Goal: Find specific page/section: Find specific page/section

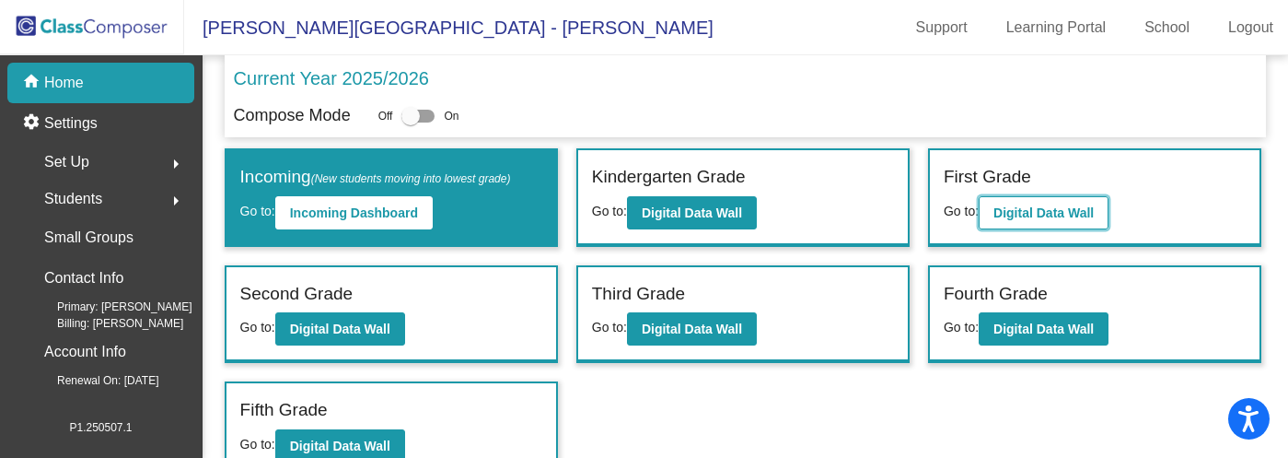
click at [1058, 210] on b "Digital Data Wall" at bounding box center [1044, 212] width 100 height 15
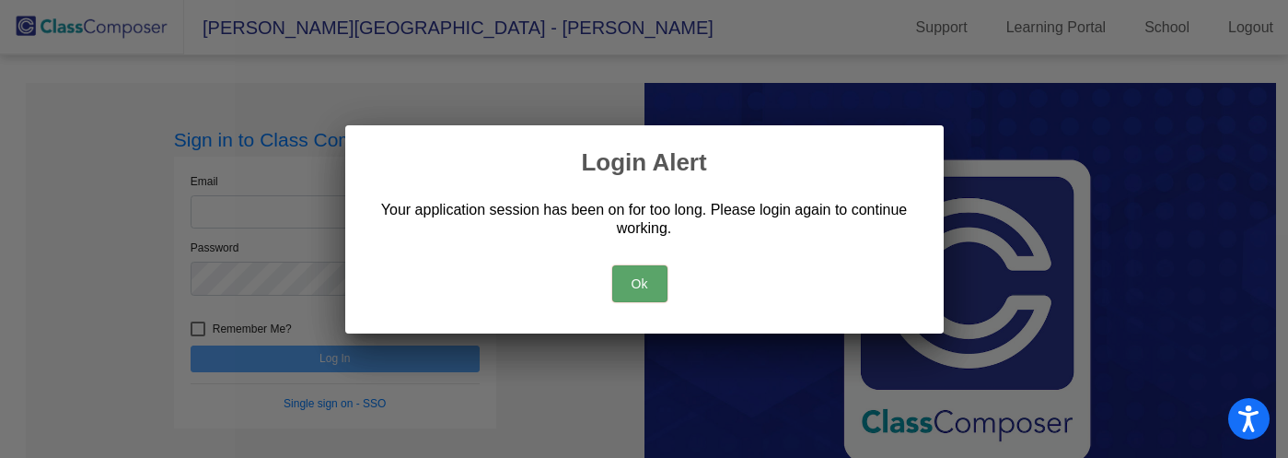
click at [644, 289] on button "Ok" at bounding box center [639, 283] width 55 height 37
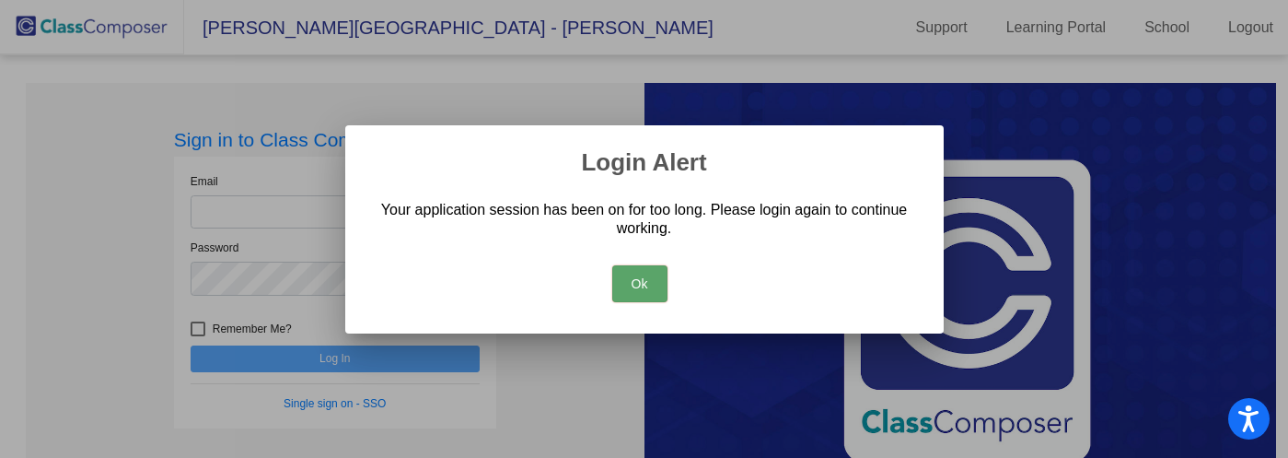
click at [634, 285] on button "Ok" at bounding box center [639, 283] width 55 height 37
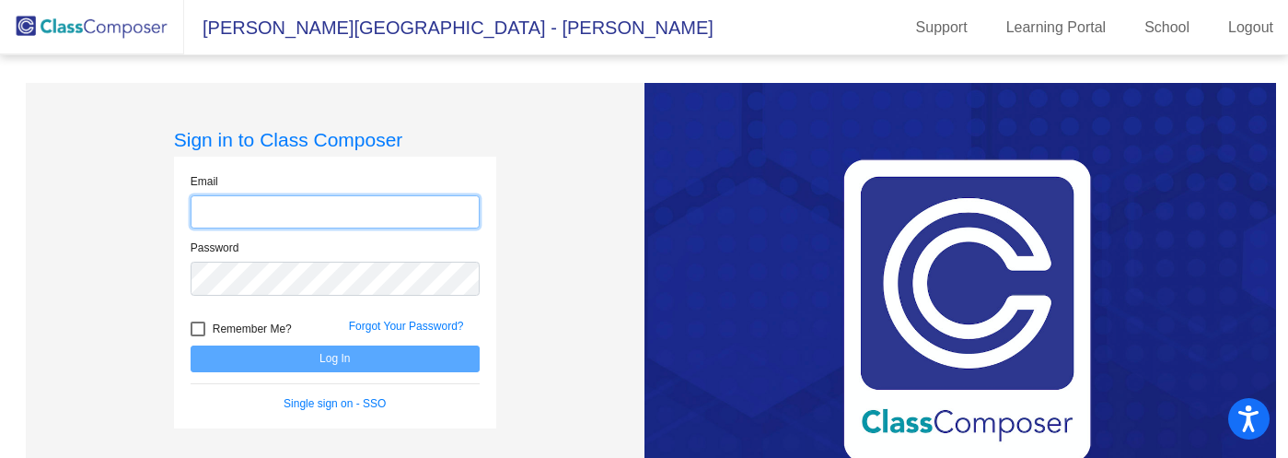
click at [247, 207] on input "email" at bounding box center [335, 212] width 289 height 34
type input "[EMAIL_ADDRESS][DOMAIN_NAME]"
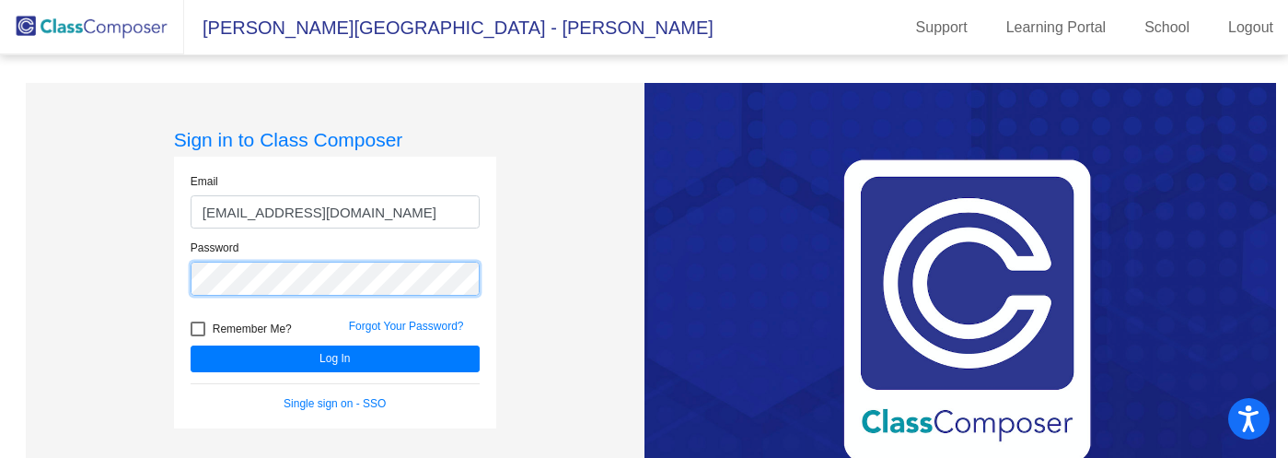
click at [191, 345] on button "Log In" at bounding box center [335, 358] width 289 height 27
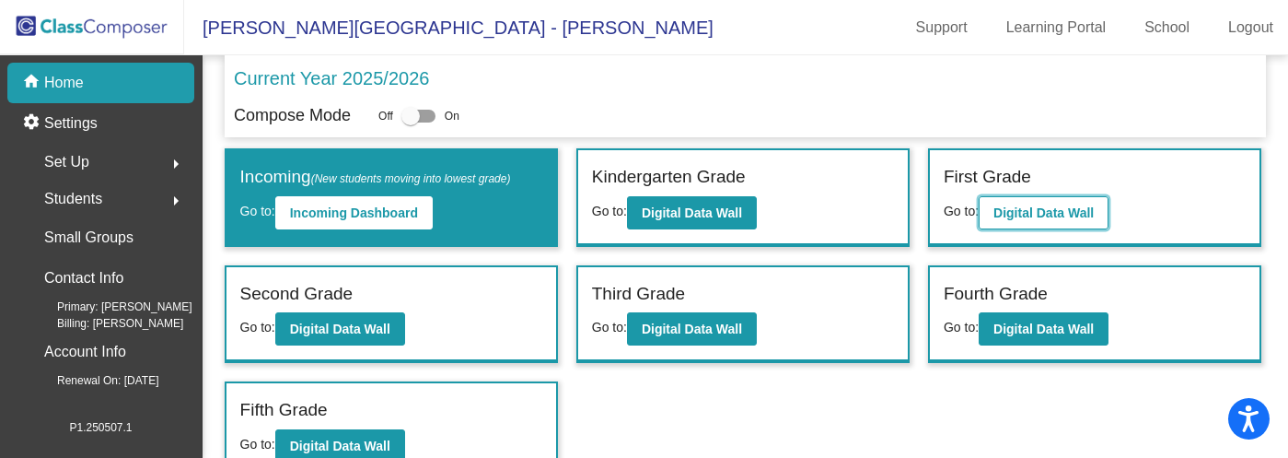
click at [1057, 207] on b "Digital Data Wall" at bounding box center [1044, 212] width 100 height 15
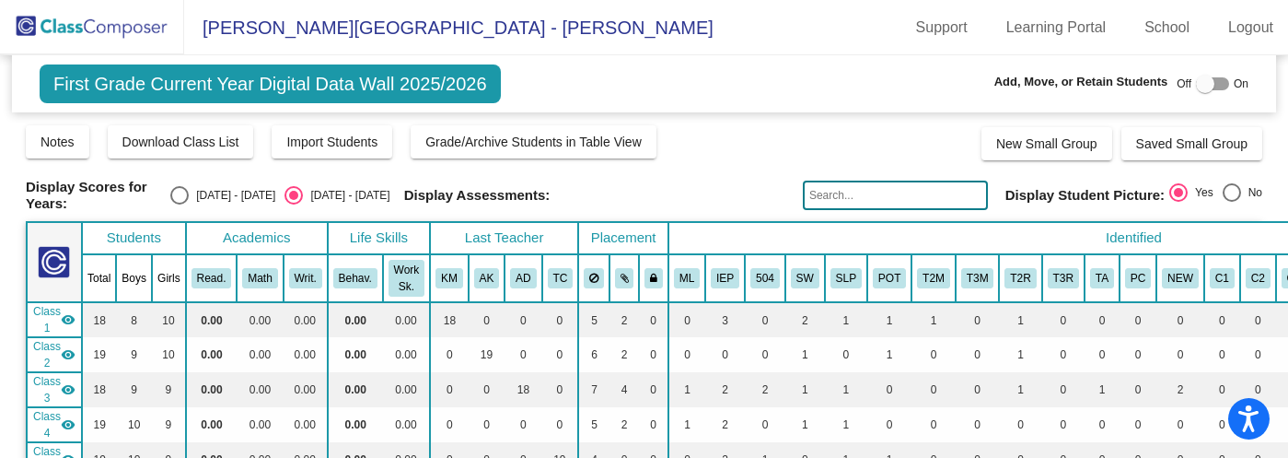
click at [850, 187] on input "text" at bounding box center [895, 194] width 185 height 29
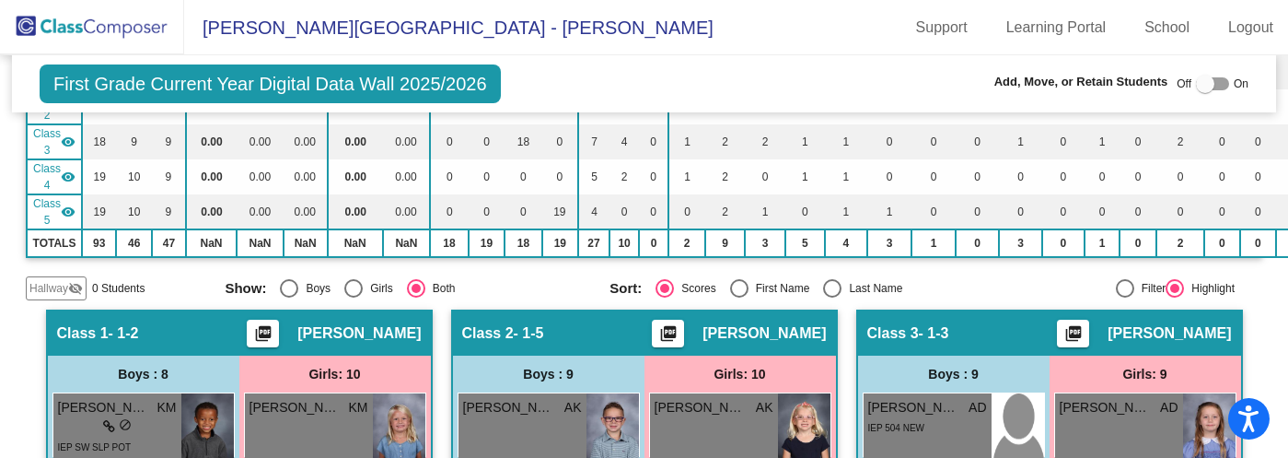
scroll to position [236, 0]
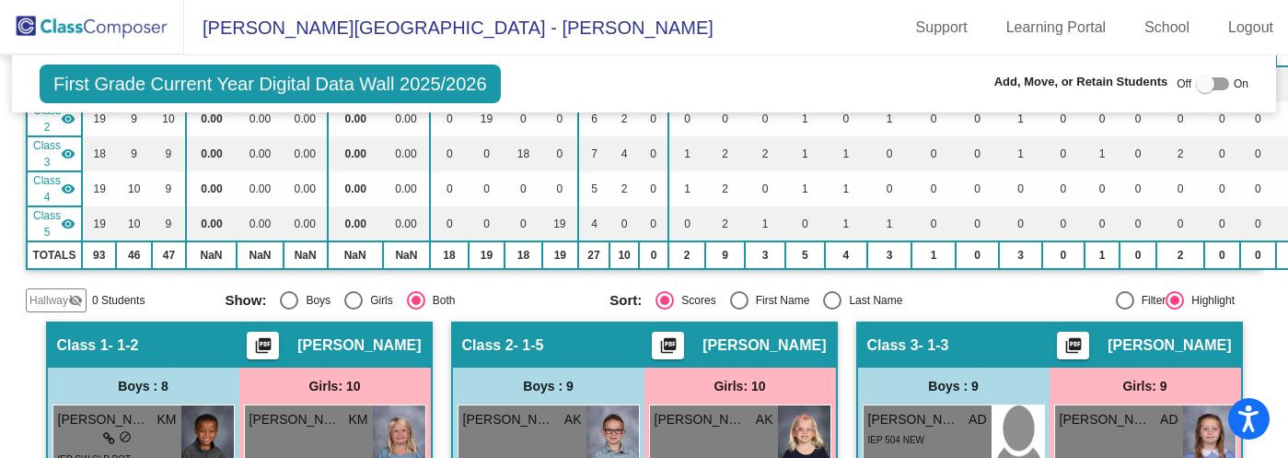
type input "[PERSON_NAME]"
click at [85, 26] on img at bounding box center [92, 27] width 184 height 54
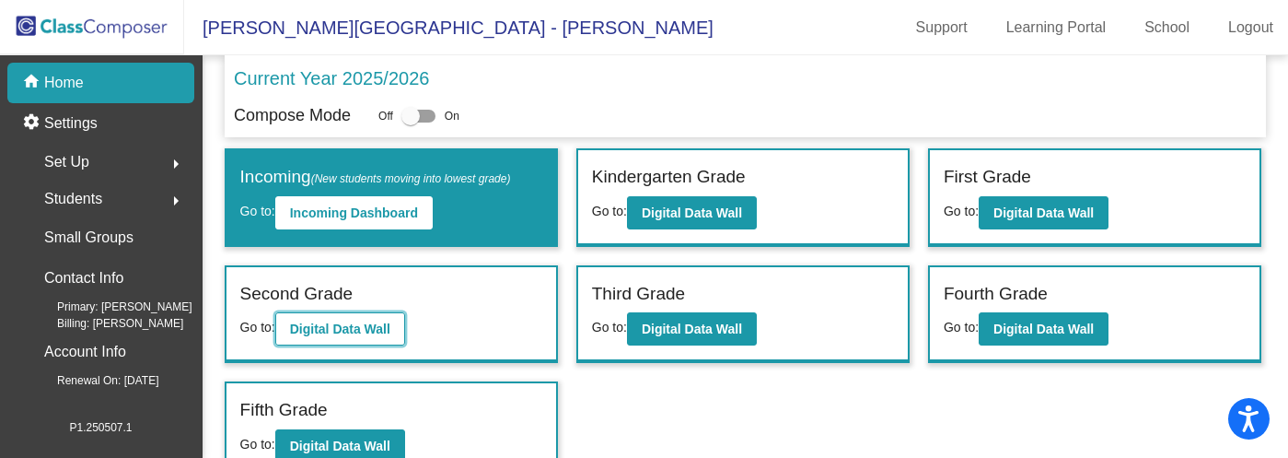
click at [365, 324] on b "Digital Data Wall" at bounding box center [340, 328] width 100 height 15
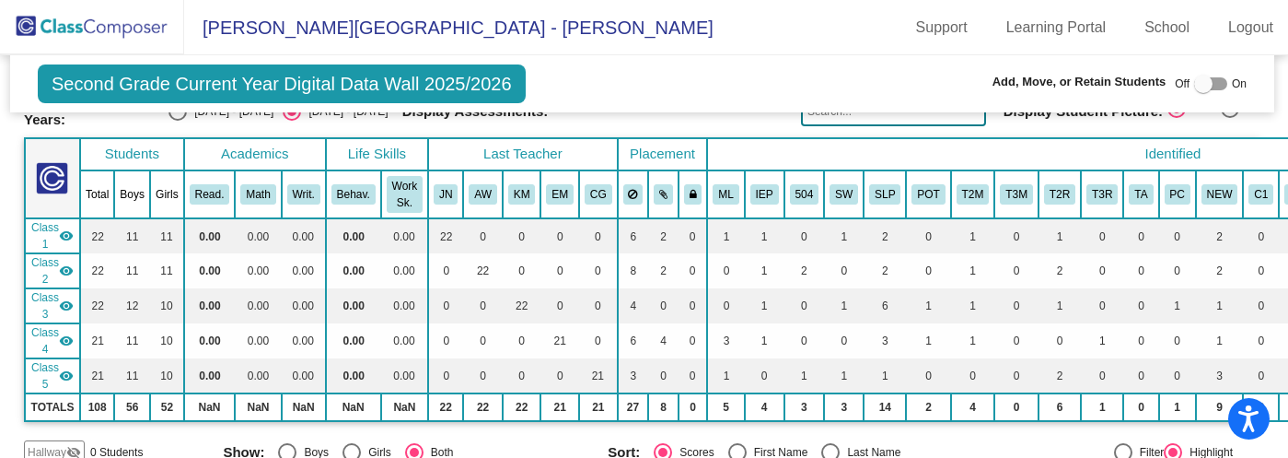
scroll to position [0, 2]
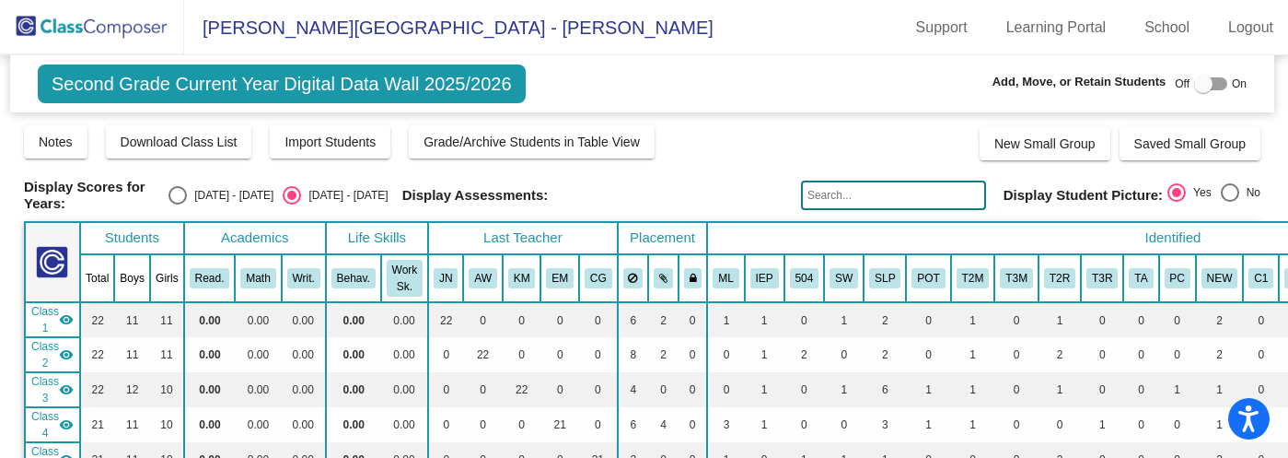
click at [822, 190] on input "text" at bounding box center [893, 194] width 185 height 29
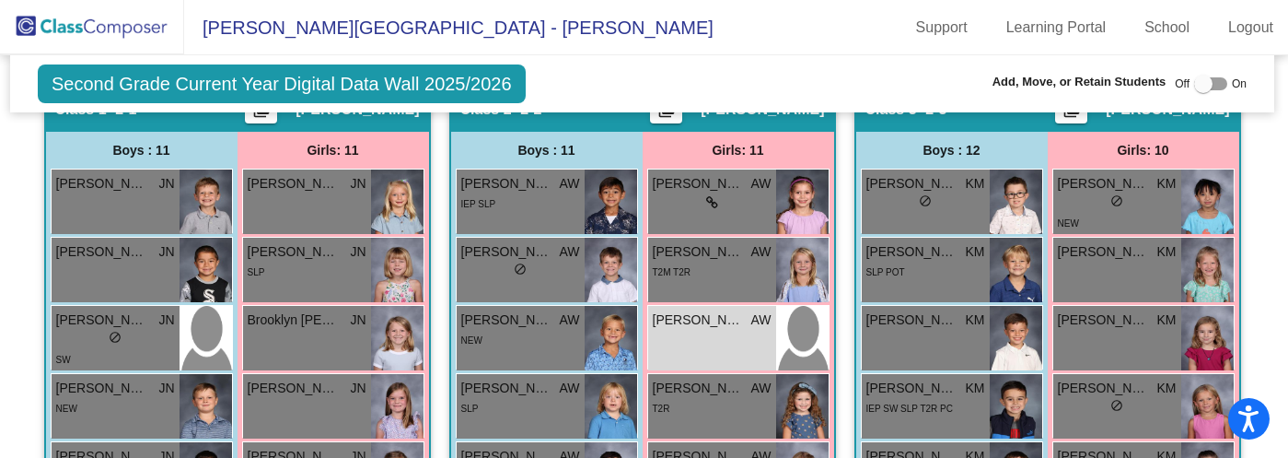
scroll to position [504, 2]
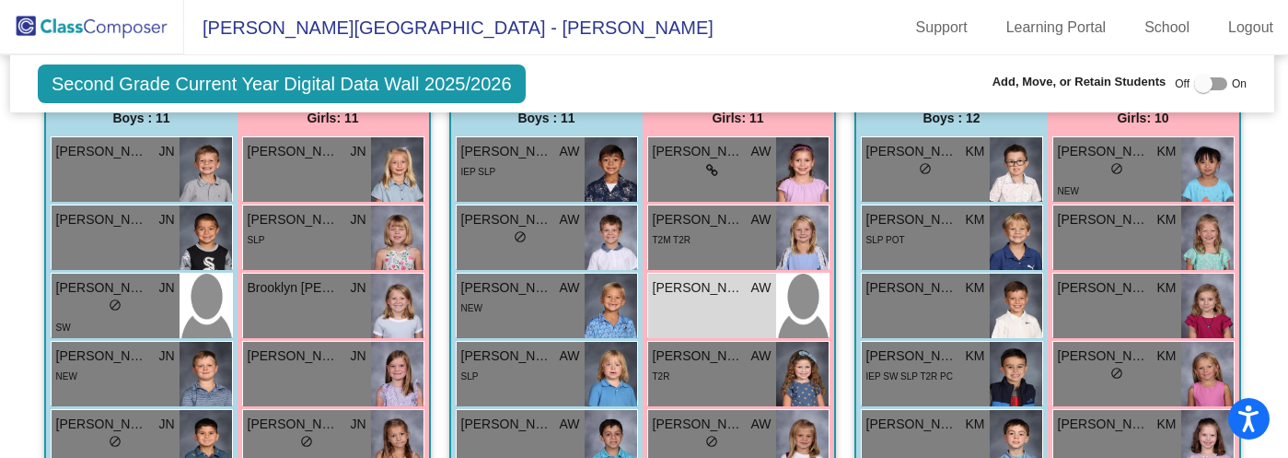
type input "[PERSON_NAME]"
click at [107, 29] on img at bounding box center [92, 27] width 184 height 54
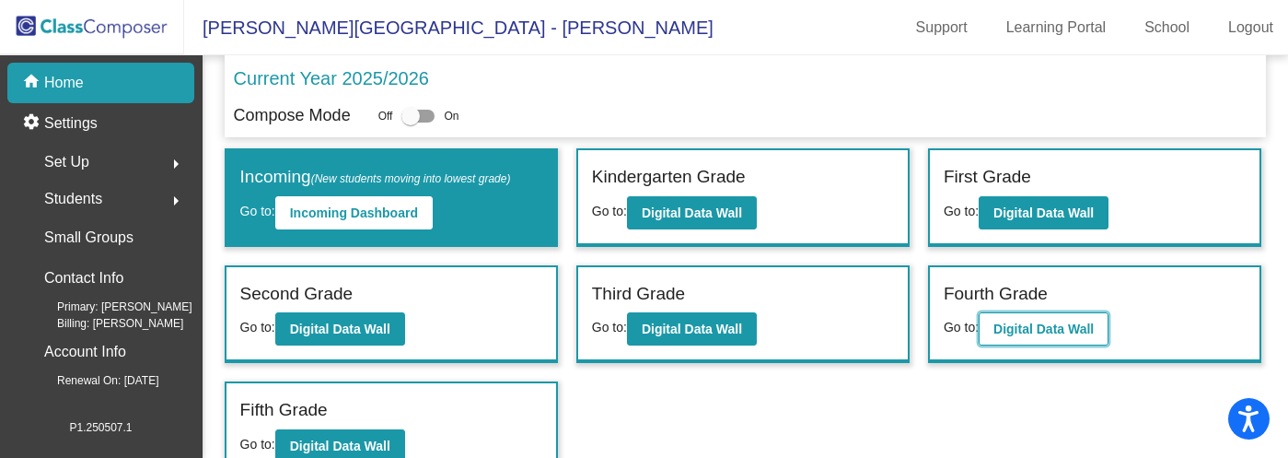
click at [1058, 326] on b "Digital Data Wall" at bounding box center [1044, 328] width 100 height 15
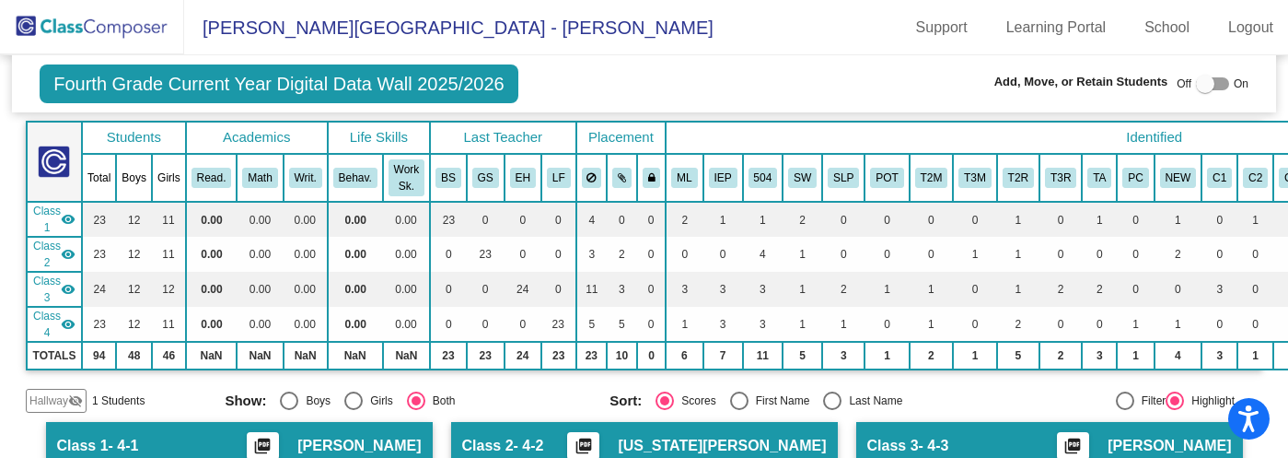
scroll to position [106, 0]
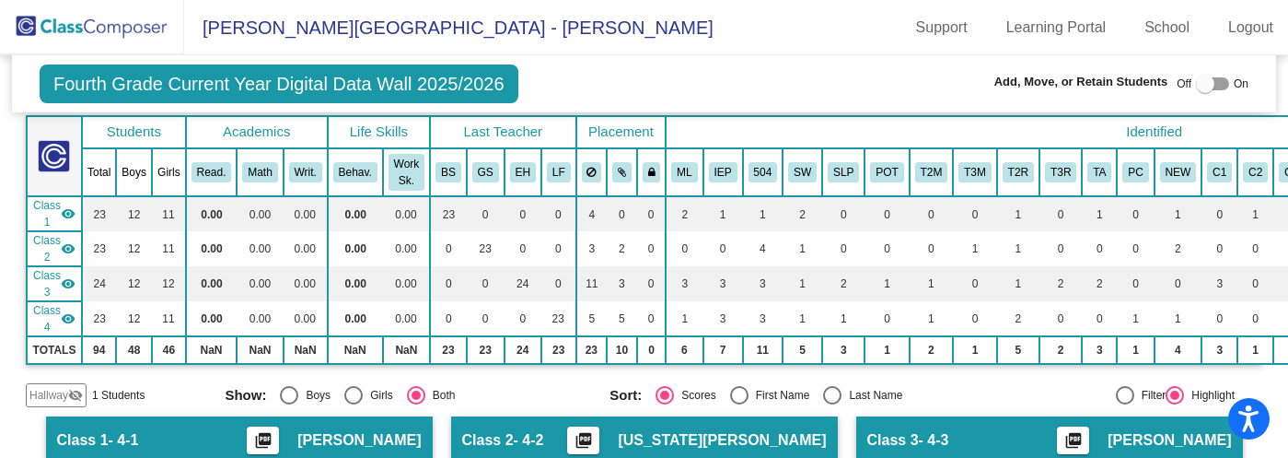
click at [44, 401] on div "Hallway visibility_off" at bounding box center [56, 395] width 61 height 24
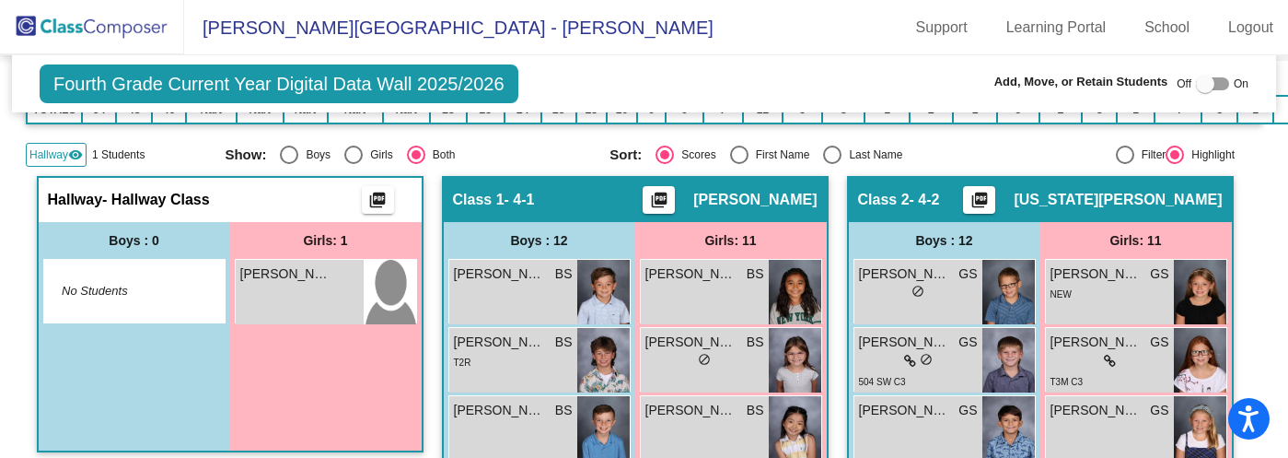
scroll to position [343, 0]
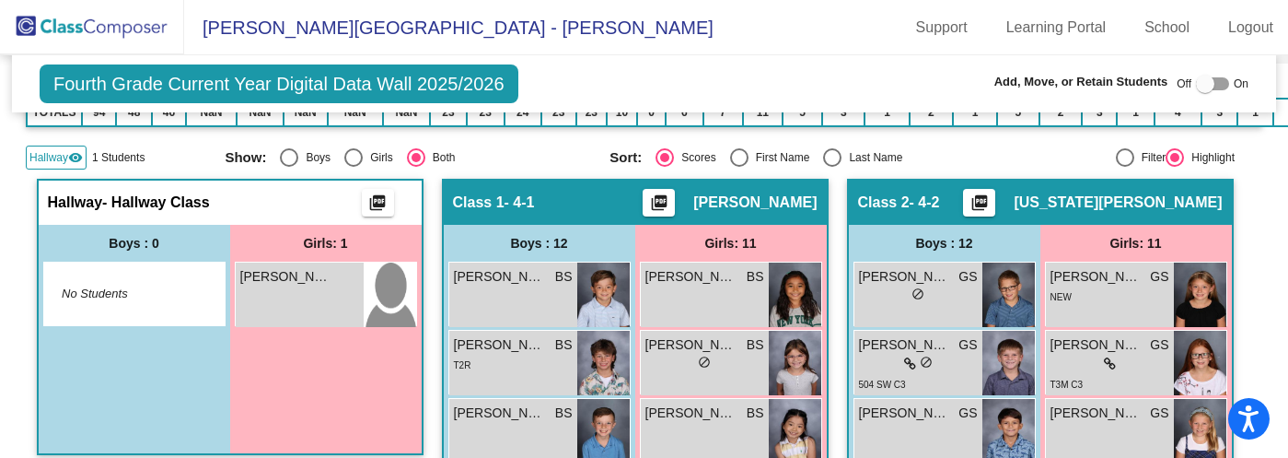
click at [99, 14] on img at bounding box center [92, 27] width 184 height 54
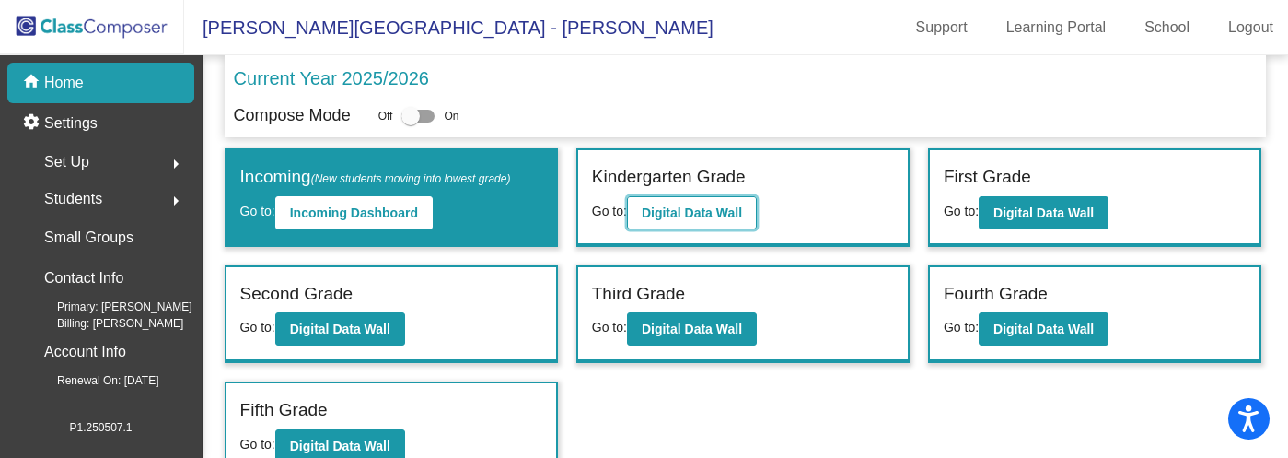
click at [701, 213] on b "Digital Data Wall" at bounding box center [692, 212] width 100 height 15
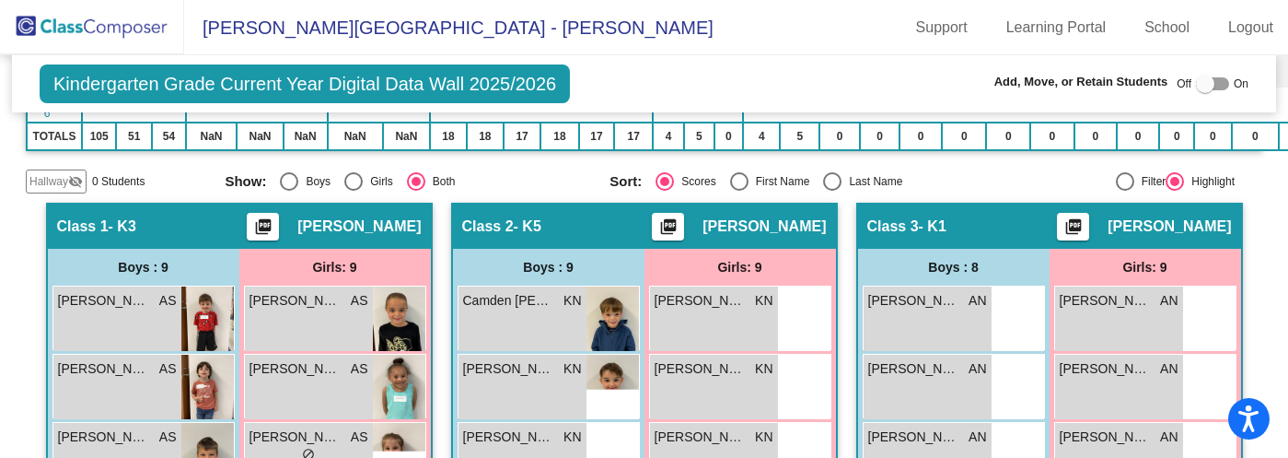
scroll to position [399, 0]
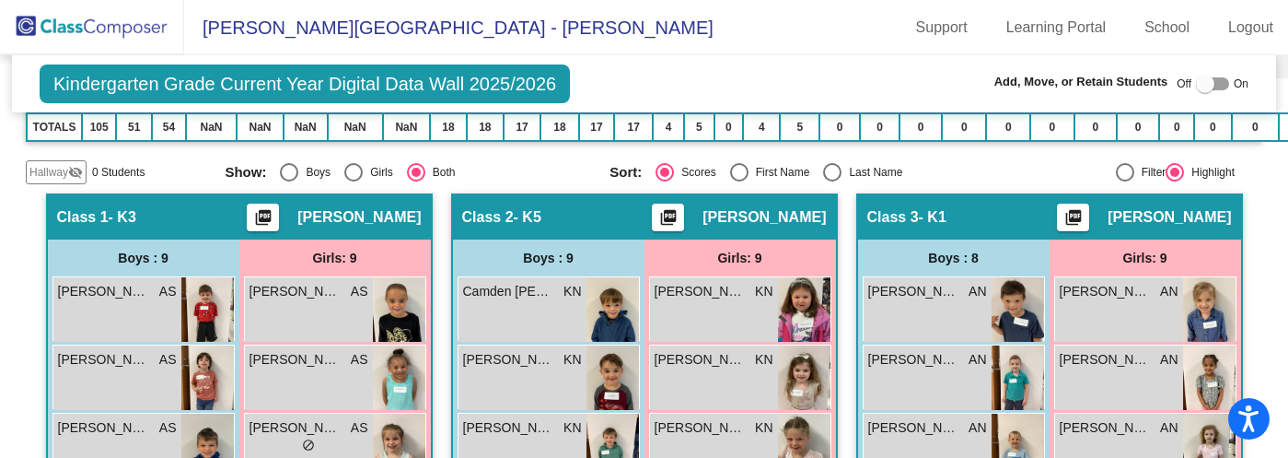
click at [832, 171] on div "Select an option" at bounding box center [832, 172] width 18 height 18
click at [832, 181] on input "Last Name" at bounding box center [832, 181] width 1 height 1
radio input "true"
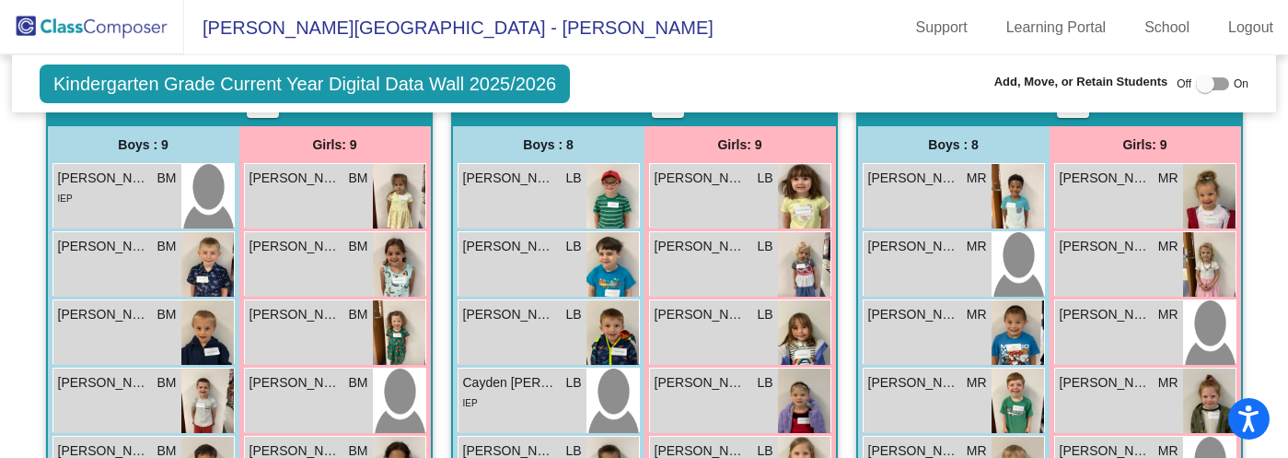
scroll to position [1239, 0]
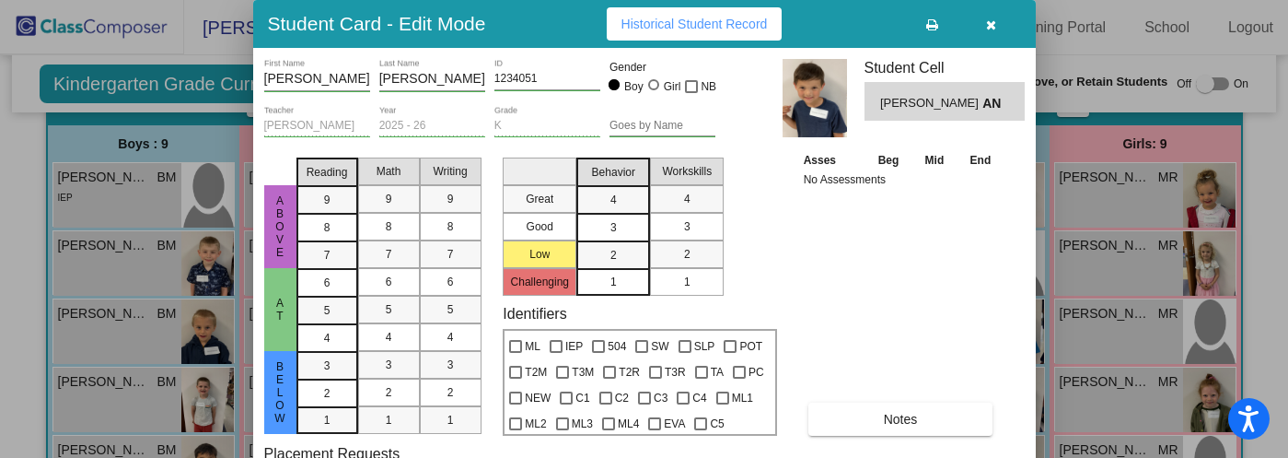
click at [995, 26] on icon "button" at bounding box center [991, 24] width 10 height 13
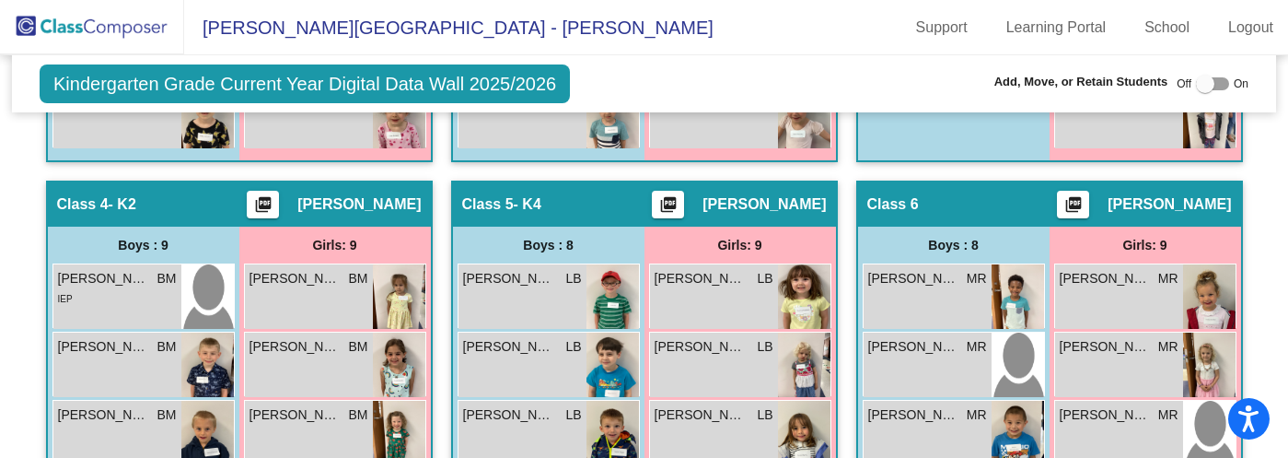
scroll to position [1154, 0]
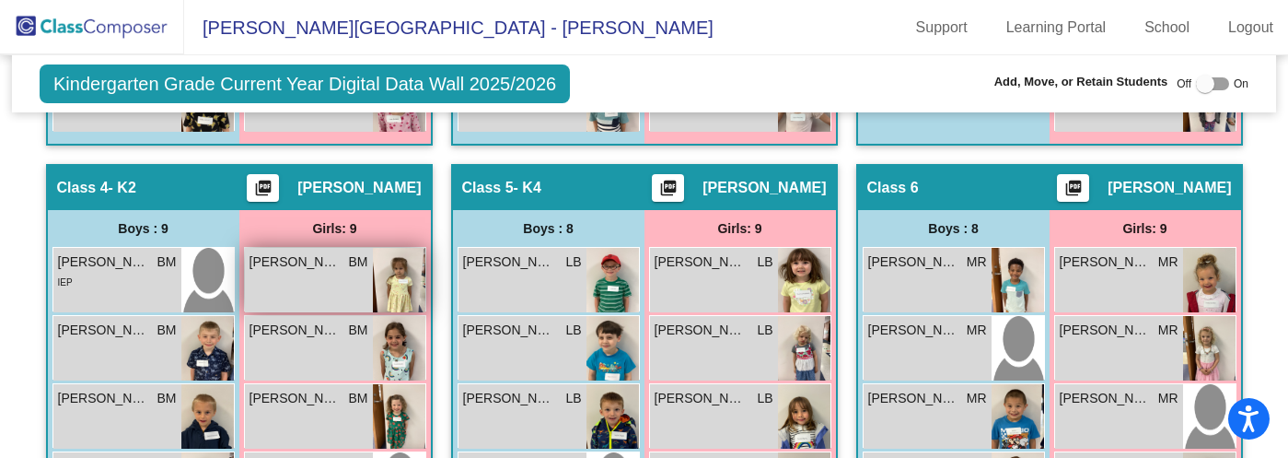
click at [342, 253] on span "[PERSON_NAME]" at bounding box center [296, 261] width 92 height 19
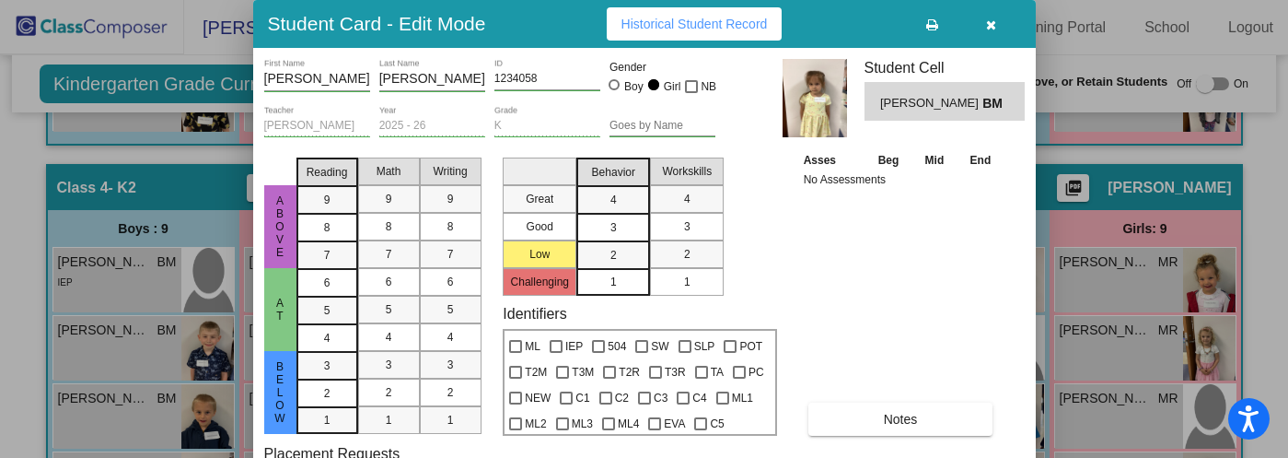
click at [993, 25] on icon "button" at bounding box center [991, 24] width 10 height 13
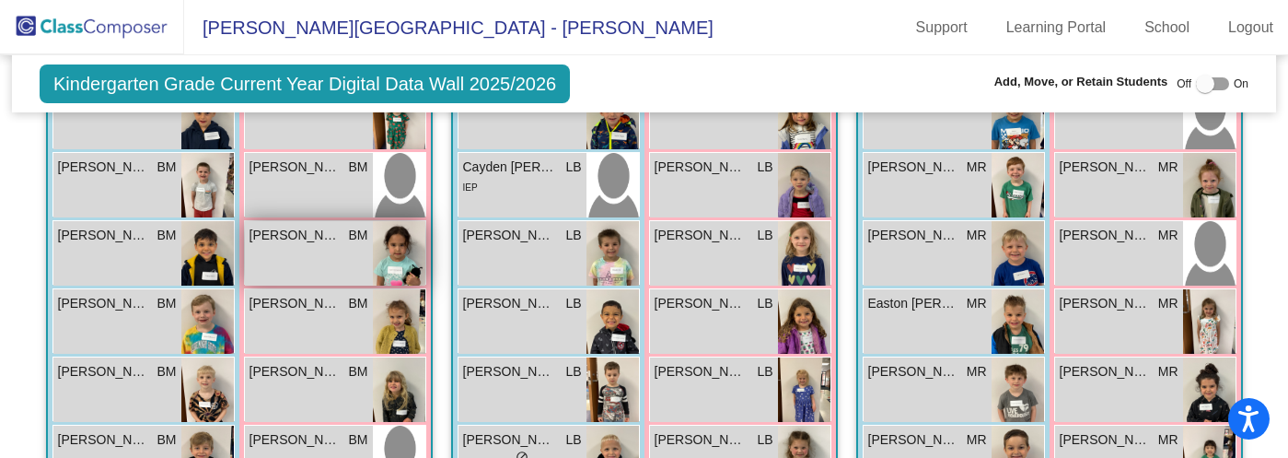
scroll to position [1454, 0]
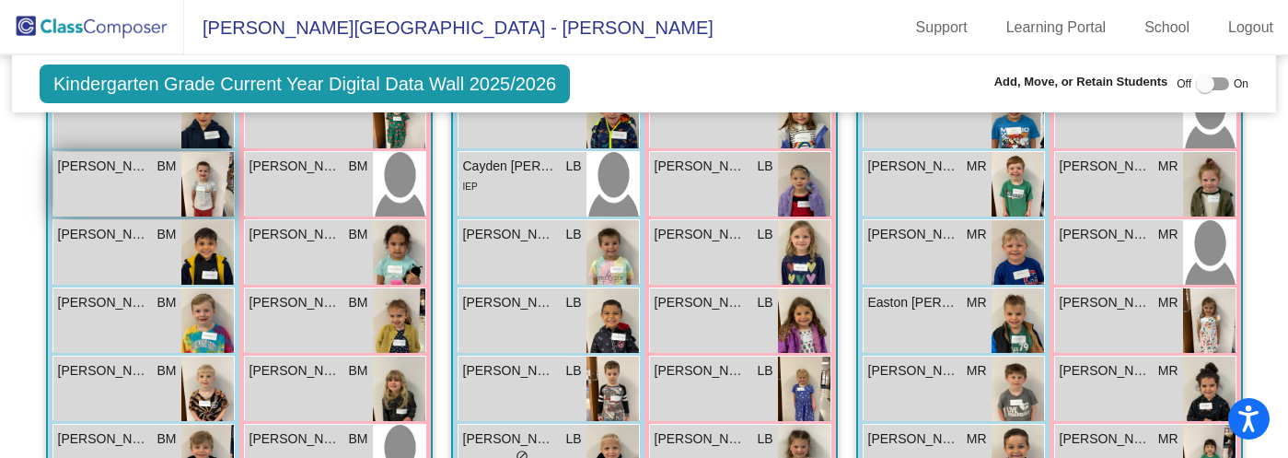
click at [150, 165] on span "[PERSON_NAME] [PERSON_NAME]" at bounding box center [104, 166] width 92 height 19
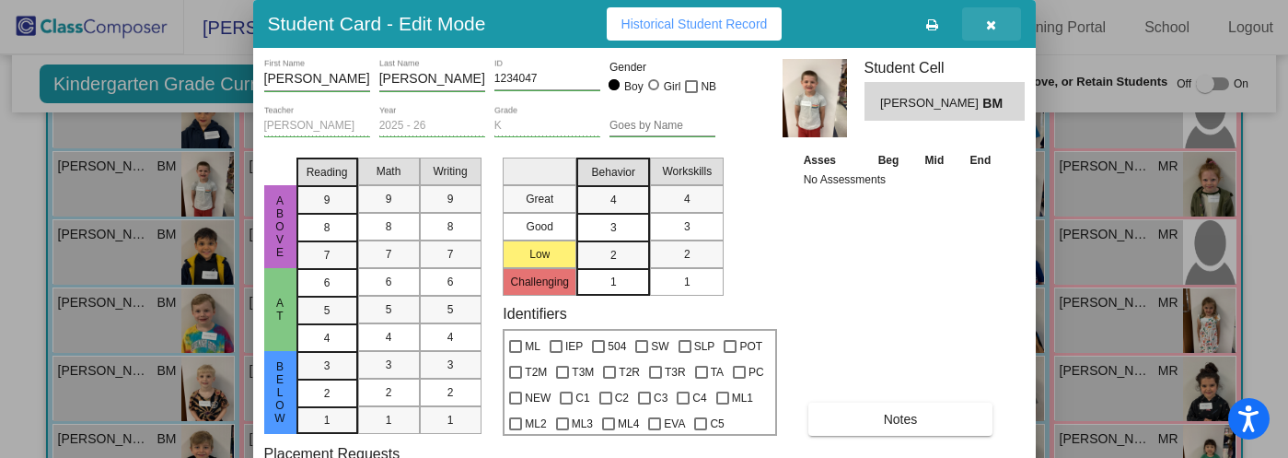
click at [985, 27] on button "button" at bounding box center [991, 23] width 59 height 33
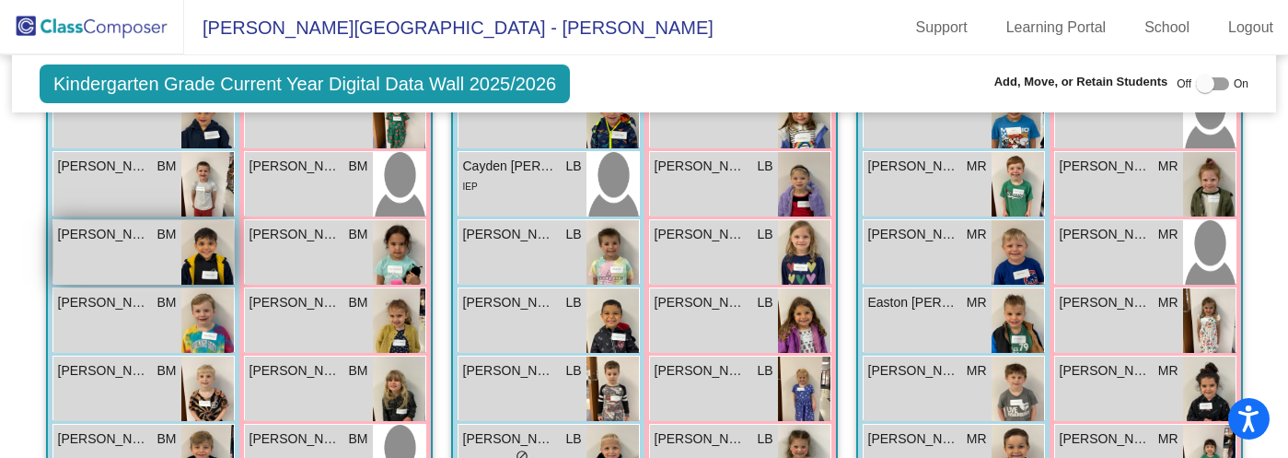
click at [181, 241] on div "[PERSON_NAME] BM lock do_not_disturb_alt" at bounding box center [117, 252] width 128 height 64
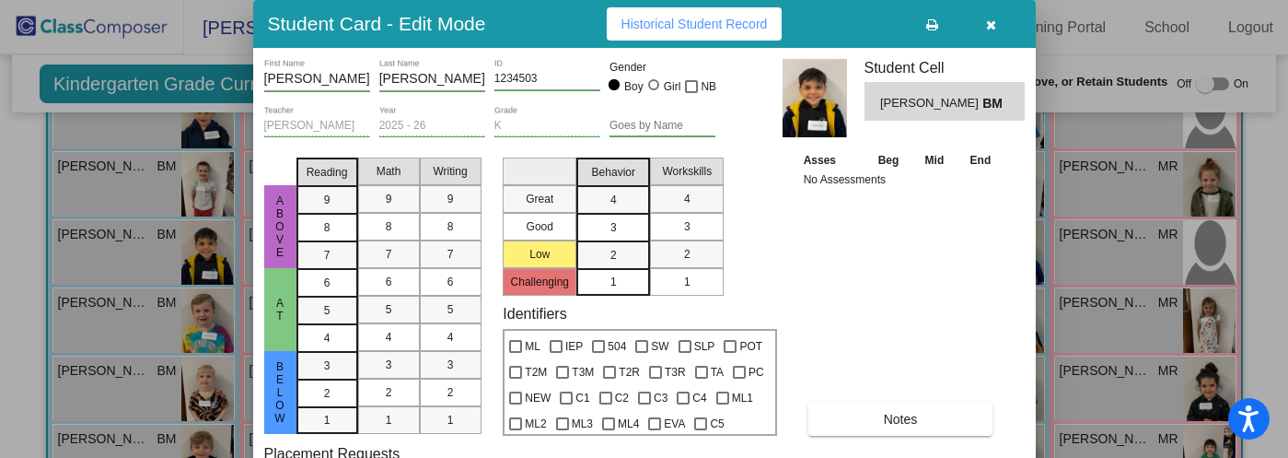
click at [994, 25] on icon "button" at bounding box center [991, 24] width 10 height 13
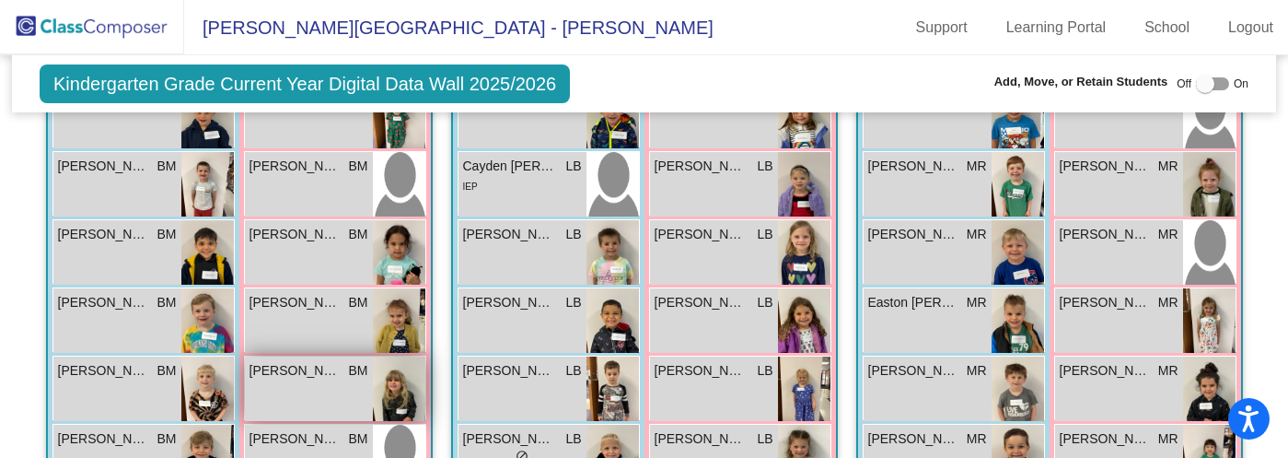
click at [342, 366] on span "[PERSON_NAME]" at bounding box center [296, 370] width 92 height 19
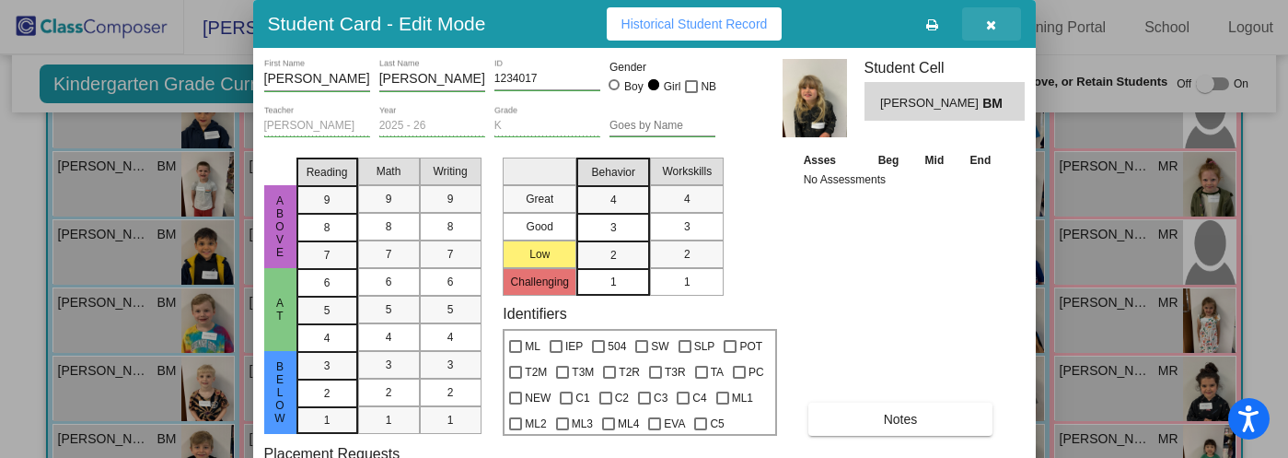
click at [989, 27] on icon "button" at bounding box center [991, 24] width 10 height 13
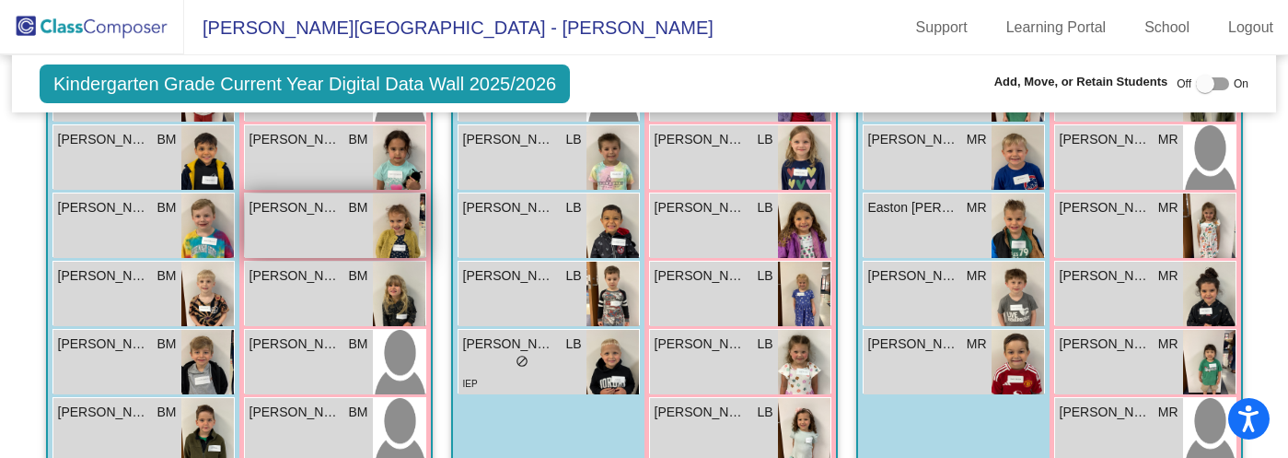
scroll to position [1552, 0]
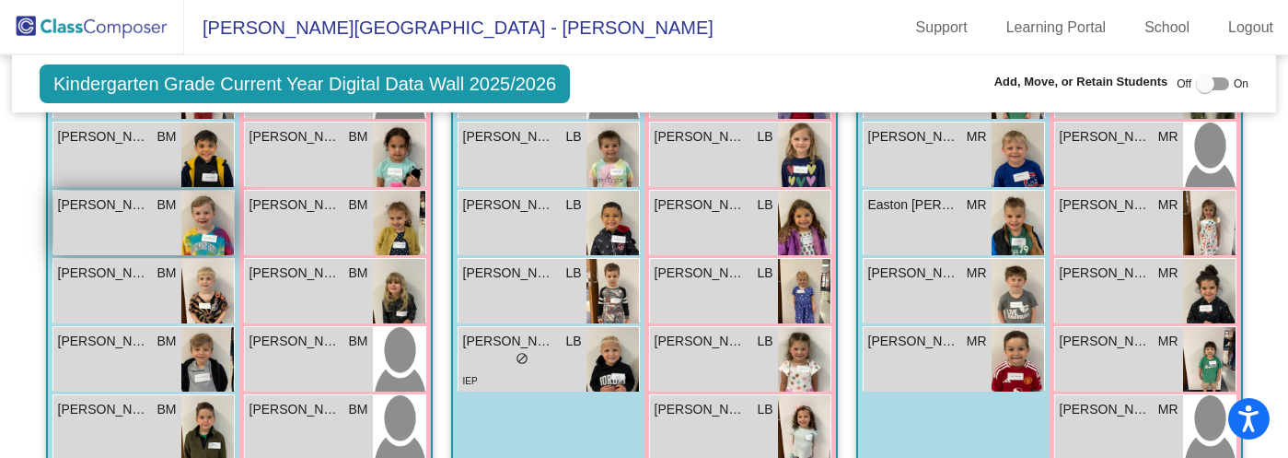
click at [181, 222] on div "[PERSON_NAME] BM lock do_not_disturb_alt" at bounding box center [117, 223] width 128 height 64
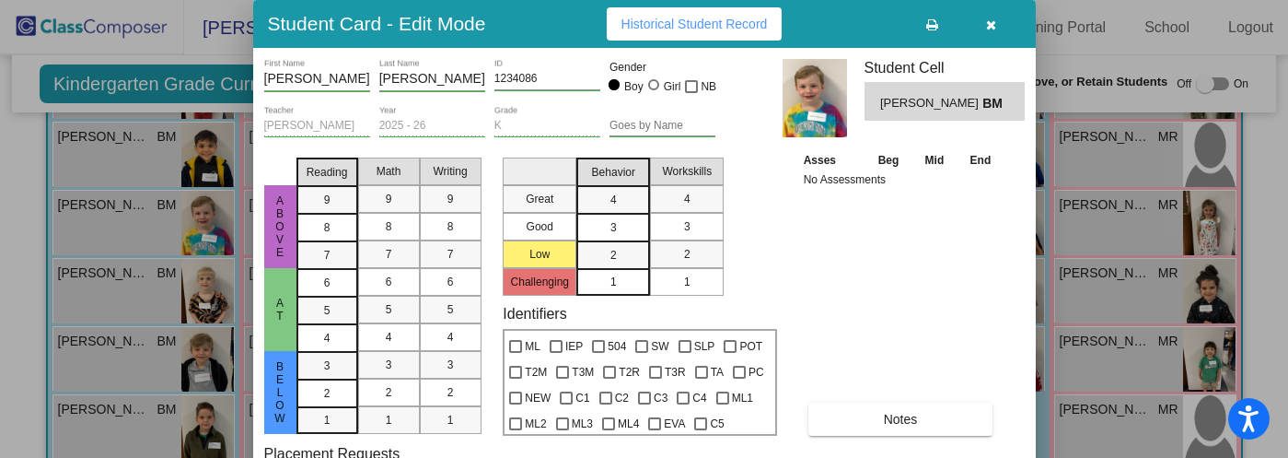
click at [989, 24] on icon "button" at bounding box center [991, 24] width 10 height 13
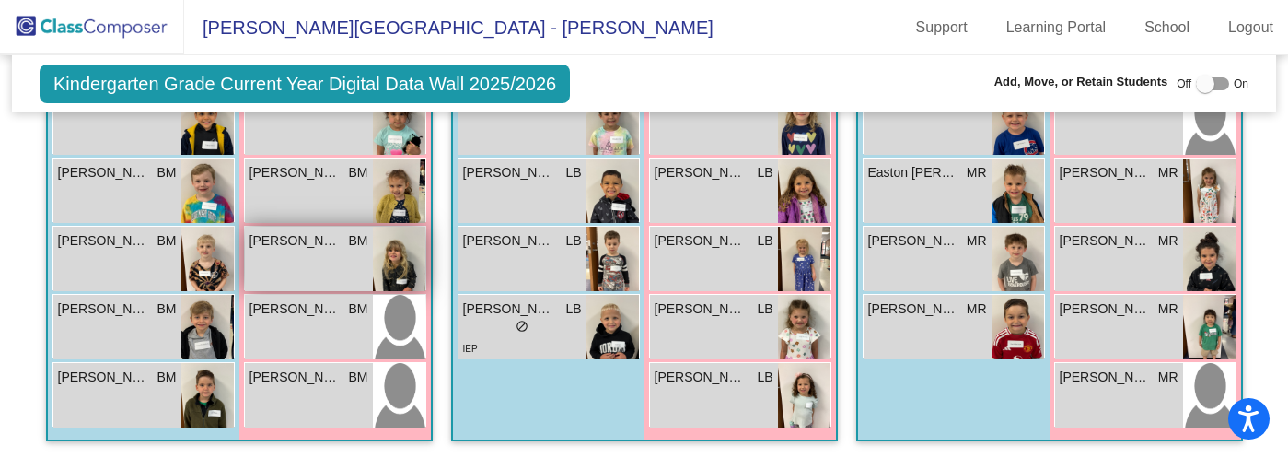
scroll to position [1575, 0]
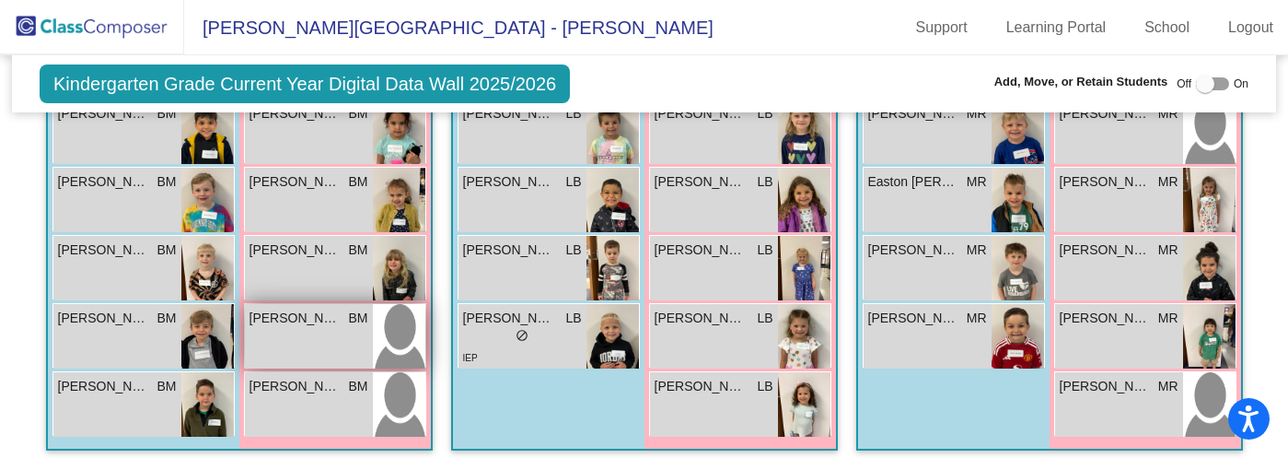
click at [342, 310] on span "[PERSON_NAME]" at bounding box center [296, 317] width 92 height 19
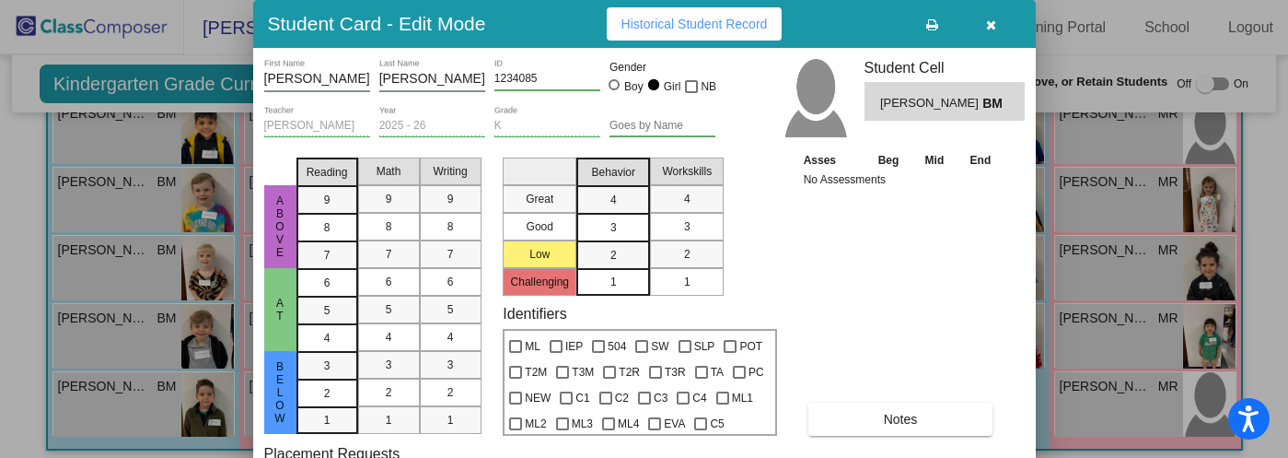
click at [992, 25] on icon "button" at bounding box center [991, 24] width 10 height 13
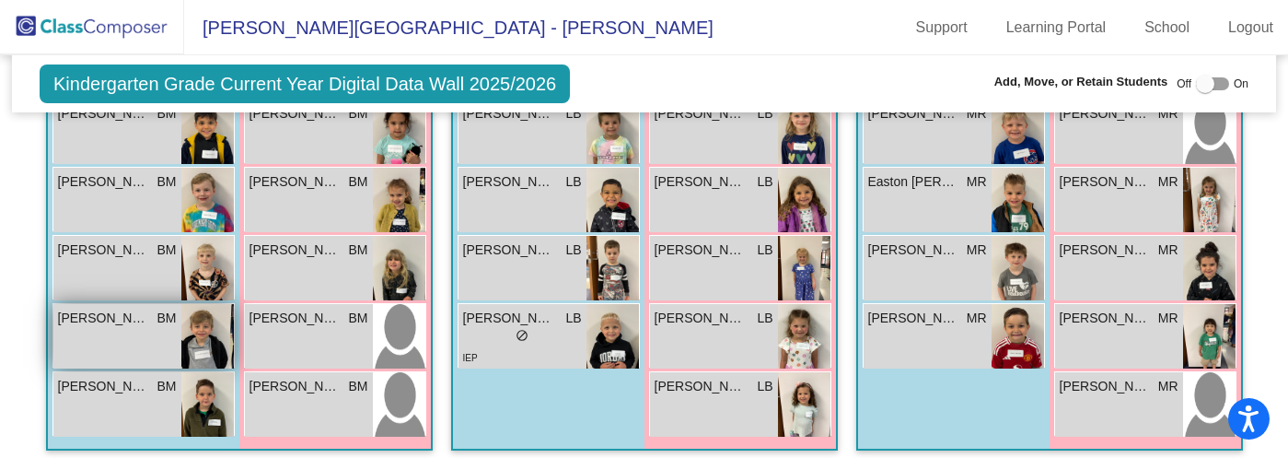
click at [150, 322] on span "[PERSON_NAME]" at bounding box center [104, 317] width 92 height 19
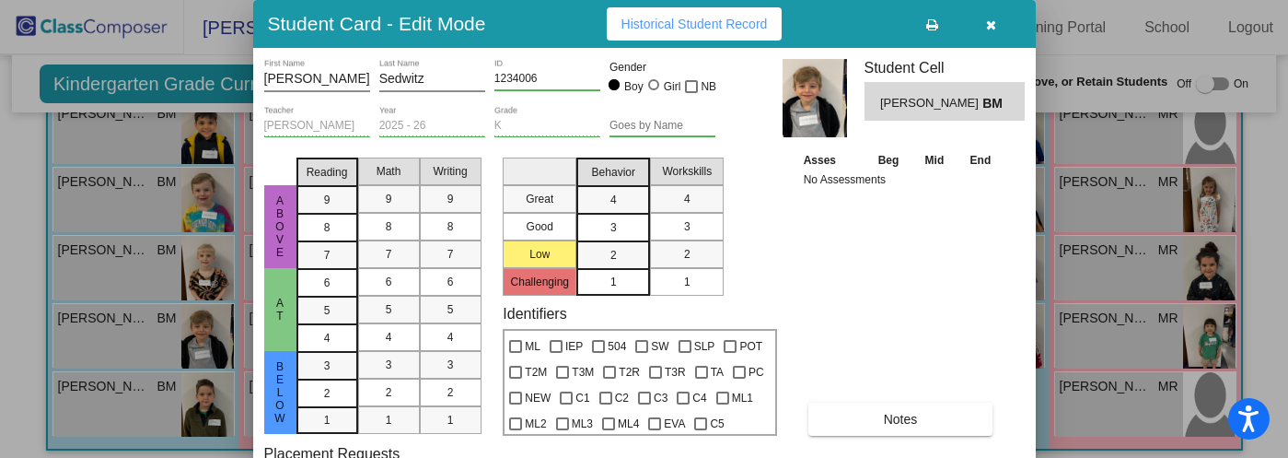
click at [993, 24] on icon "button" at bounding box center [991, 24] width 10 height 13
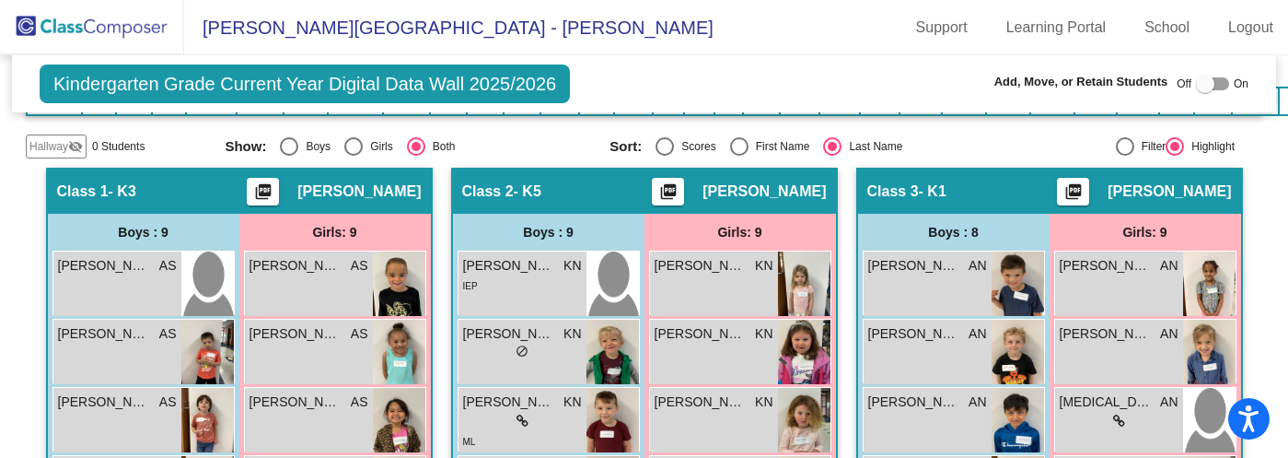
scroll to position [424, 0]
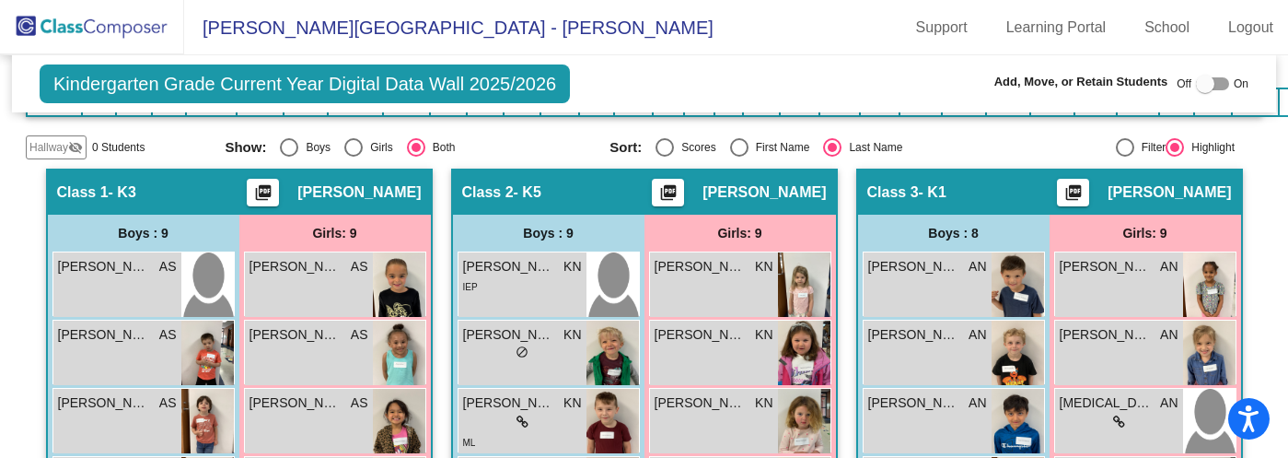
click at [90, 23] on img at bounding box center [92, 27] width 184 height 54
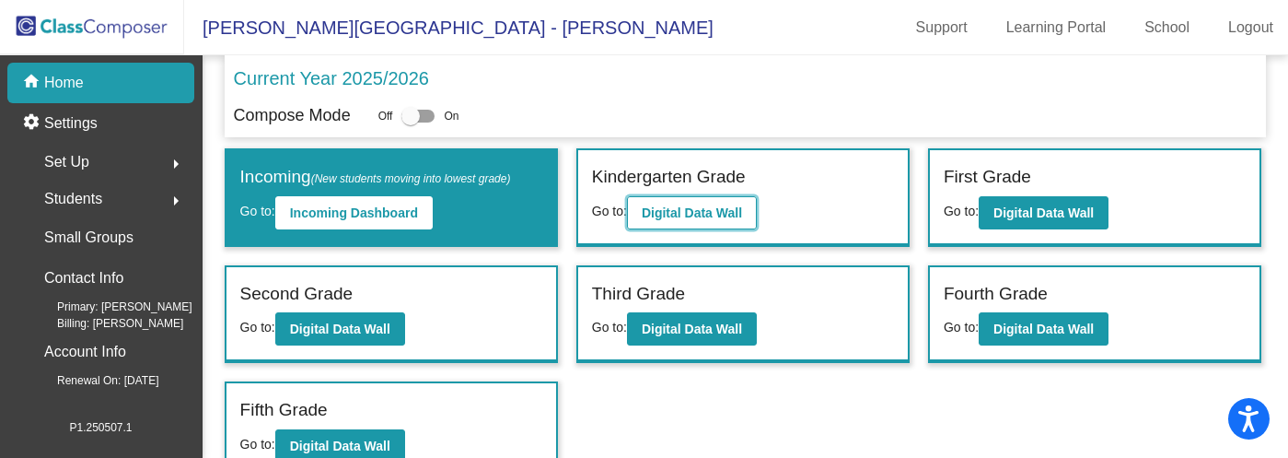
click at [674, 203] on button "Digital Data Wall" at bounding box center [692, 212] width 130 height 33
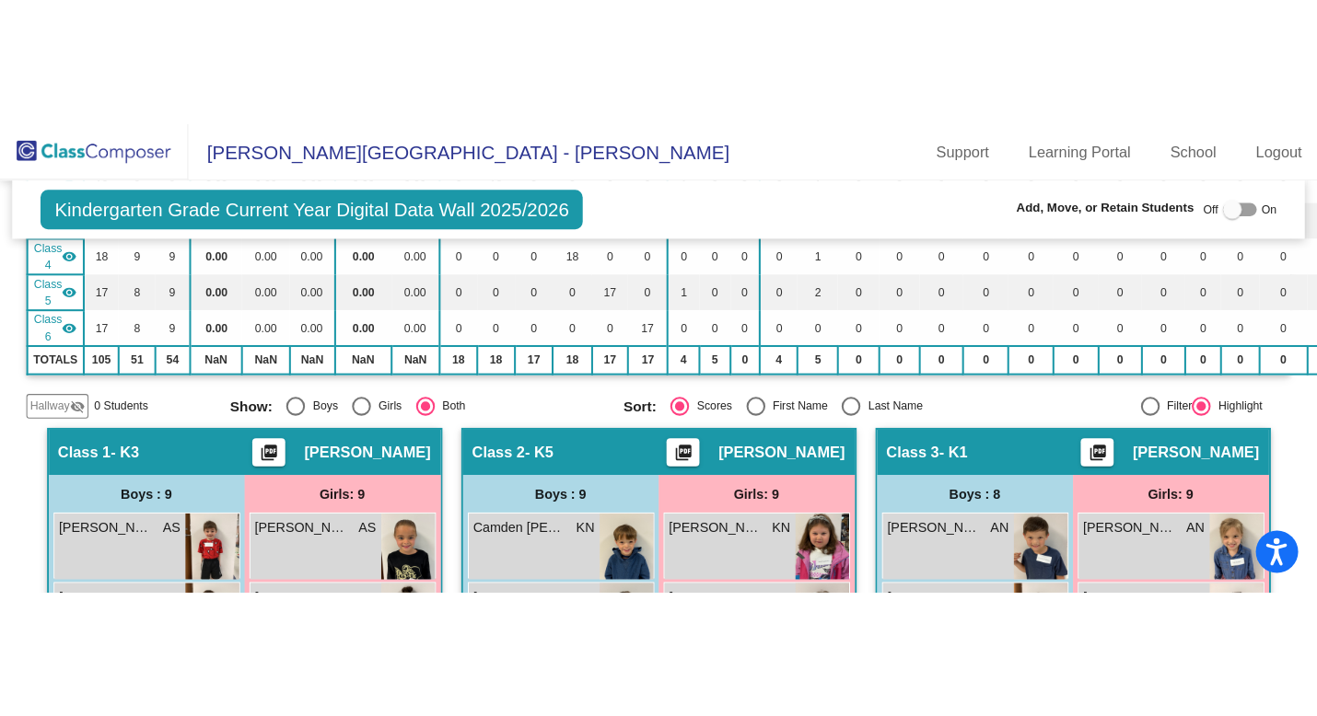
scroll to position [302, 0]
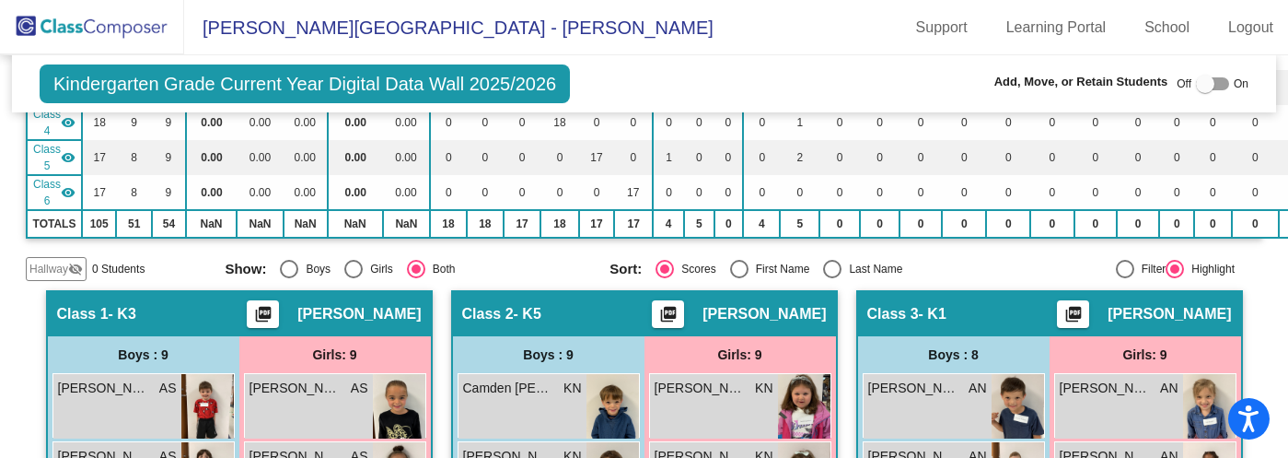
click at [832, 266] on div "Select an option" at bounding box center [832, 269] width 18 height 18
click at [832, 278] on input "Last Name" at bounding box center [832, 278] width 1 height 1
radio input "true"
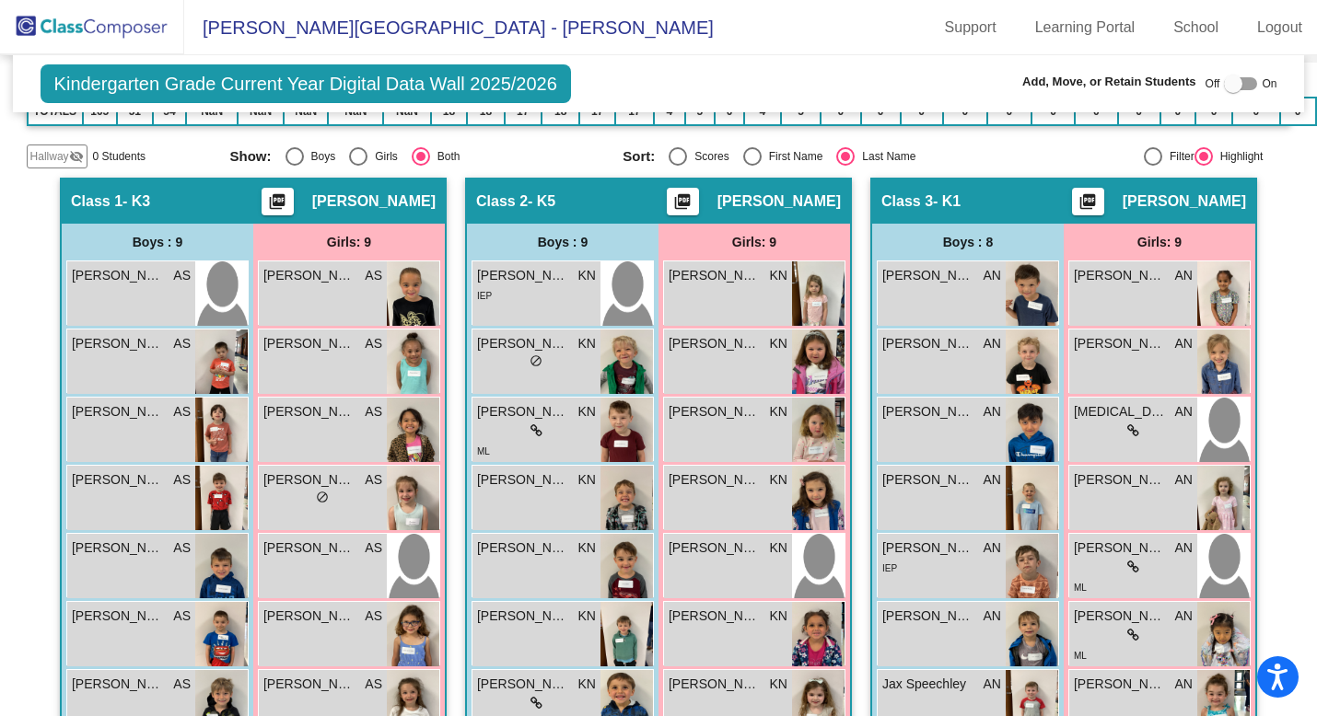
scroll to position [419, 0]
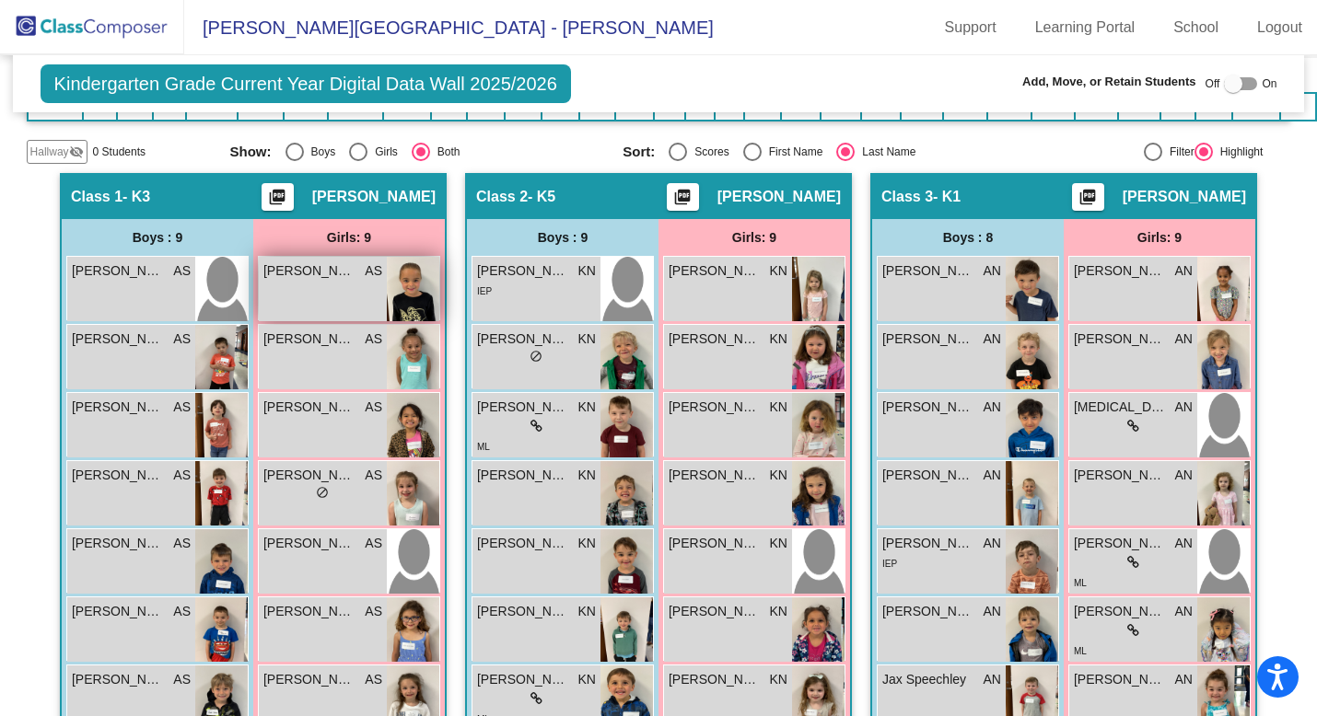
click at [312, 269] on span "[PERSON_NAME]" at bounding box center [309, 271] width 92 height 19
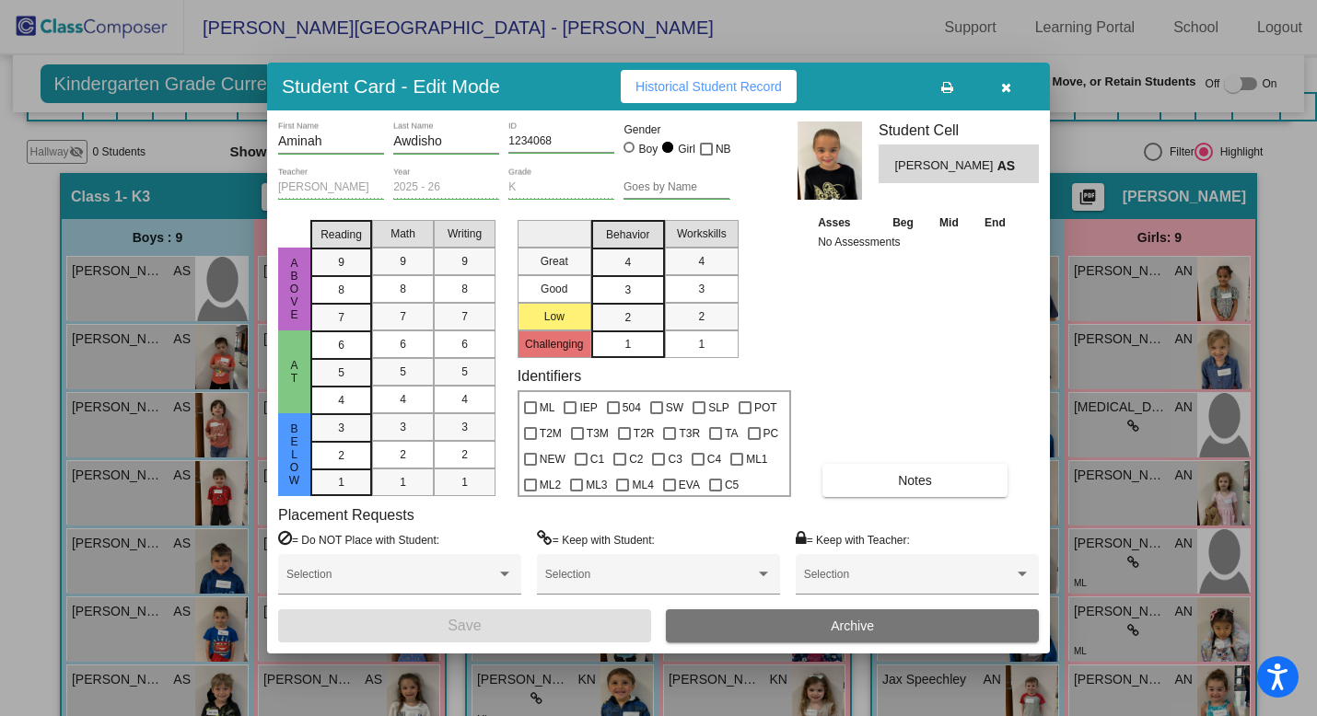
click at [1006, 85] on icon "button" at bounding box center [1006, 87] width 10 height 13
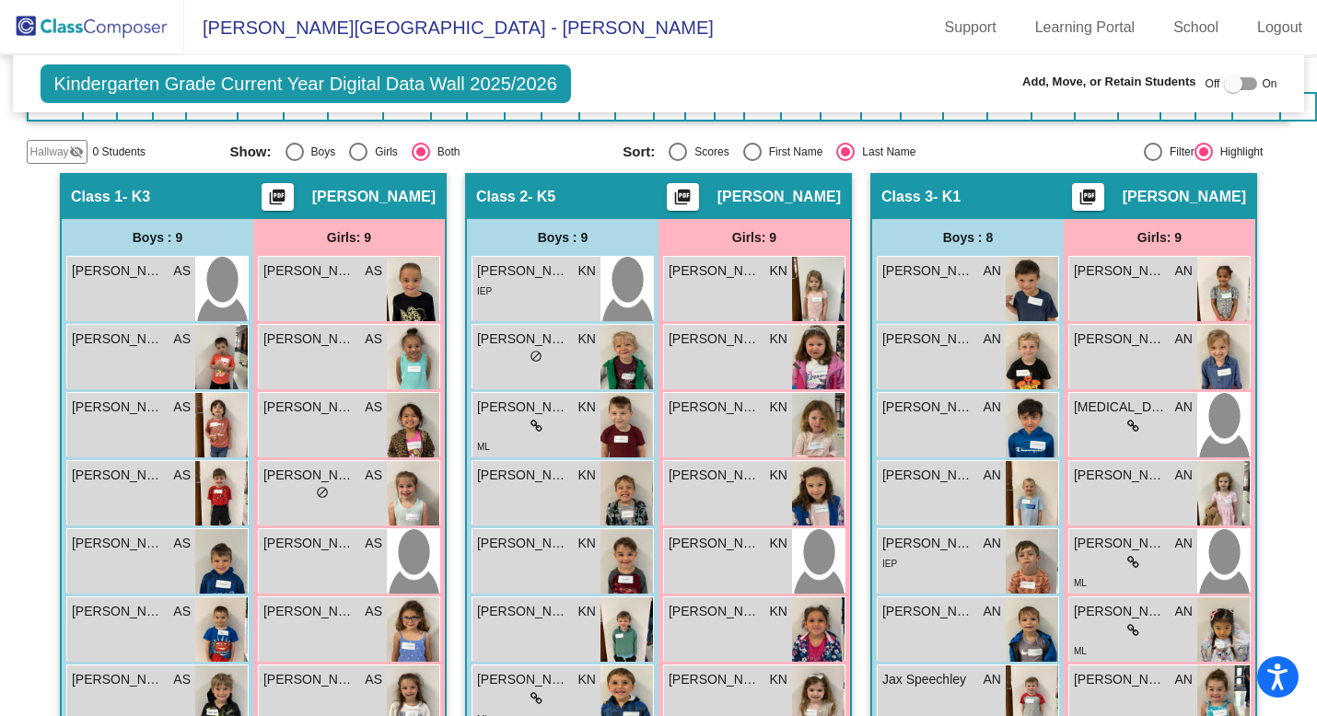
scroll to position [456, 0]
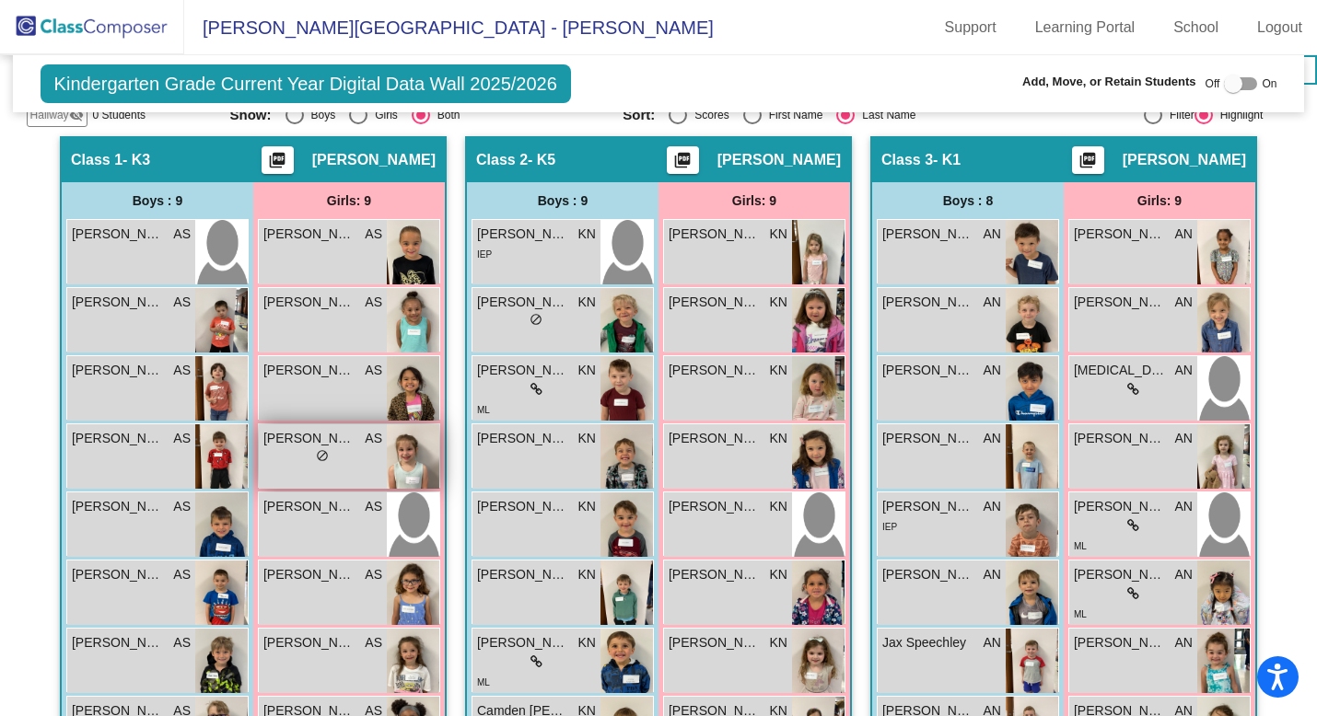
click at [305, 440] on span "[PERSON_NAME]" at bounding box center [309, 438] width 92 height 19
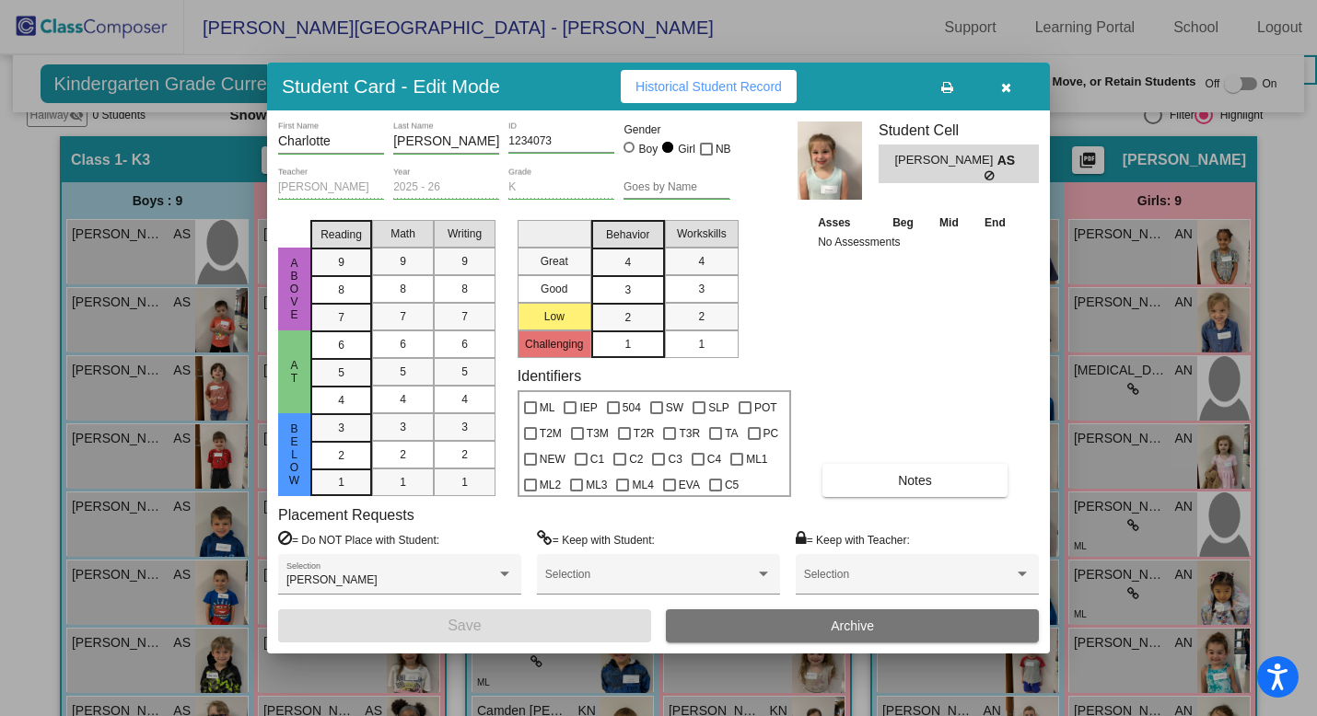
click at [1007, 91] on icon "button" at bounding box center [1006, 87] width 10 height 13
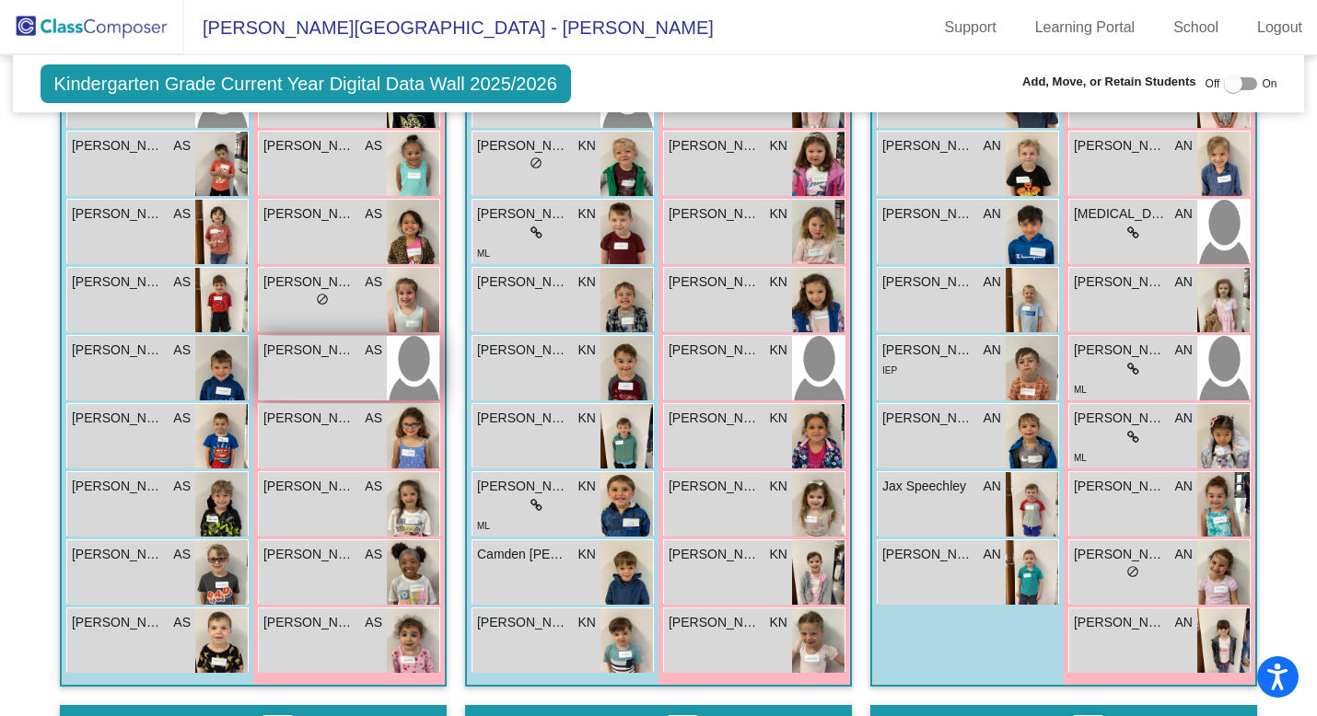
scroll to position [624, 0]
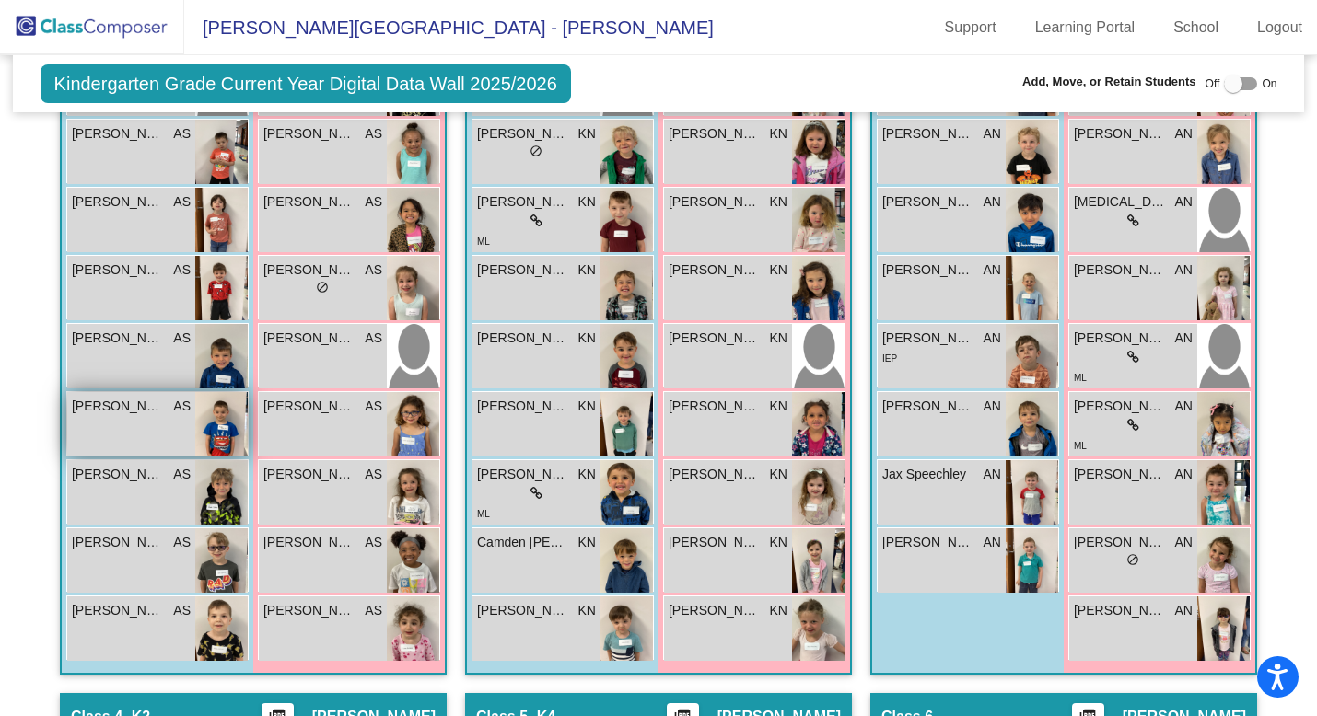
click at [135, 422] on div "[PERSON_NAME] AS lock do_not_disturb_alt" at bounding box center [131, 424] width 128 height 64
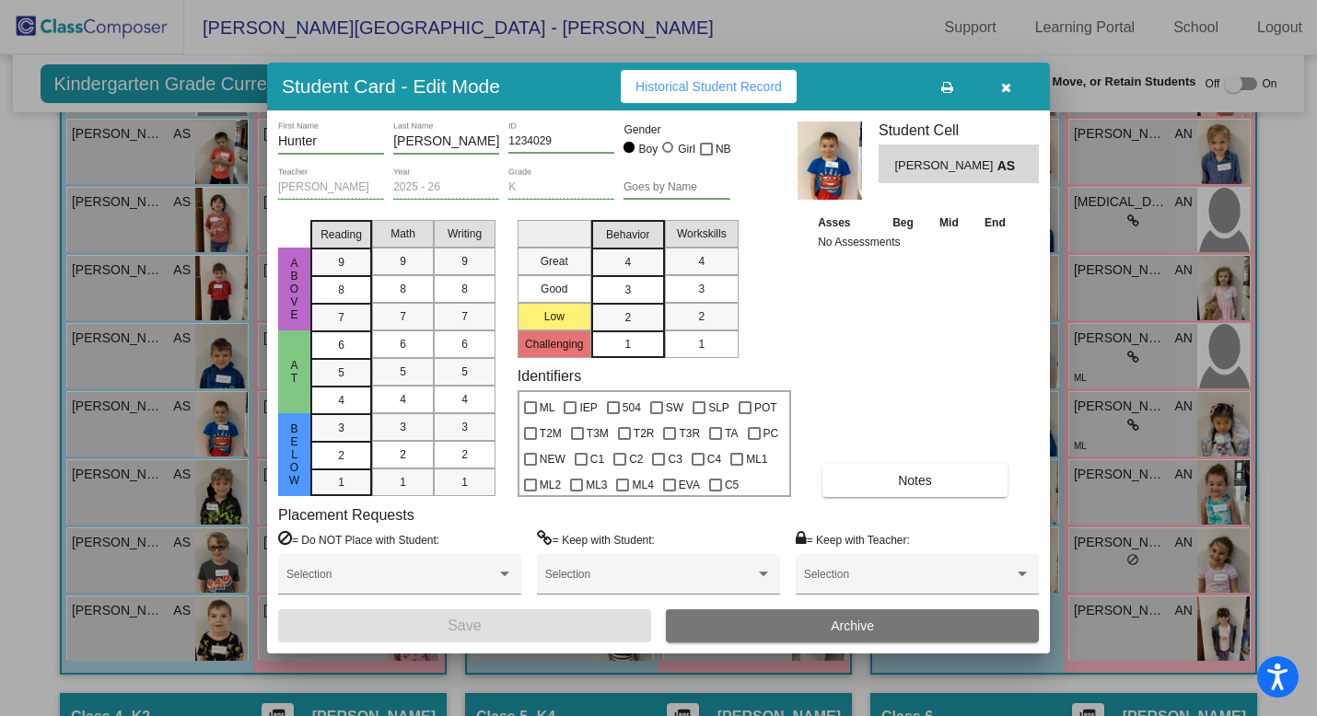
click at [1010, 87] on button "button" at bounding box center [1005, 86] width 59 height 33
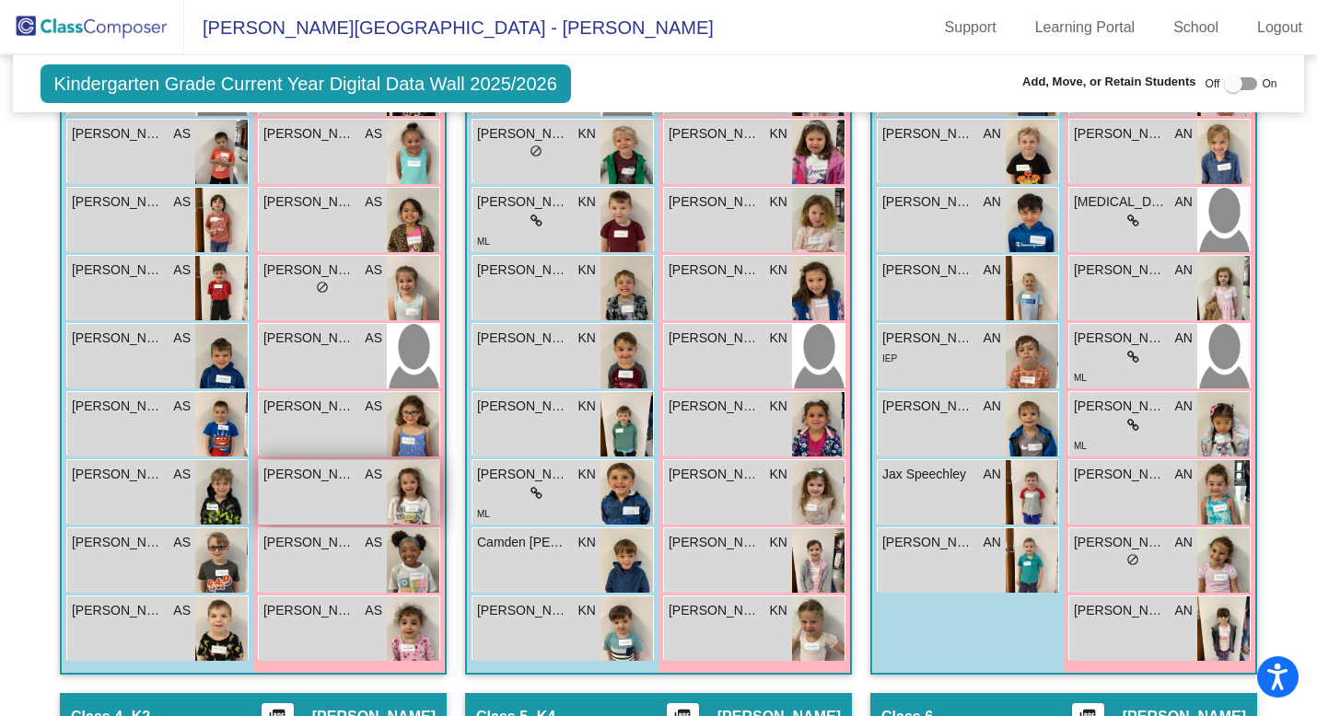
click at [335, 457] on span "[PERSON_NAME]" at bounding box center [309, 474] width 92 height 19
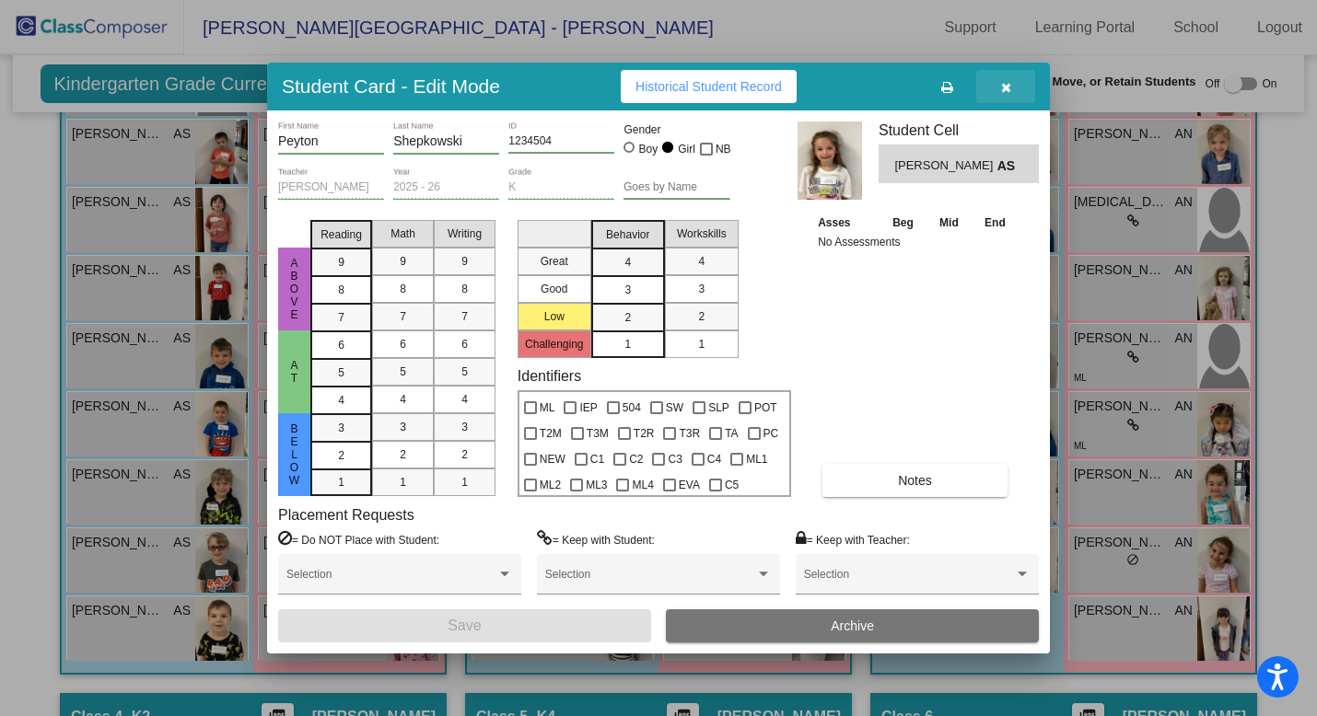
click at [1012, 83] on button "button" at bounding box center [1005, 86] width 59 height 33
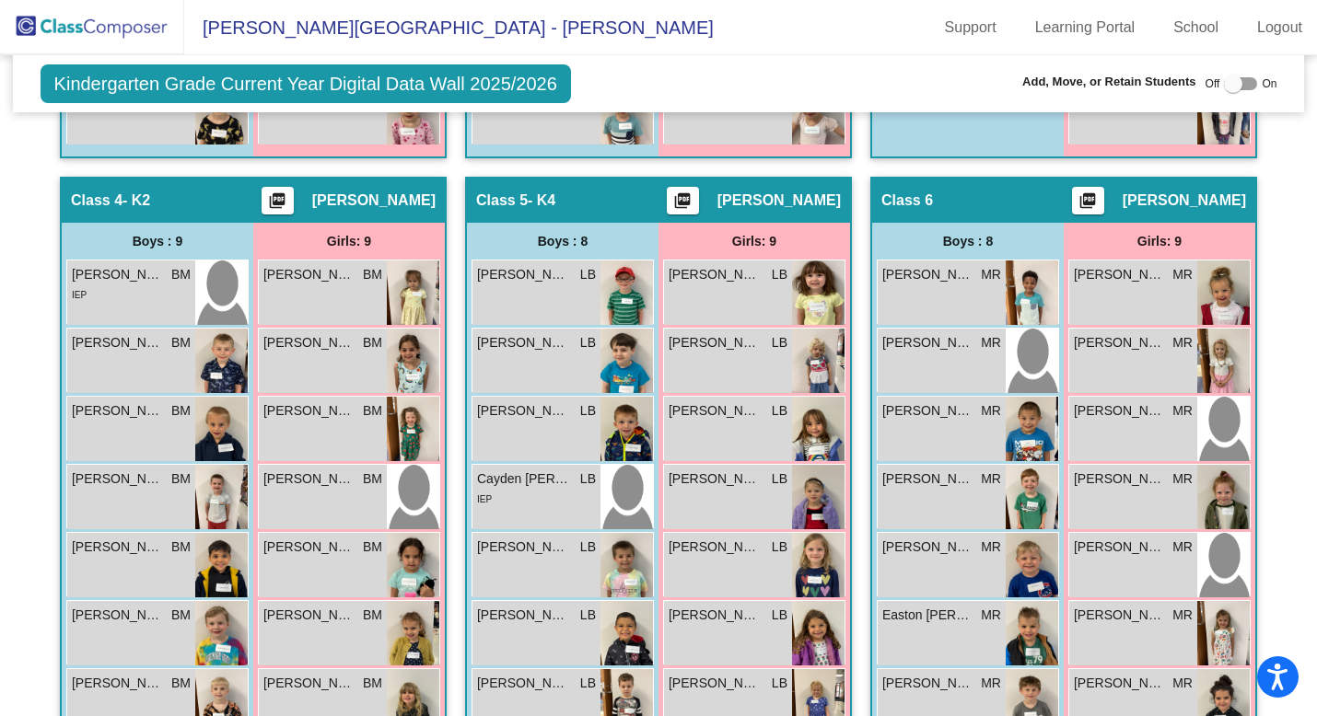
scroll to position [1153, 0]
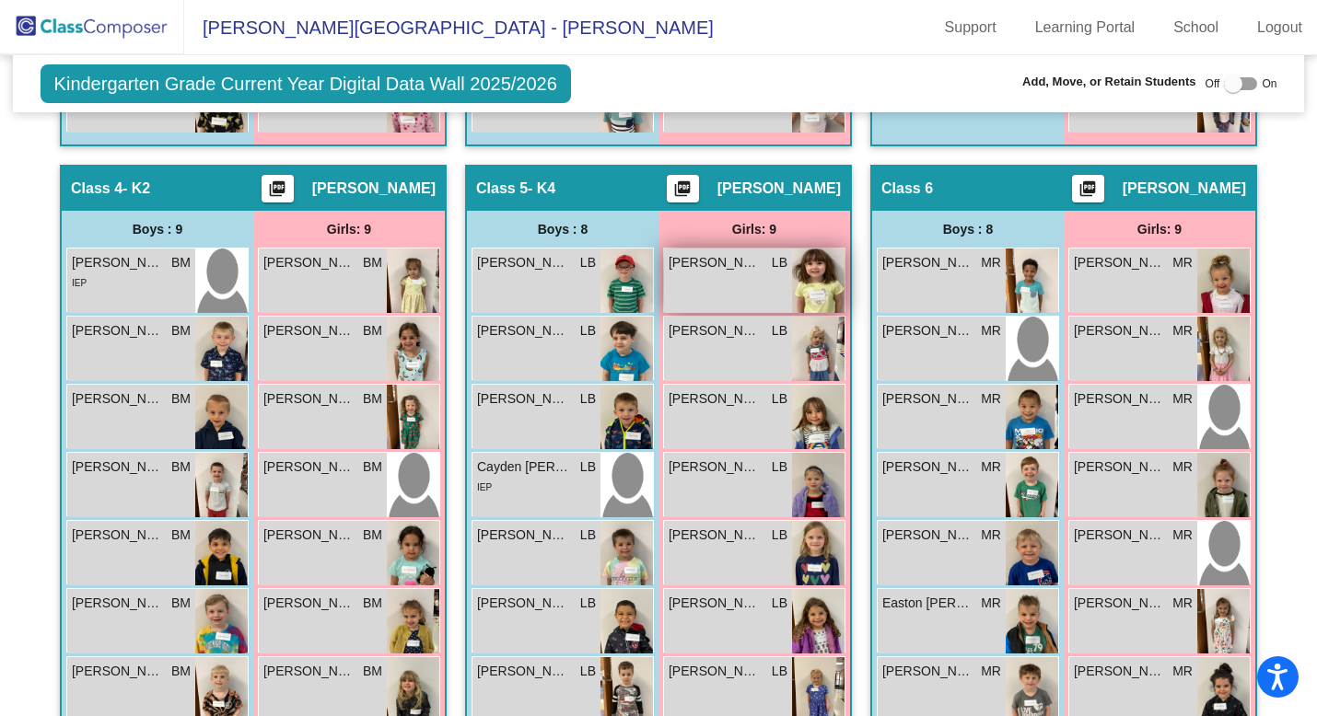
click at [742, 265] on span "[PERSON_NAME]" at bounding box center [715, 262] width 92 height 19
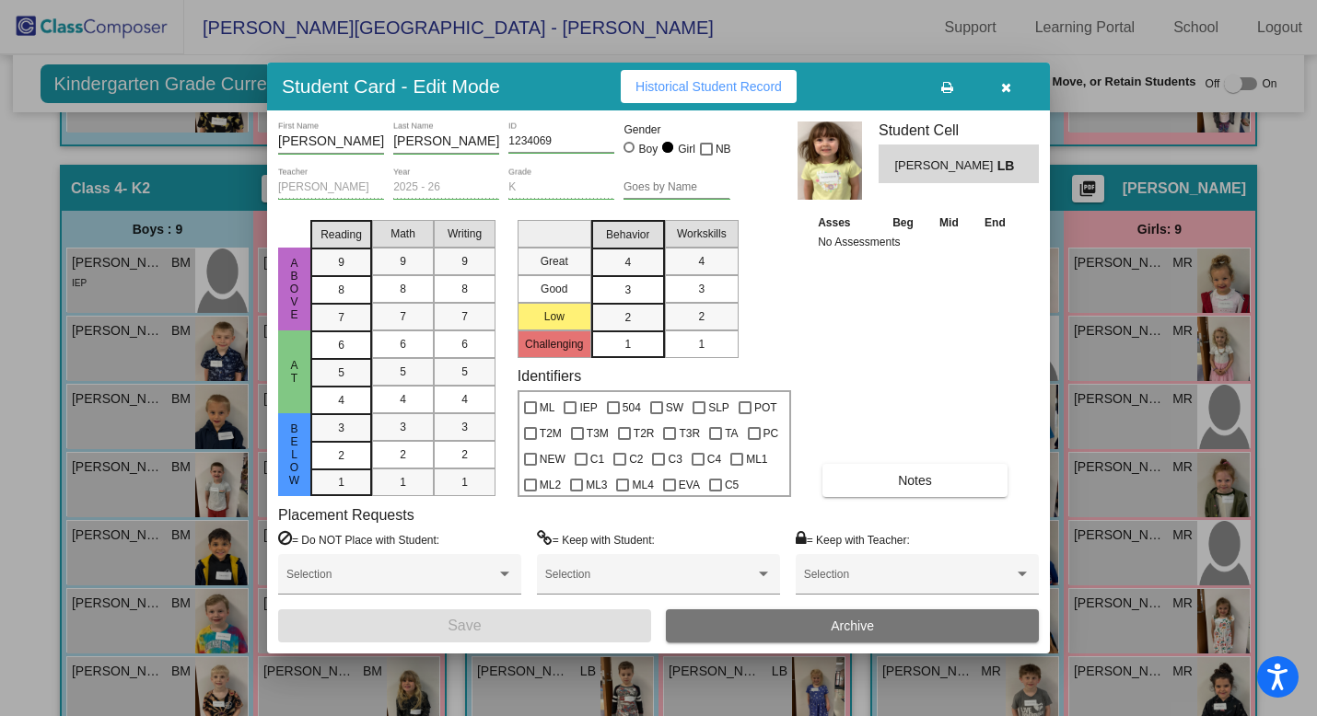
click at [1011, 89] on button "button" at bounding box center [1005, 86] width 59 height 33
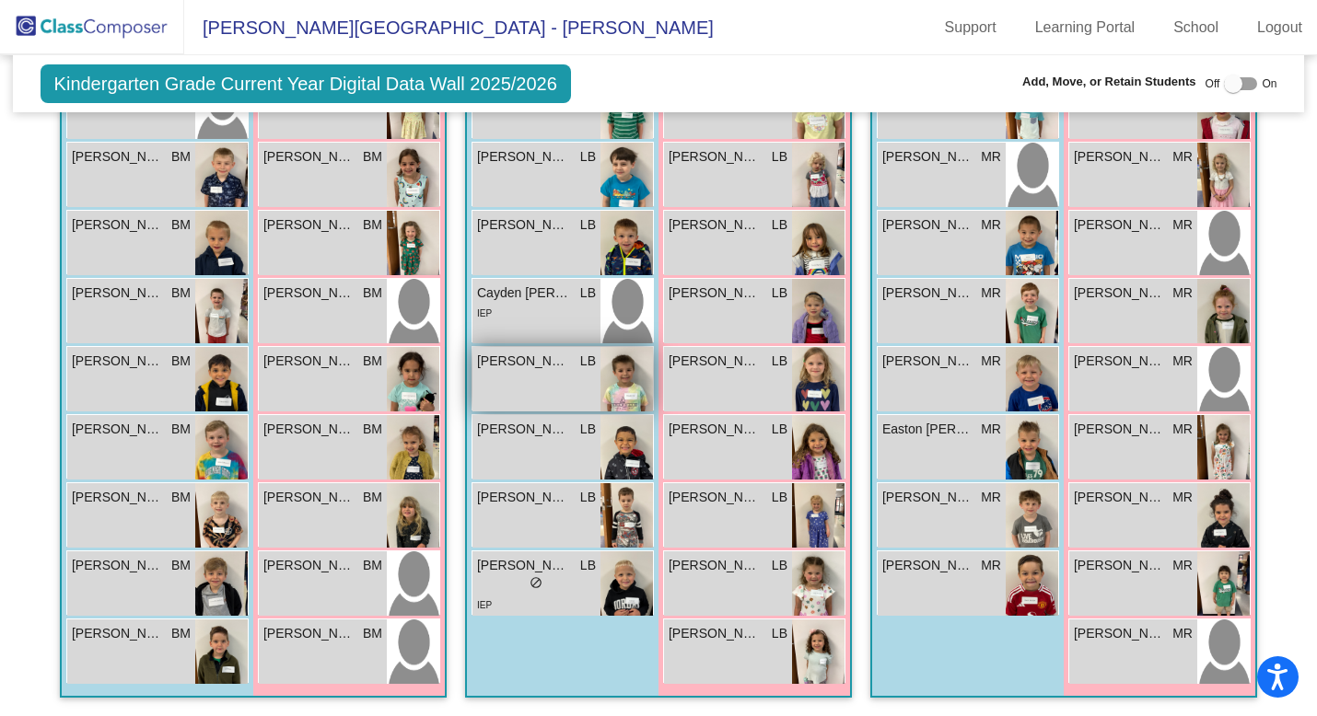
scroll to position [0, 0]
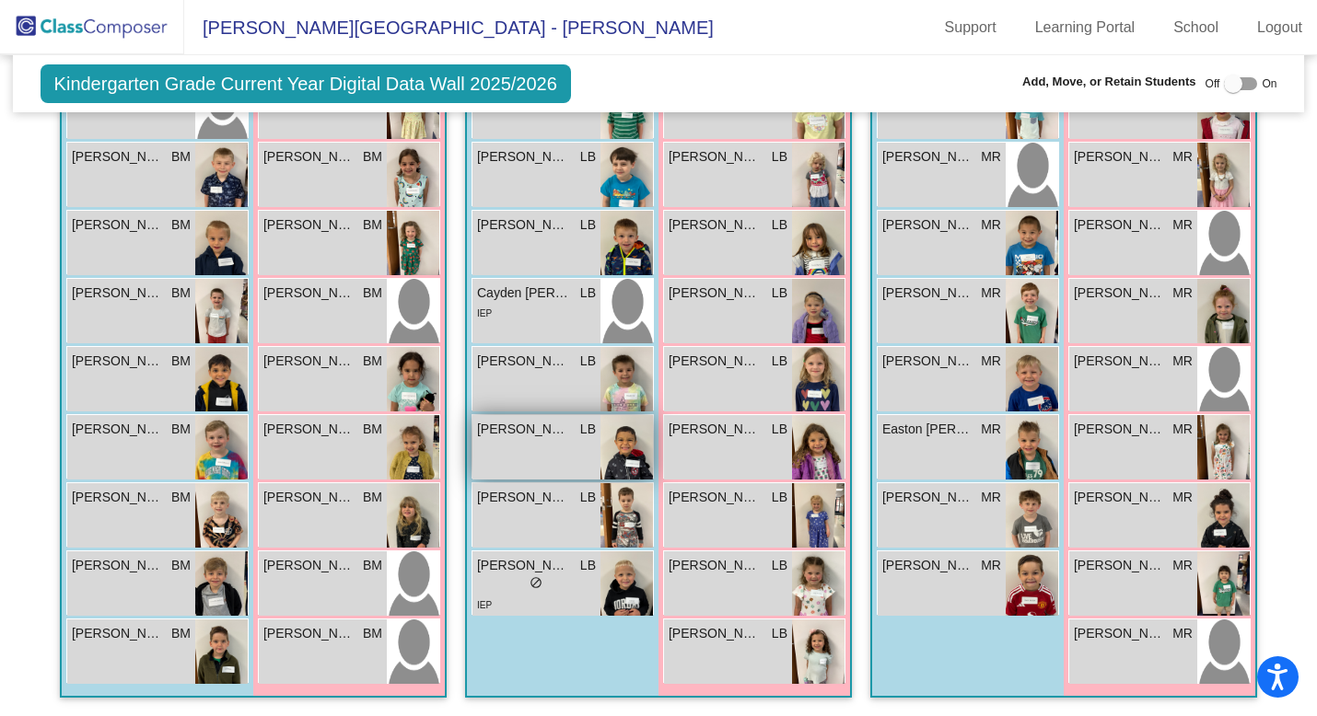
click at [546, 428] on span "[PERSON_NAME]" at bounding box center [523, 429] width 92 height 19
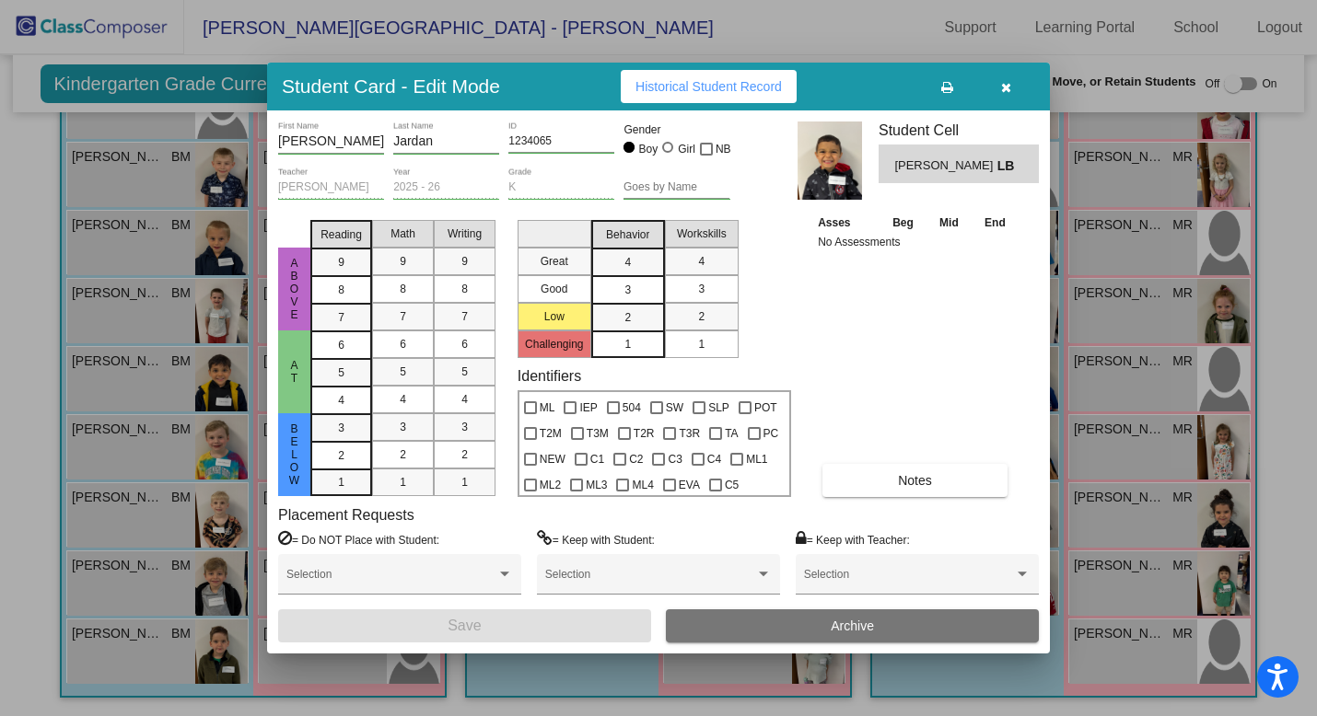
click at [1008, 89] on icon "button" at bounding box center [1006, 87] width 10 height 13
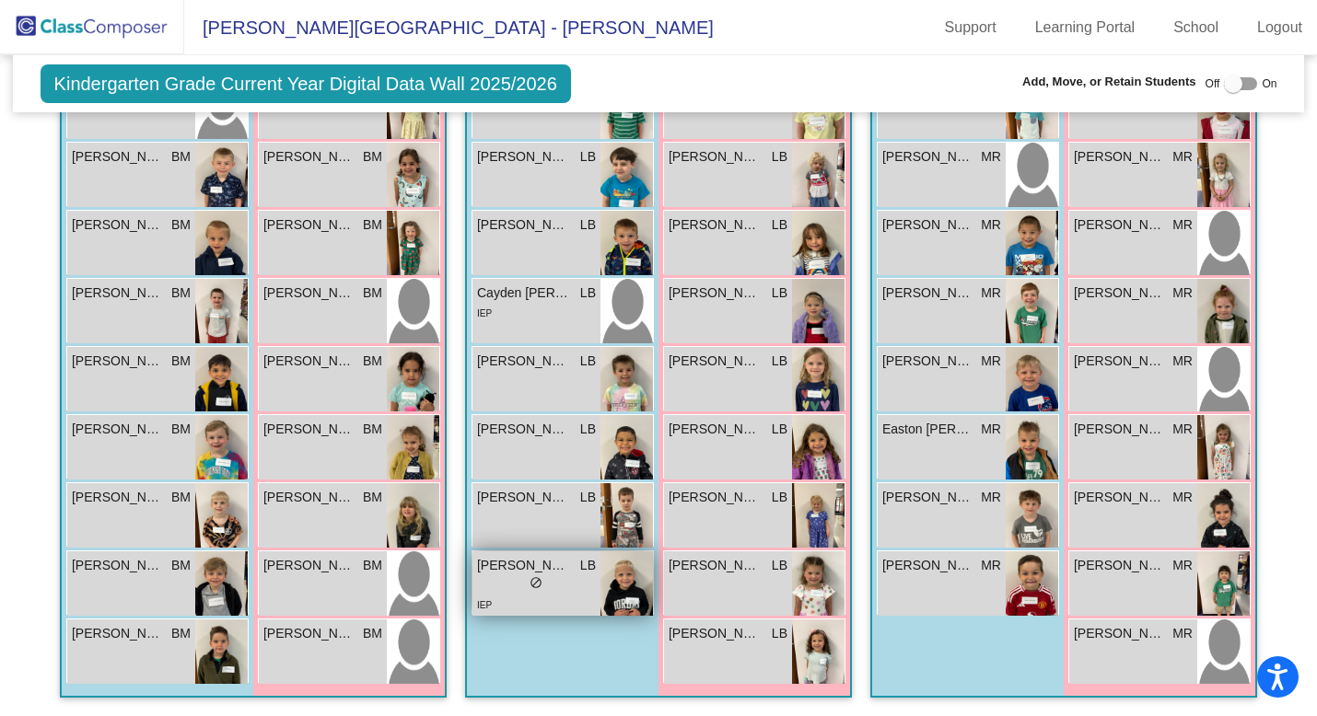
click at [538, 457] on span "[PERSON_NAME]" at bounding box center [523, 565] width 92 height 19
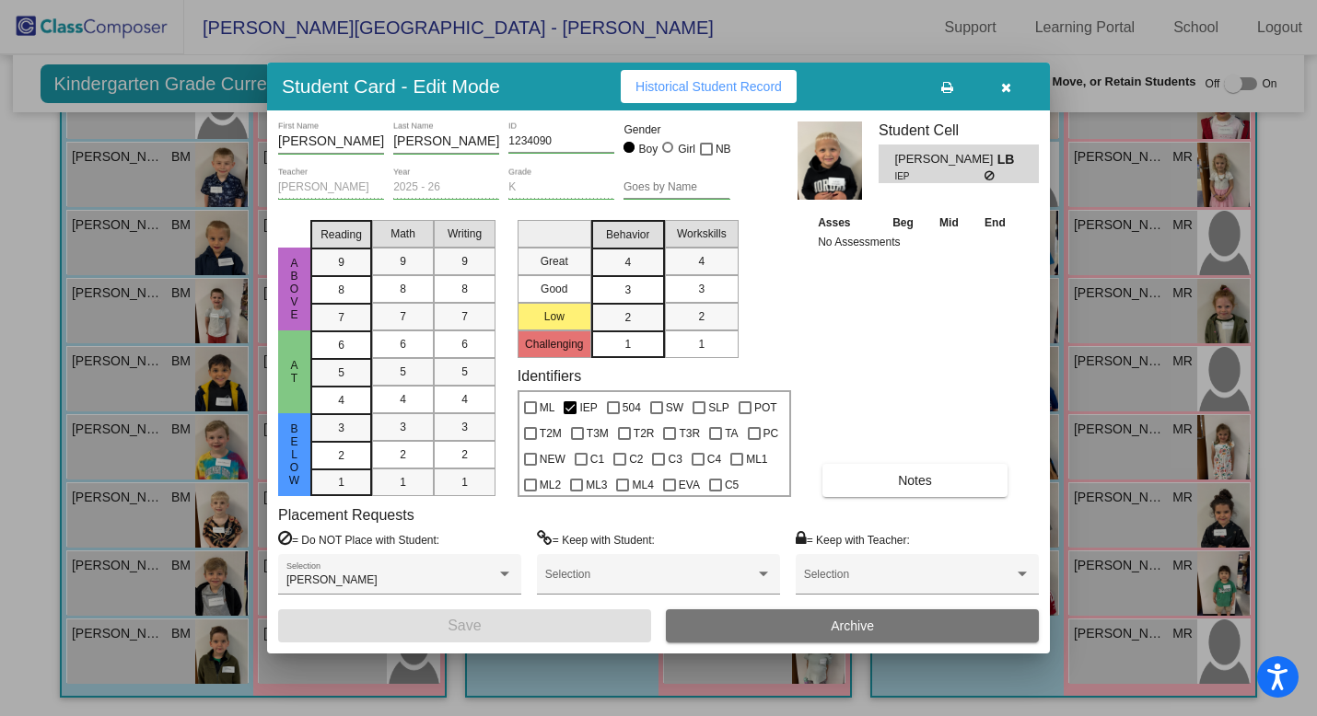
click at [1008, 85] on icon "button" at bounding box center [1006, 87] width 10 height 13
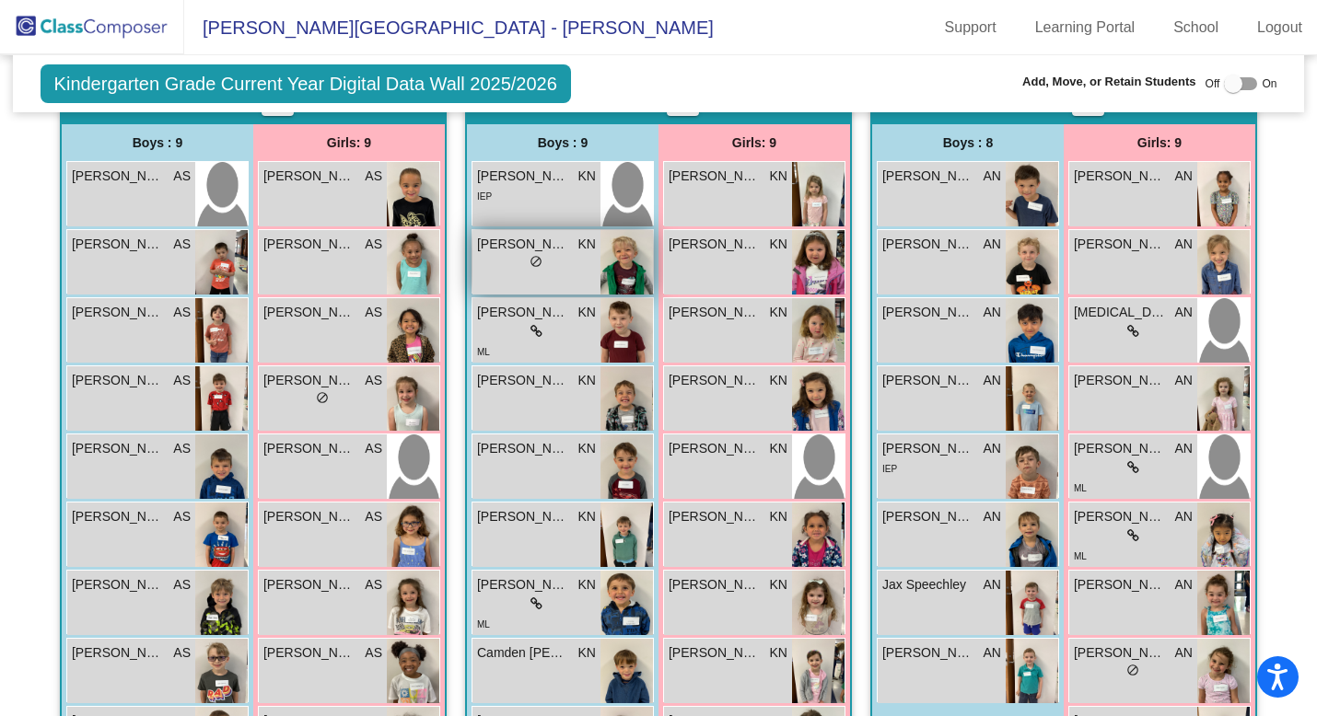
scroll to position [517, 0]
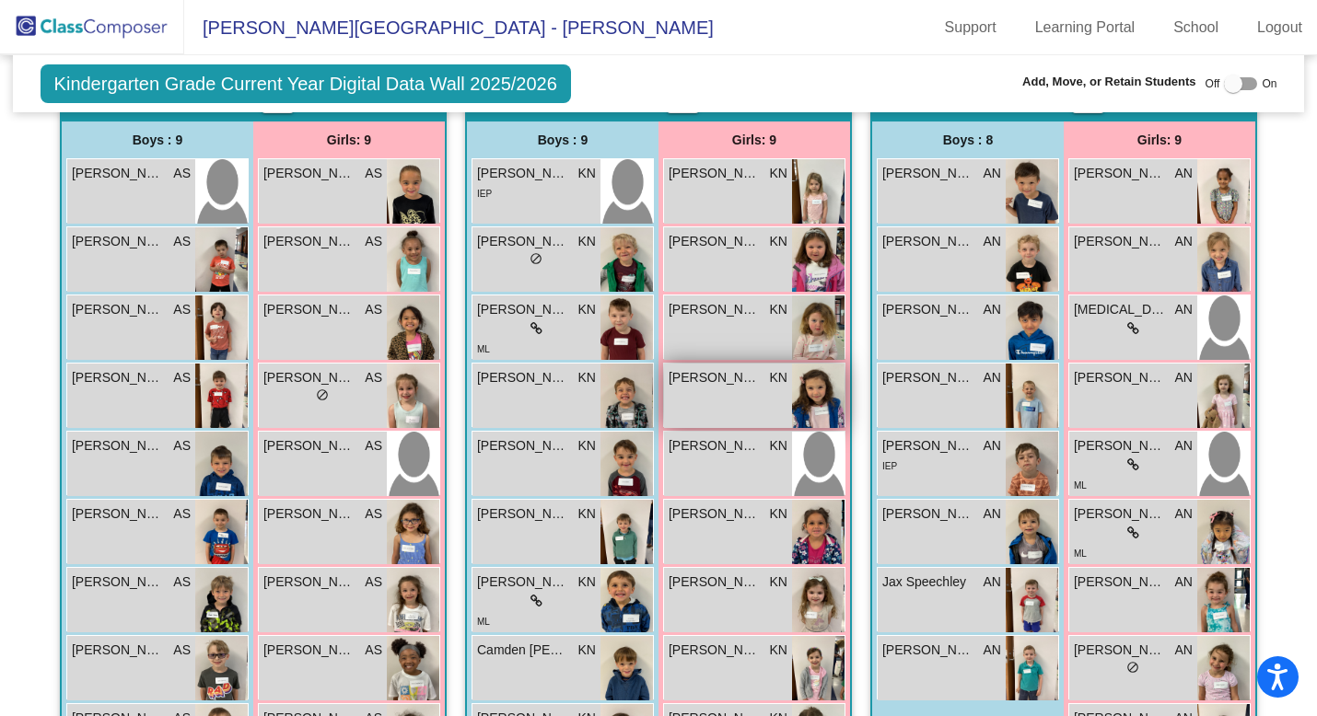
click at [709, 391] on div "[PERSON_NAME] KN lock do_not_disturb_alt" at bounding box center [728, 396] width 128 height 64
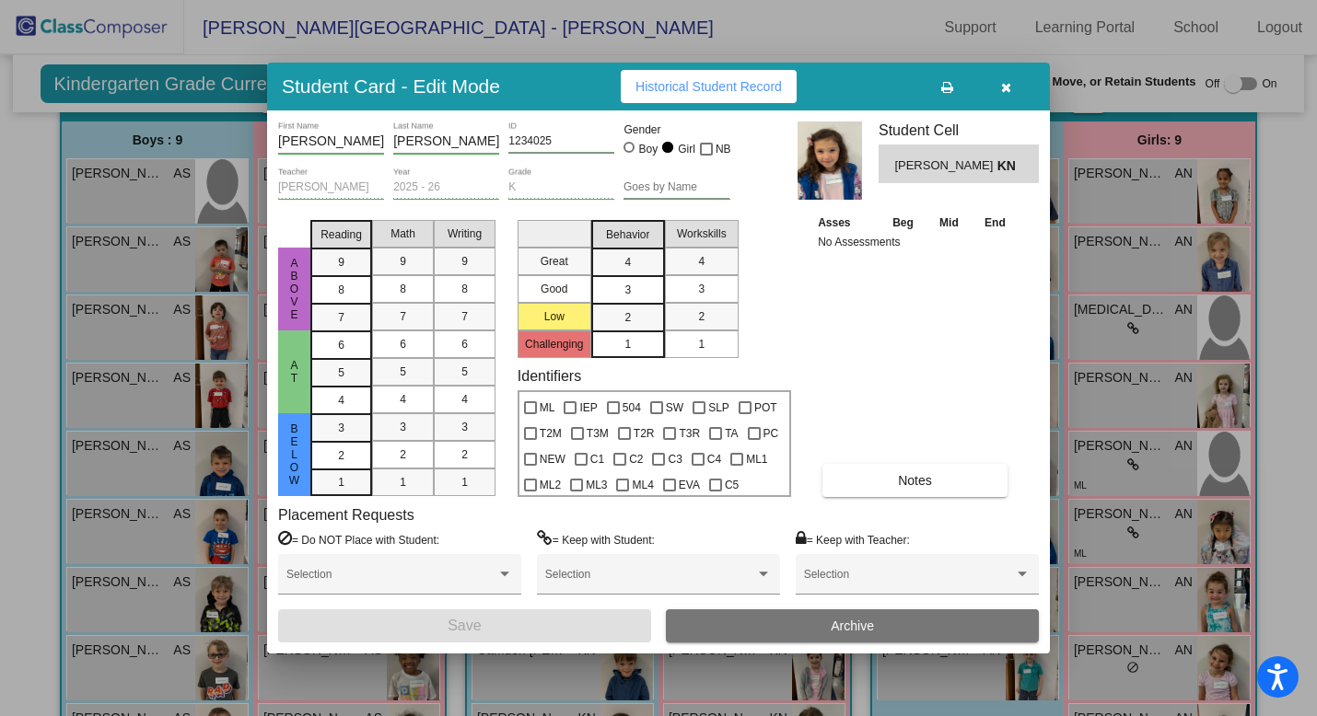
click at [1005, 91] on icon "button" at bounding box center [1006, 87] width 10 height 13
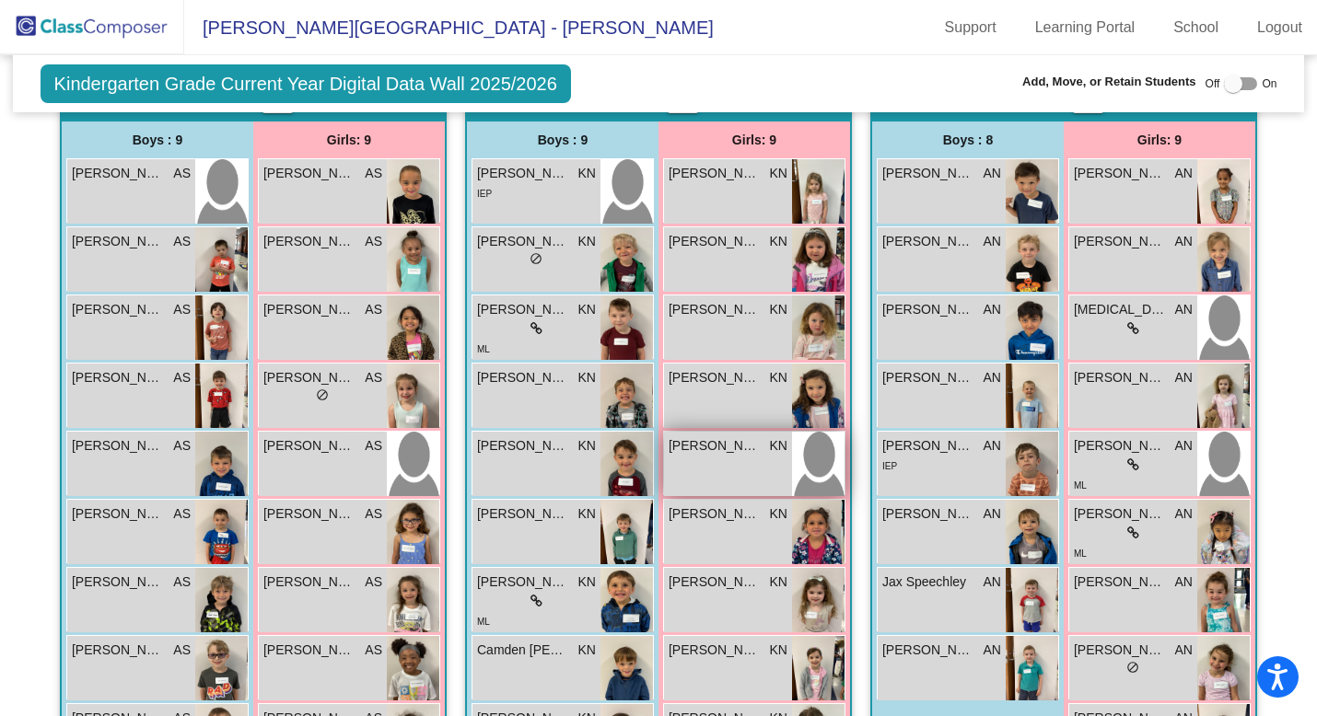
scroll to position [558, 0]
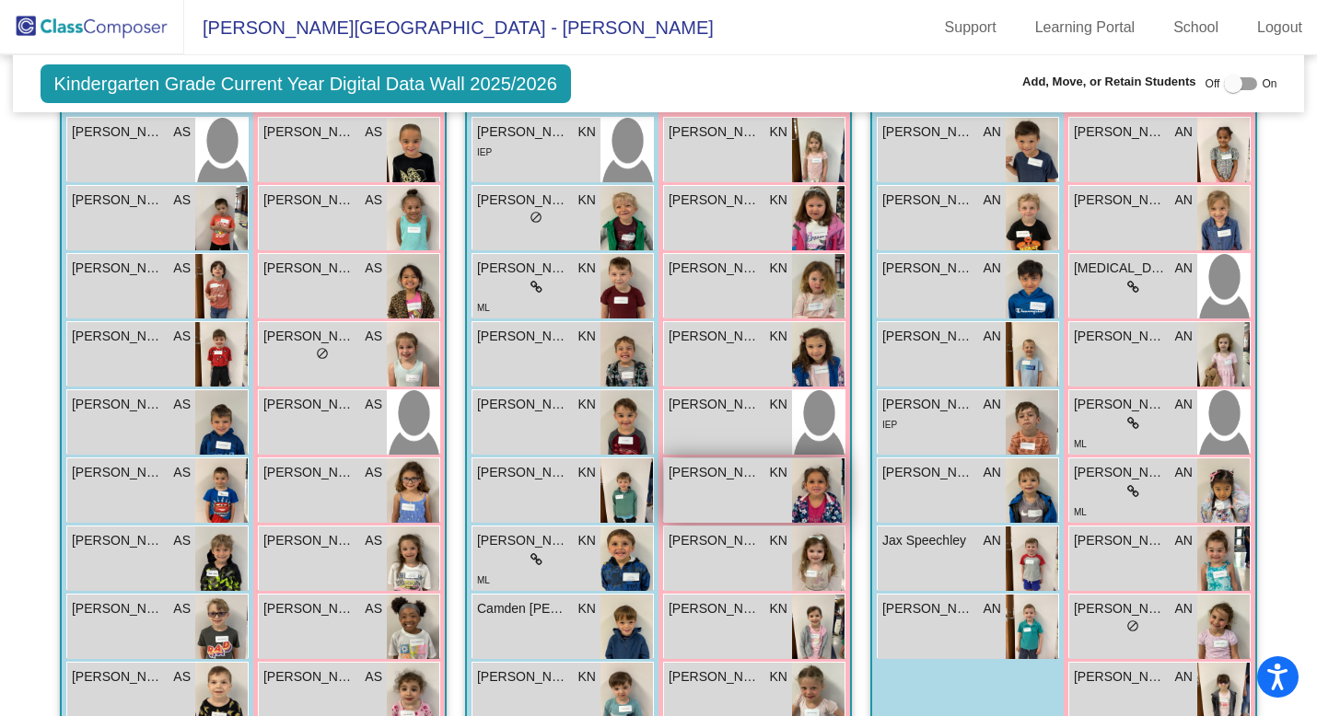
click at [711, 457] on span "[PERSON_NAME]" at bounding box center [715, 472] width 92 height 19
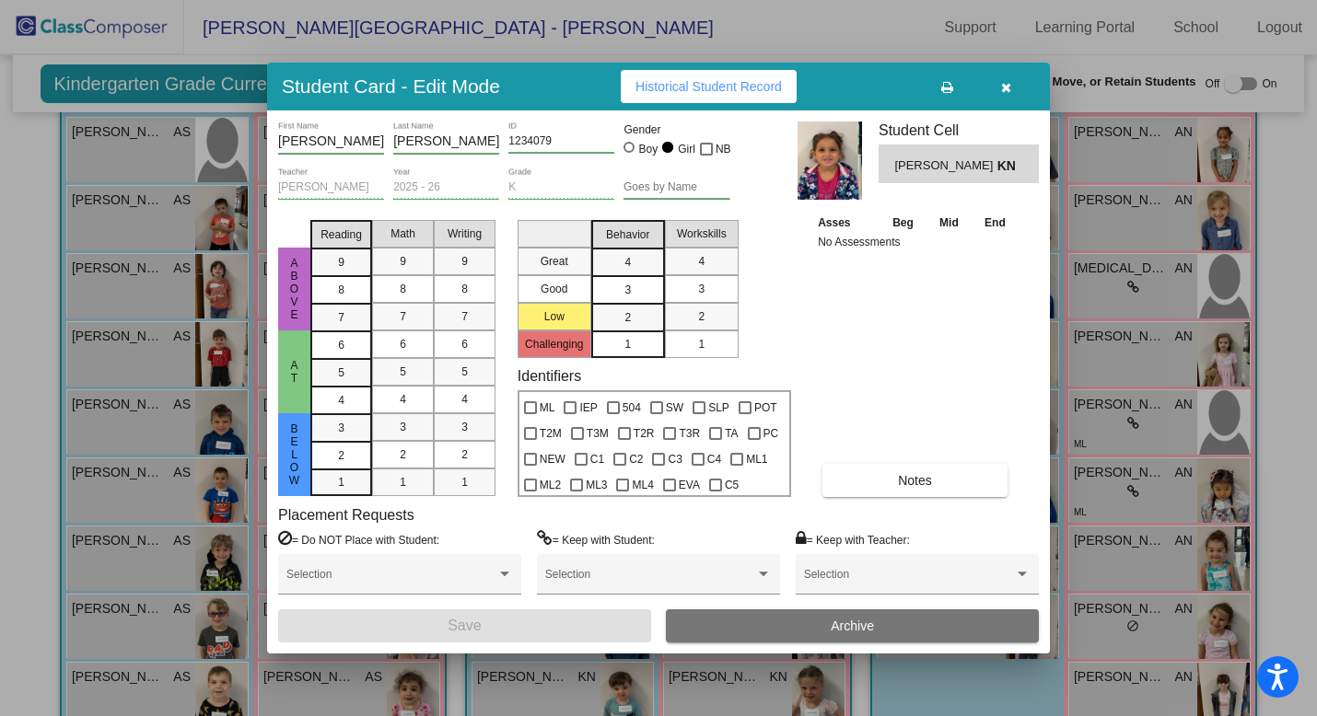
click at [1007, 87] on icon "button" at bounding box center [1006, 87] width 10 height 13
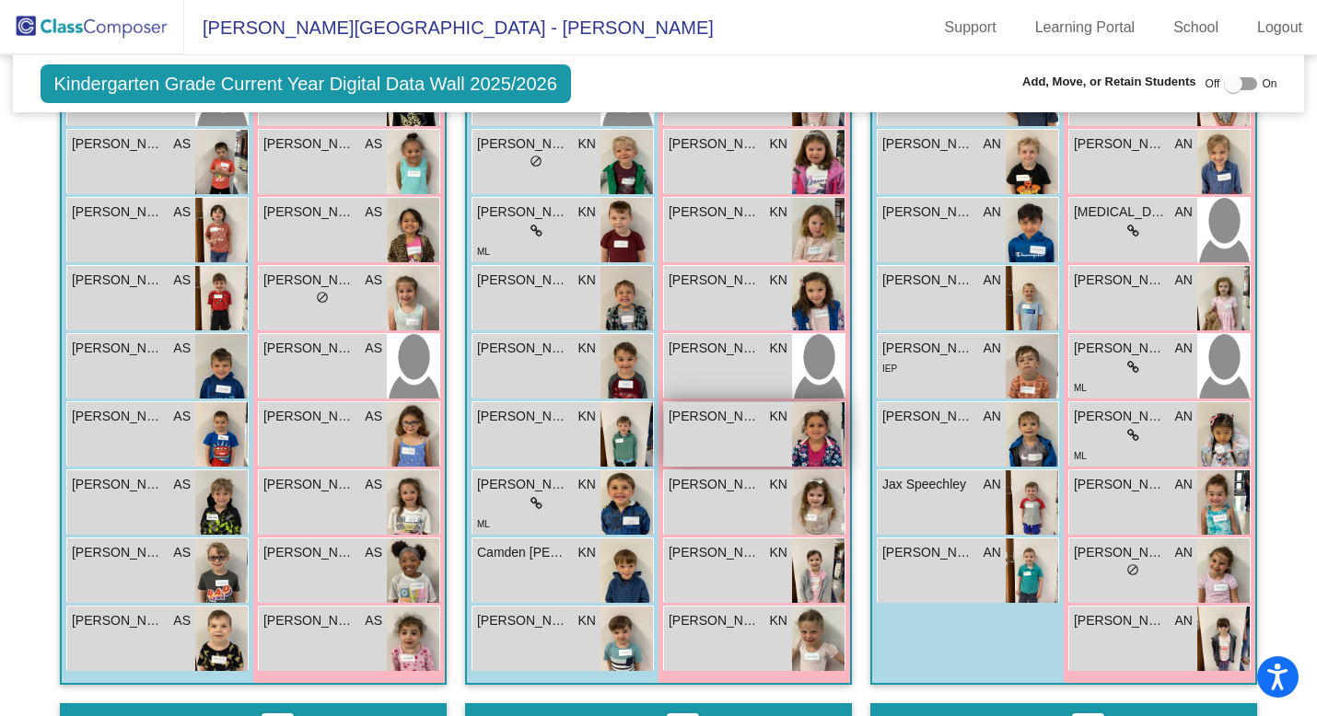
scroll to position [618, 0]
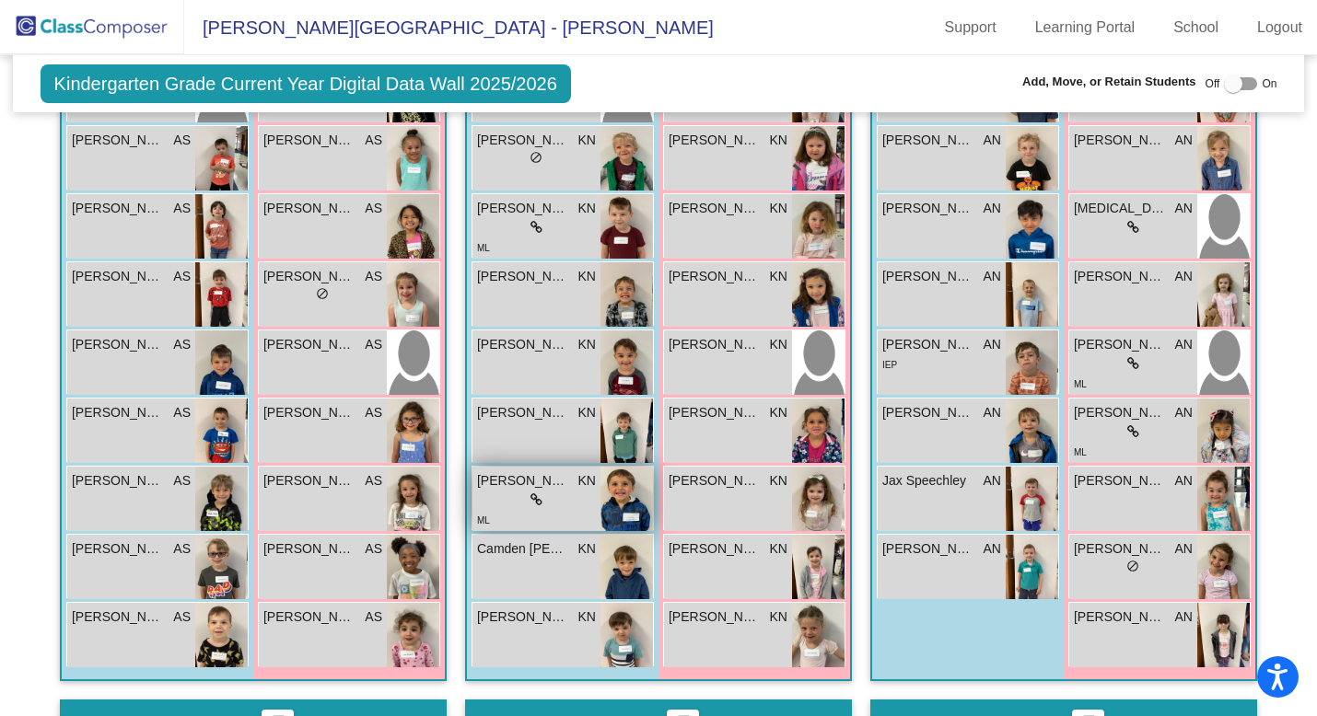
click at [522, 457] on div "lock do_not_disturb_alt" at bounding box center [536, 500] width 119 height 19
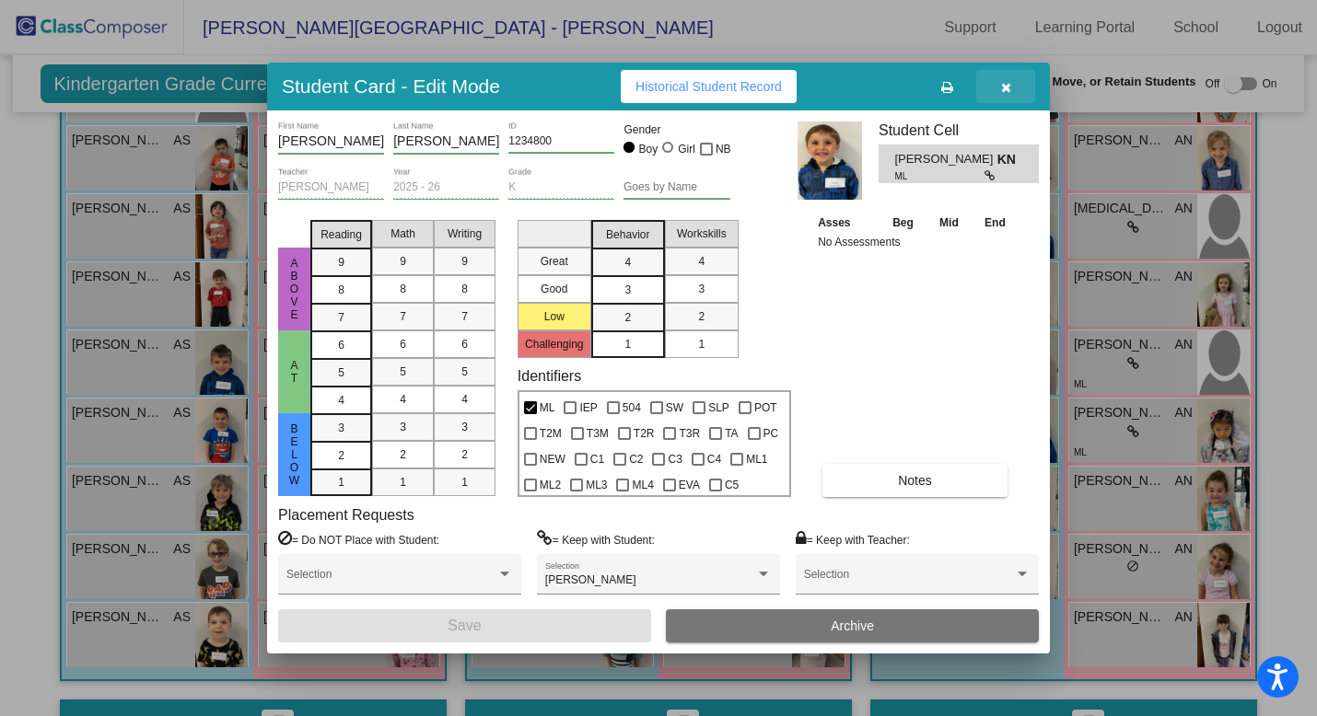
click at [1010, 85] on icon "button" at bounding box center [1006, 87] width 10 height 13
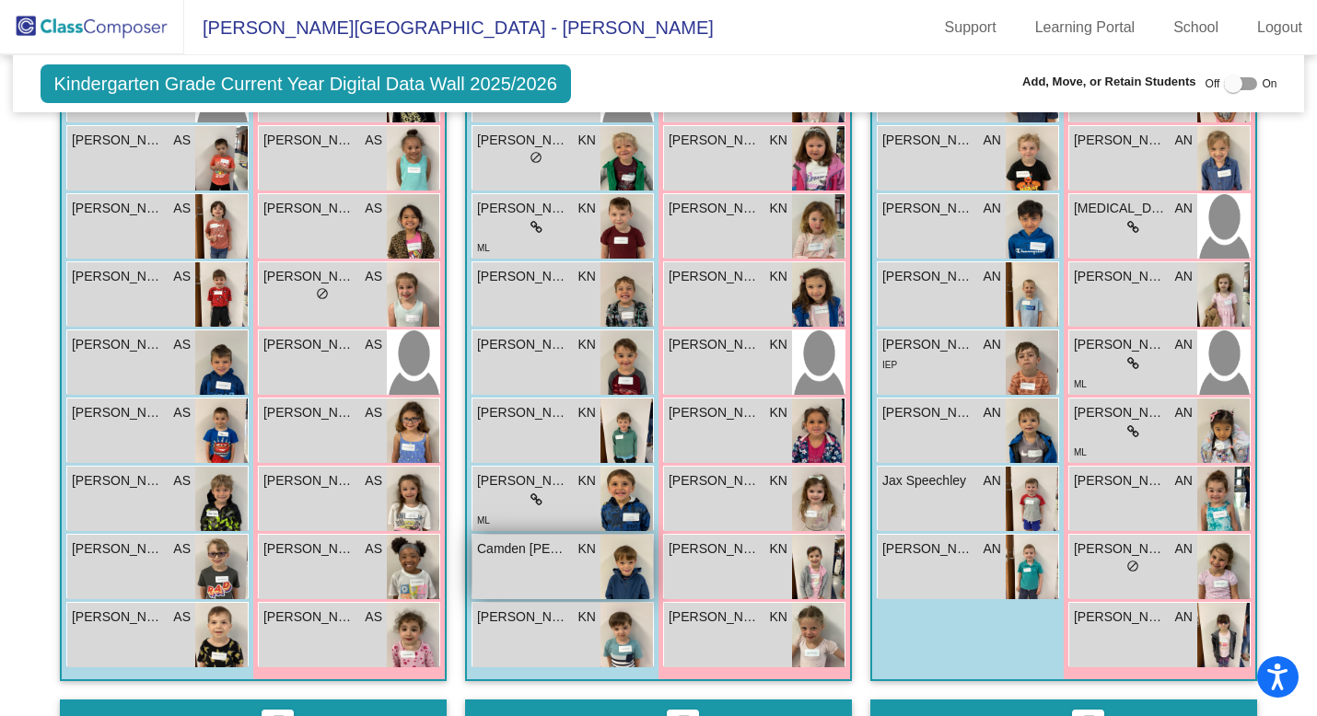
click at [530, 457] on div "Camden [PERSON_NAME] lock do_not_disturb_alt" at bounding box center [536, 567] width 128 height 64
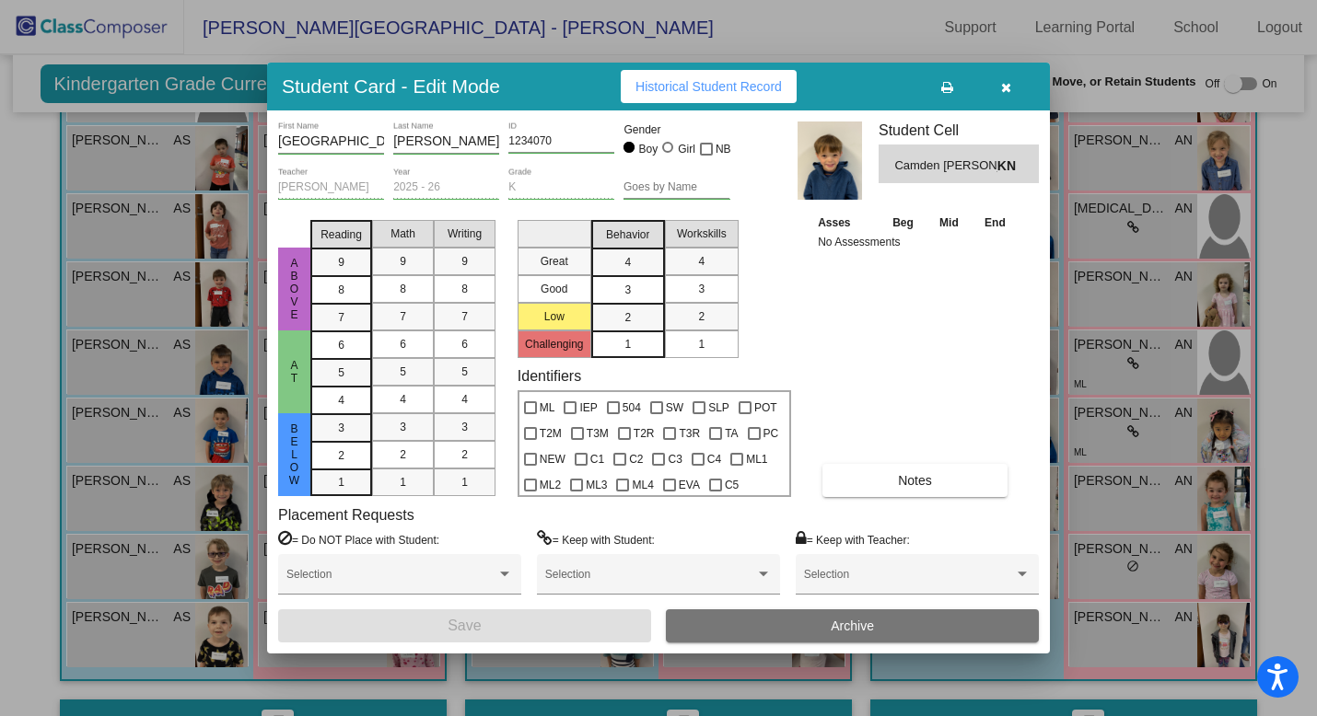
click at [1002, 87] on icon "button" at bounding box center [1006, 87] width 10 height 13
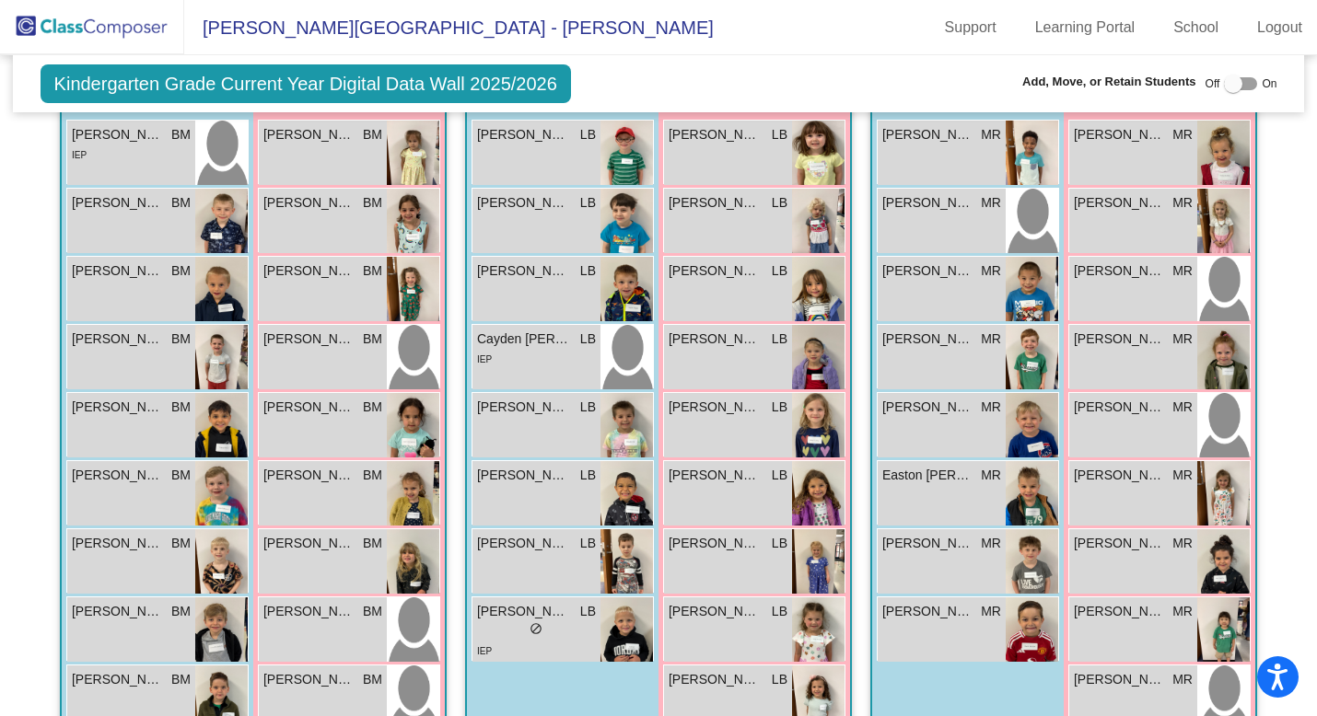
scroll to position [1286, 0]
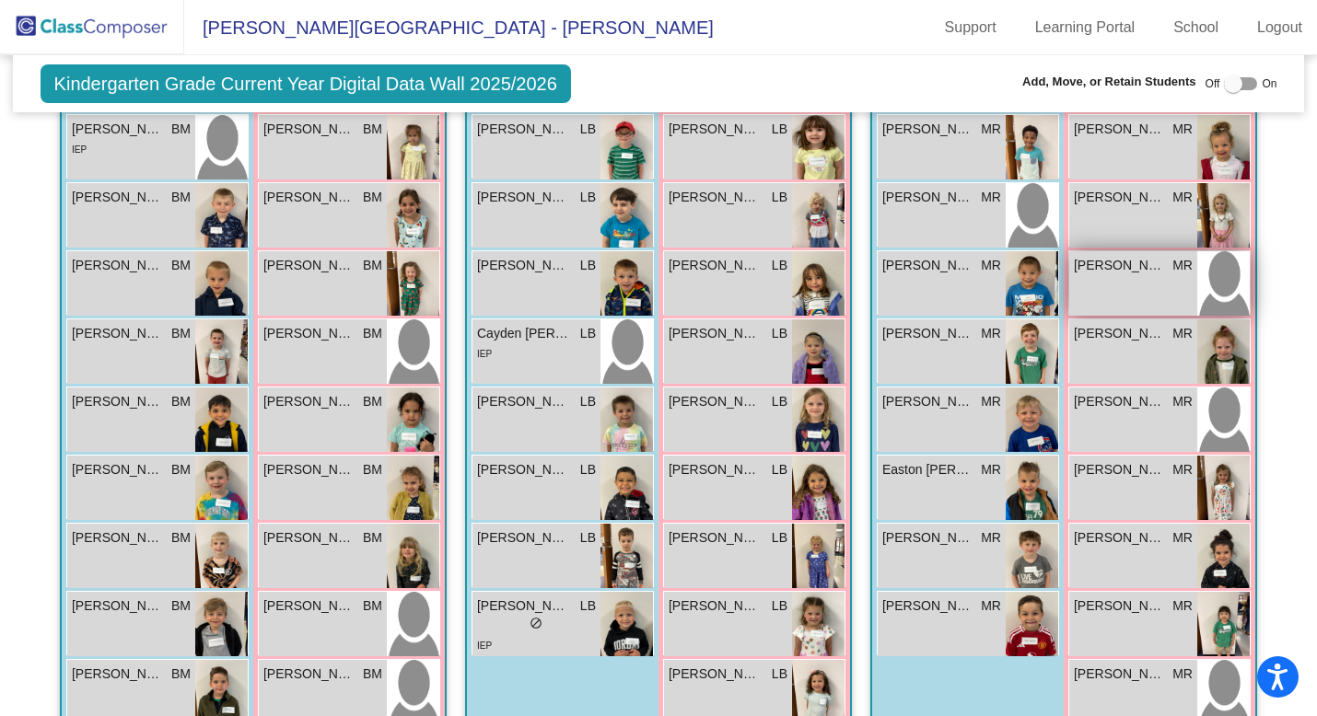
click at [1125, 269] on span "[PERSON_NAME]" at bounding box center [1120, 265] width 92 height 19
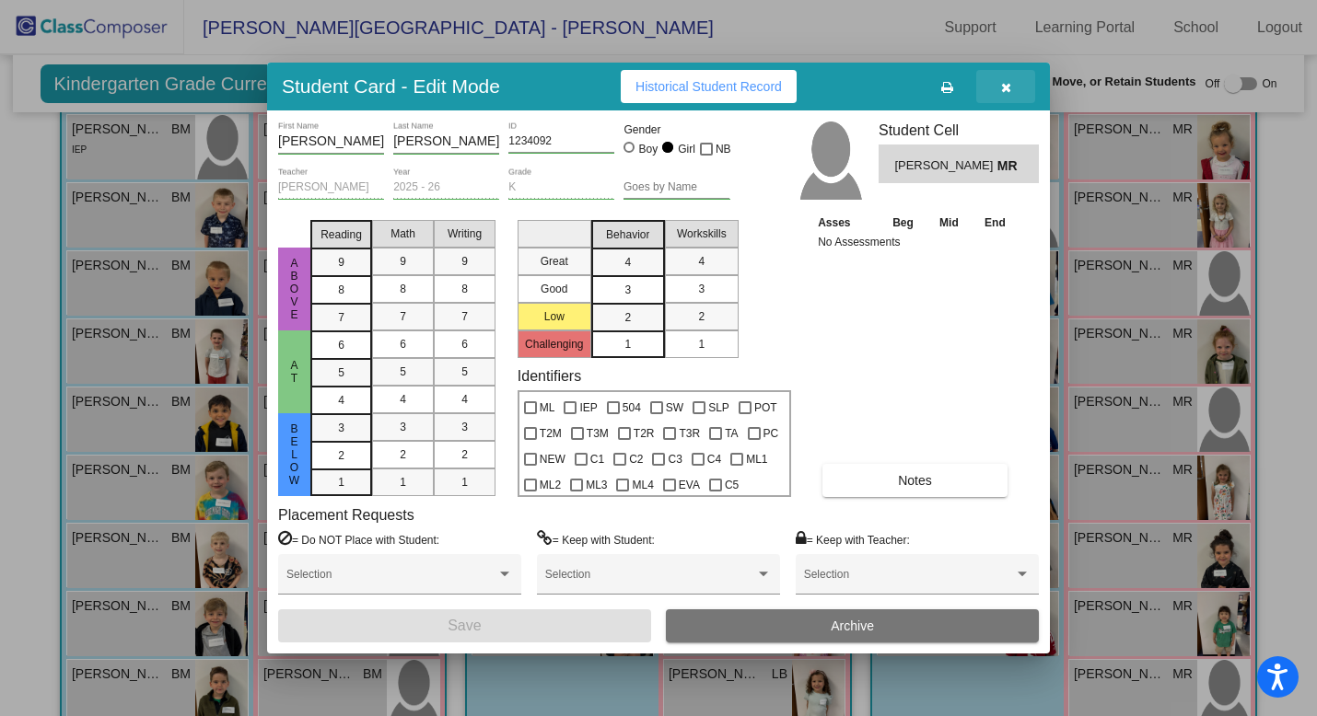
click at [1008, 87] on icon "button" at bounding box center [1006, 87] width 10 height 13
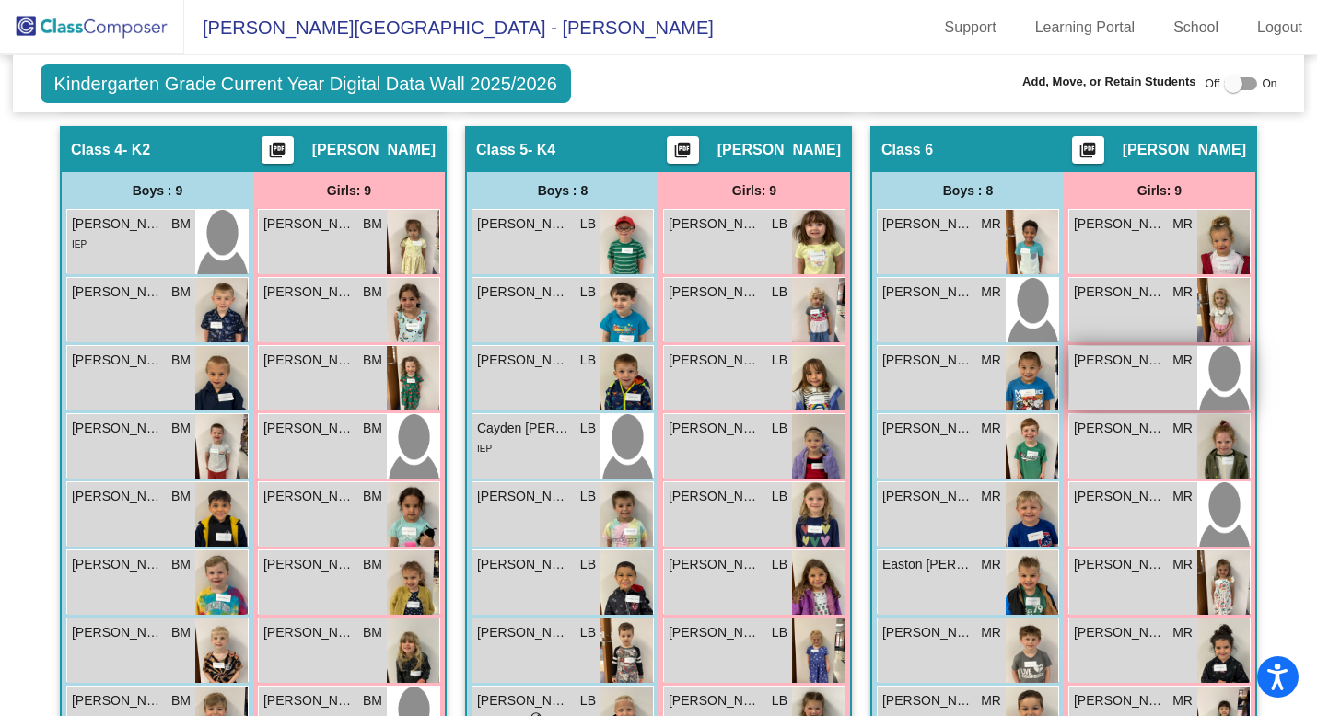
scroll to position [1184, 0]
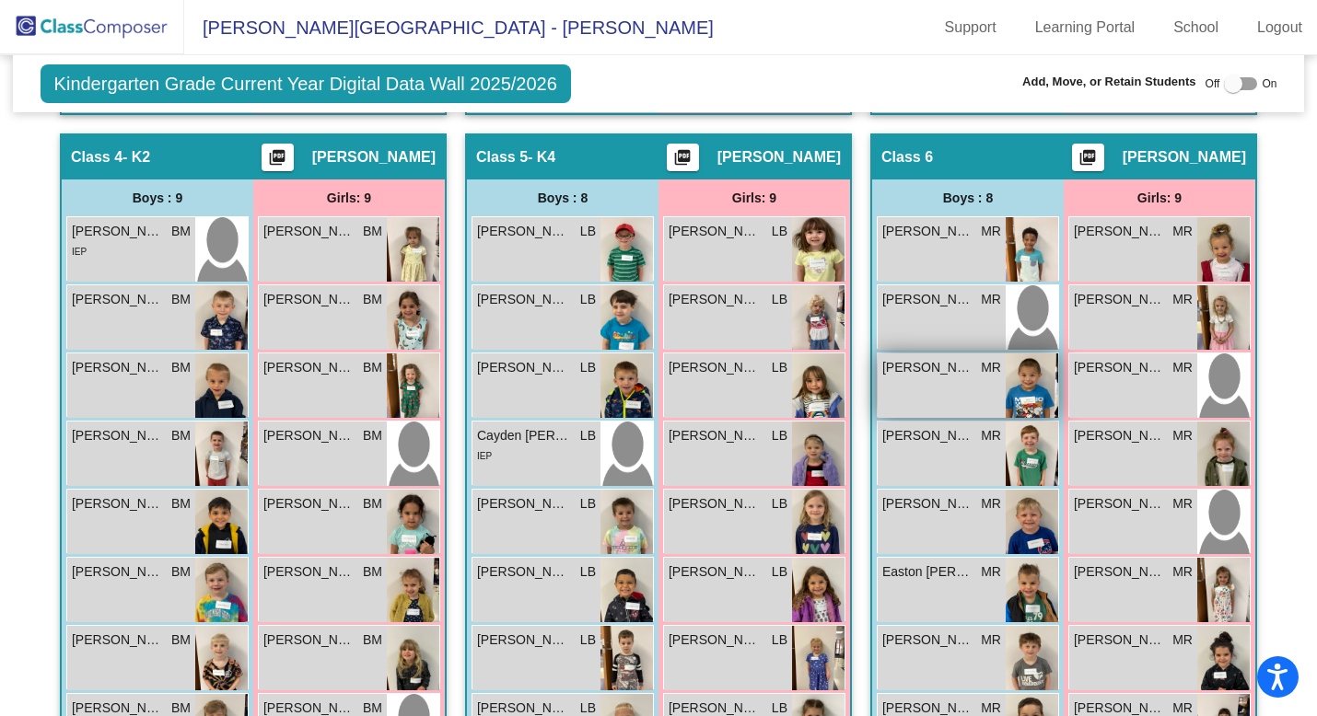
click at [937, 370] on span "[PERSON_NAME]" at bounding box center [928, 367] width 92 height 19
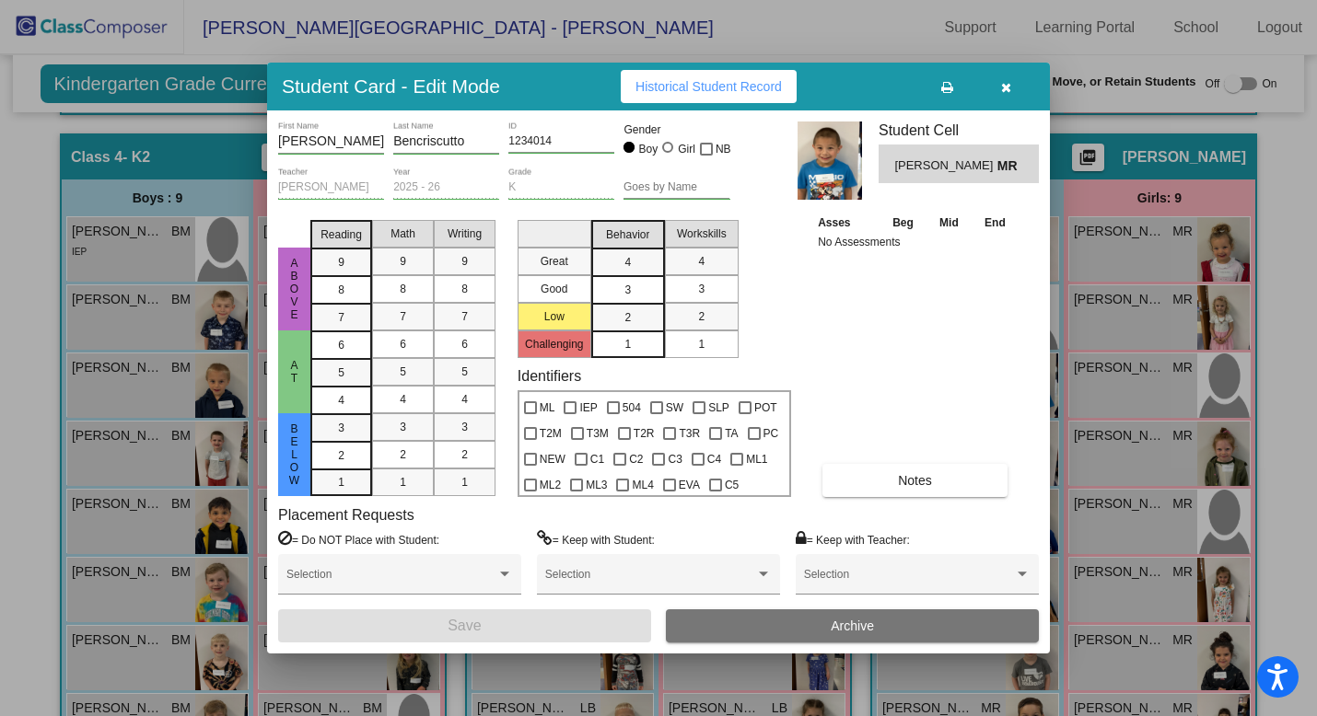
click at [1006, 88] on icon "button" at bounding box center [1006, 87] width 10 height 13
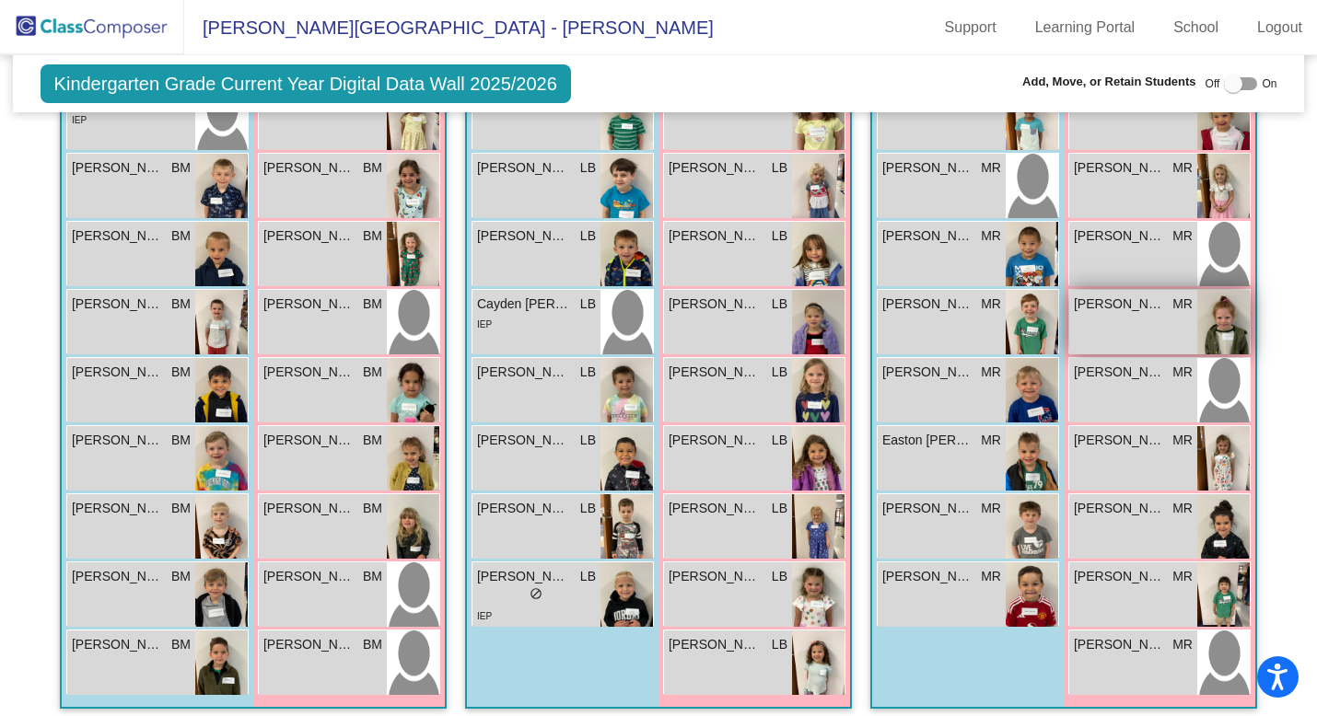
scroll to position [1332, 0]
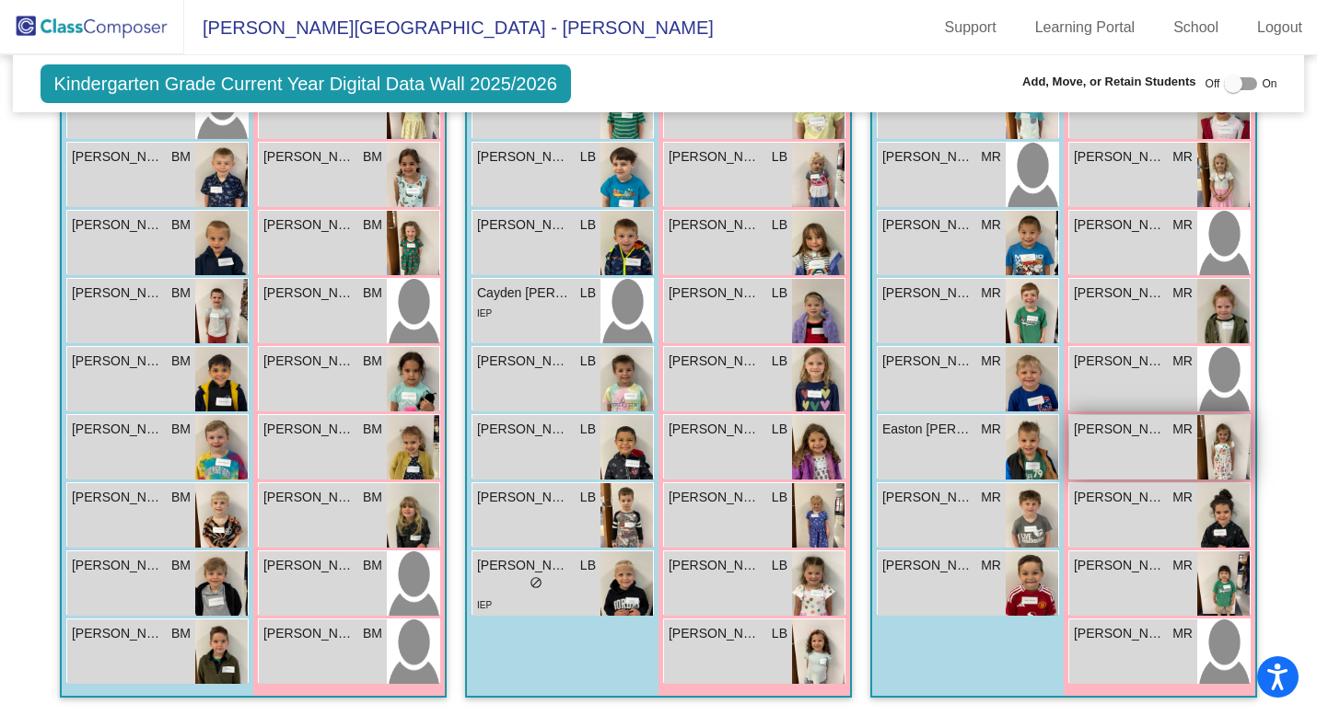
click at [1114, 422] on span "[PERSON_NAME]" at bounding box center [1120, 429] width 92 height 19
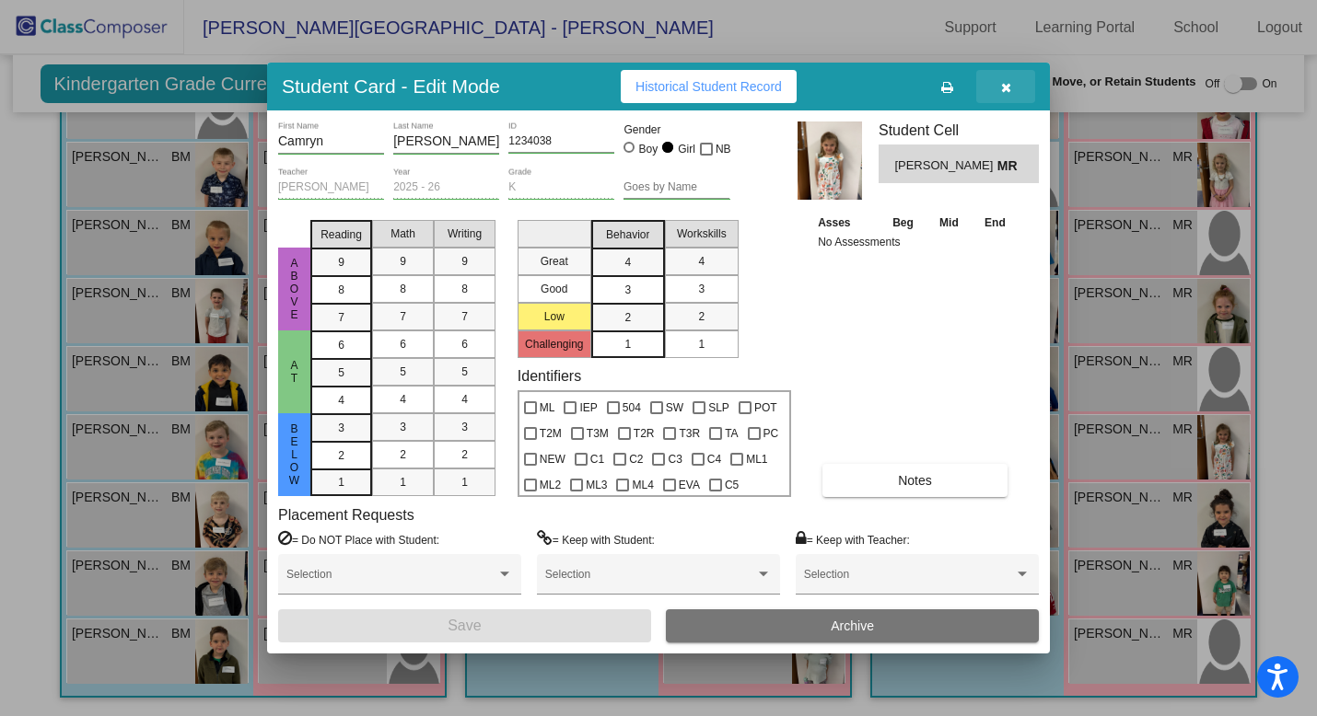
click at [1006, 90] on icon "button" at bounding box center [1006, 87] width 10 height 13
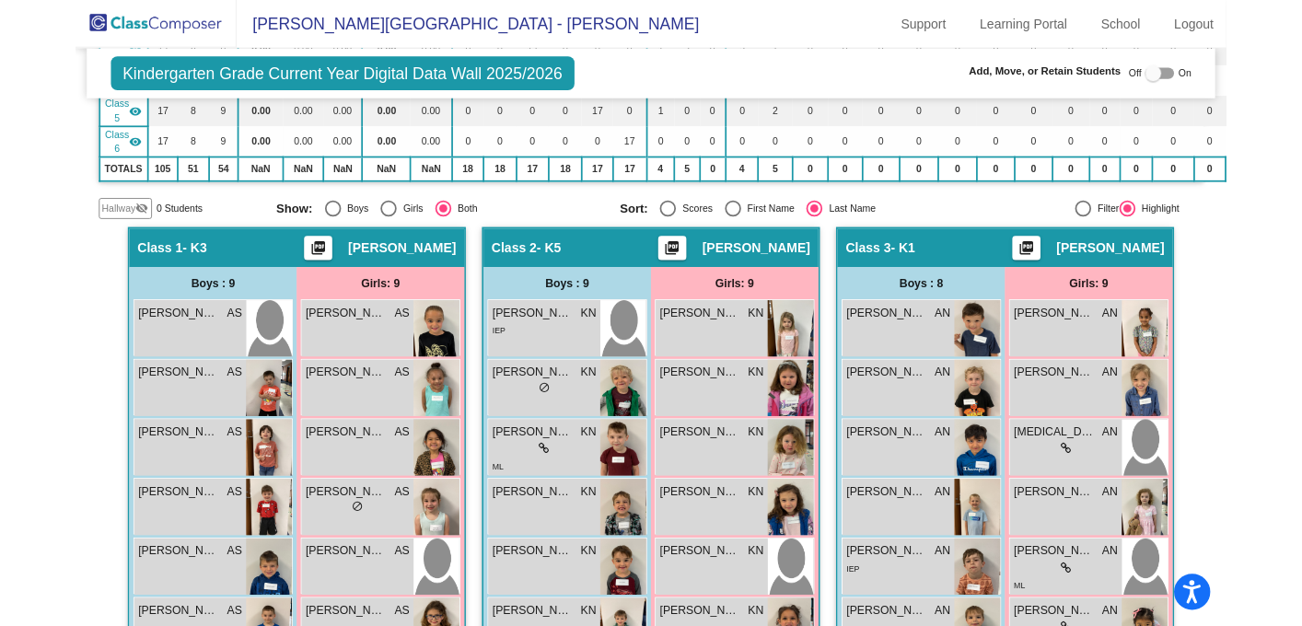
scroll to position [0, 0]
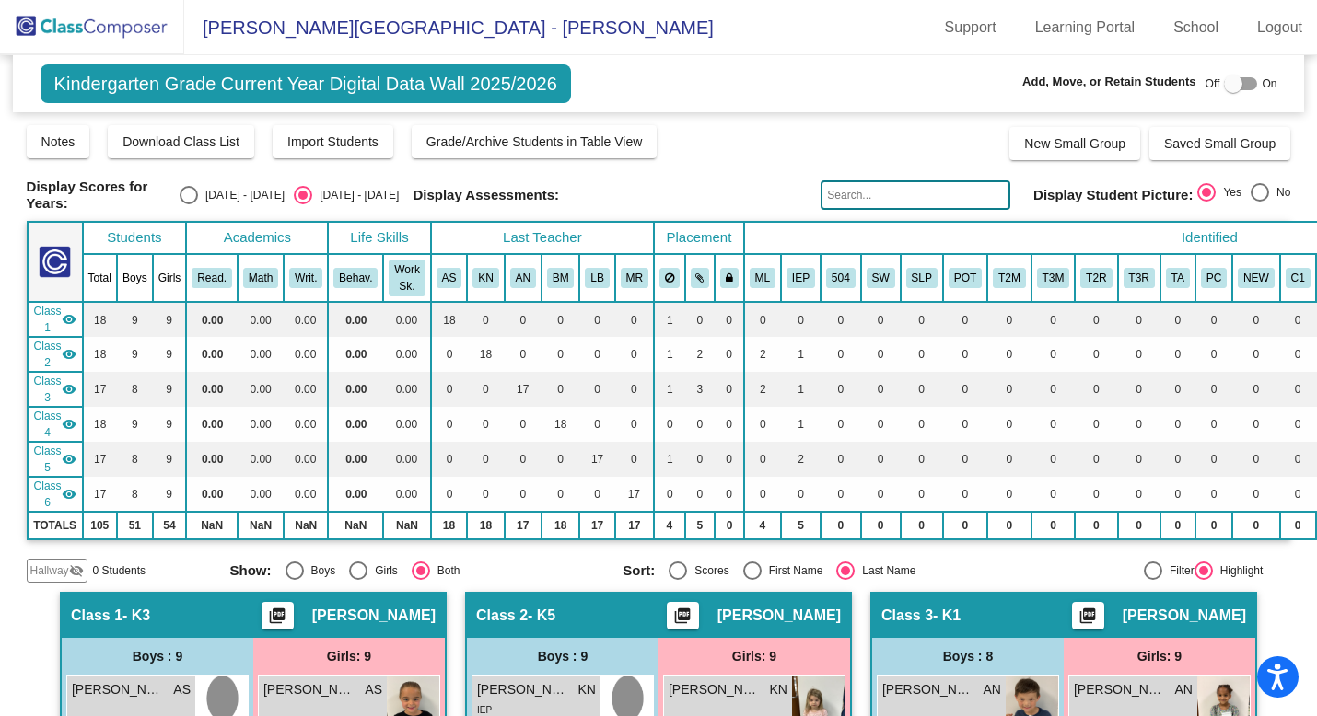
click at [126, 30] on img at bounding box center [92, 27] width 184 height 54
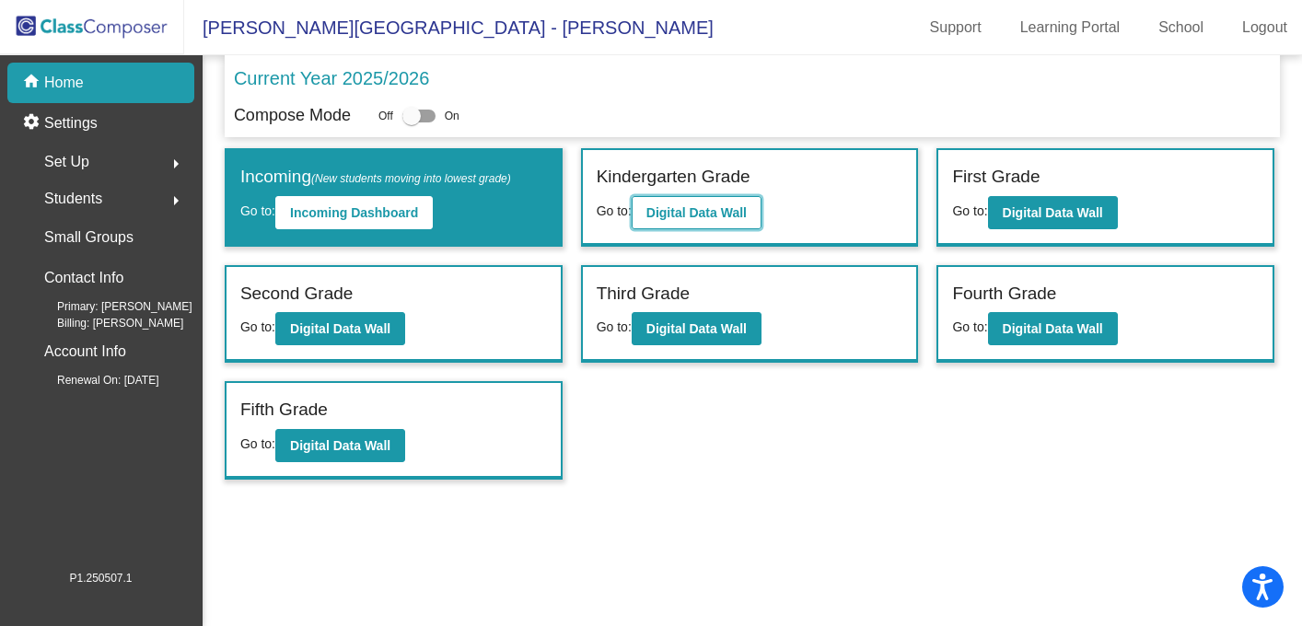
click at [680, 216] on b "Digital Data Wall" at bounding box center [696, 212] width 100 height 15
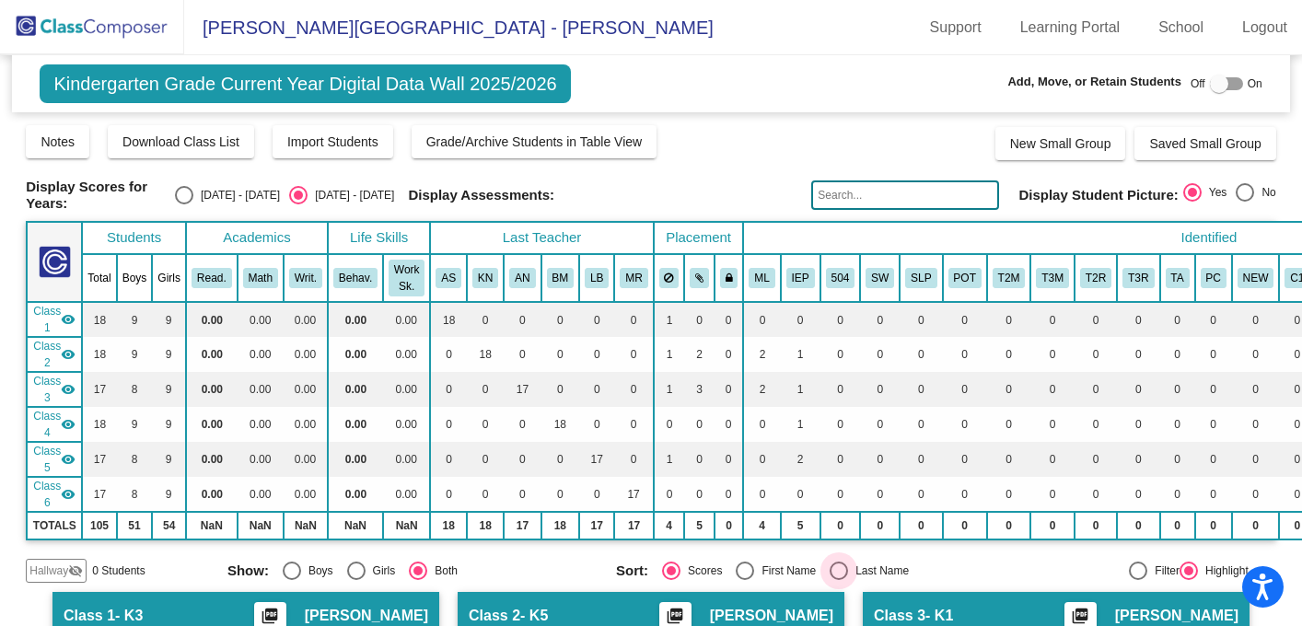
click at [835, 457] on div "Select an option" at bounding box center [839, 571] width 18 height 18
click at [838, 457] on input "Last Name" at bounding box center [838, 580] width 1 height 1
radio input "true"
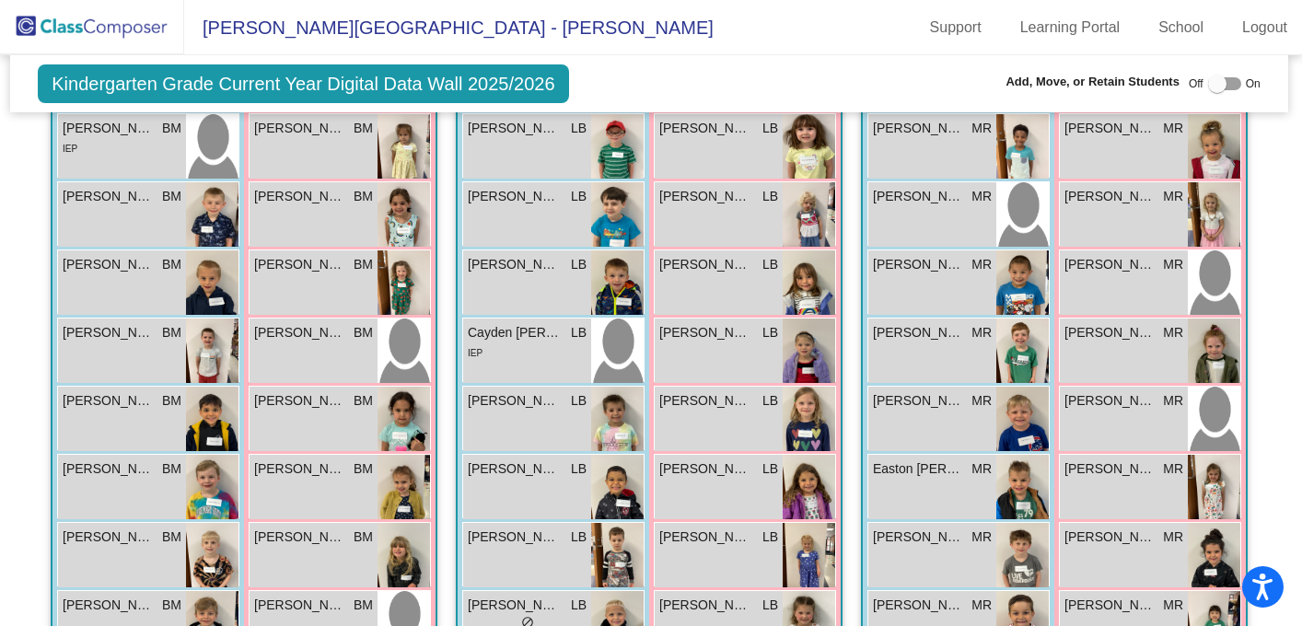
scroll to position [1289, 2]
